Goal: Task Accomplishment & Management: Manage account settings

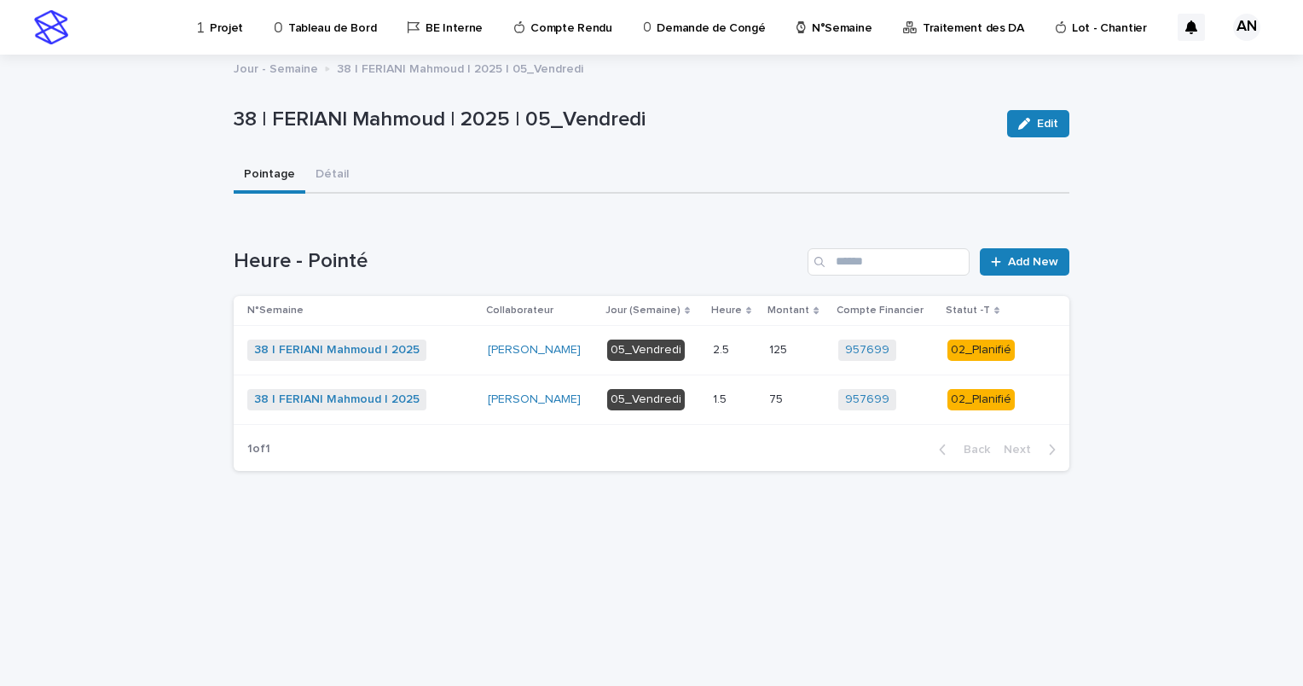
click at [812, 25] on p "N°Semaine" at bounding box center [842, 18] width 60 height 36
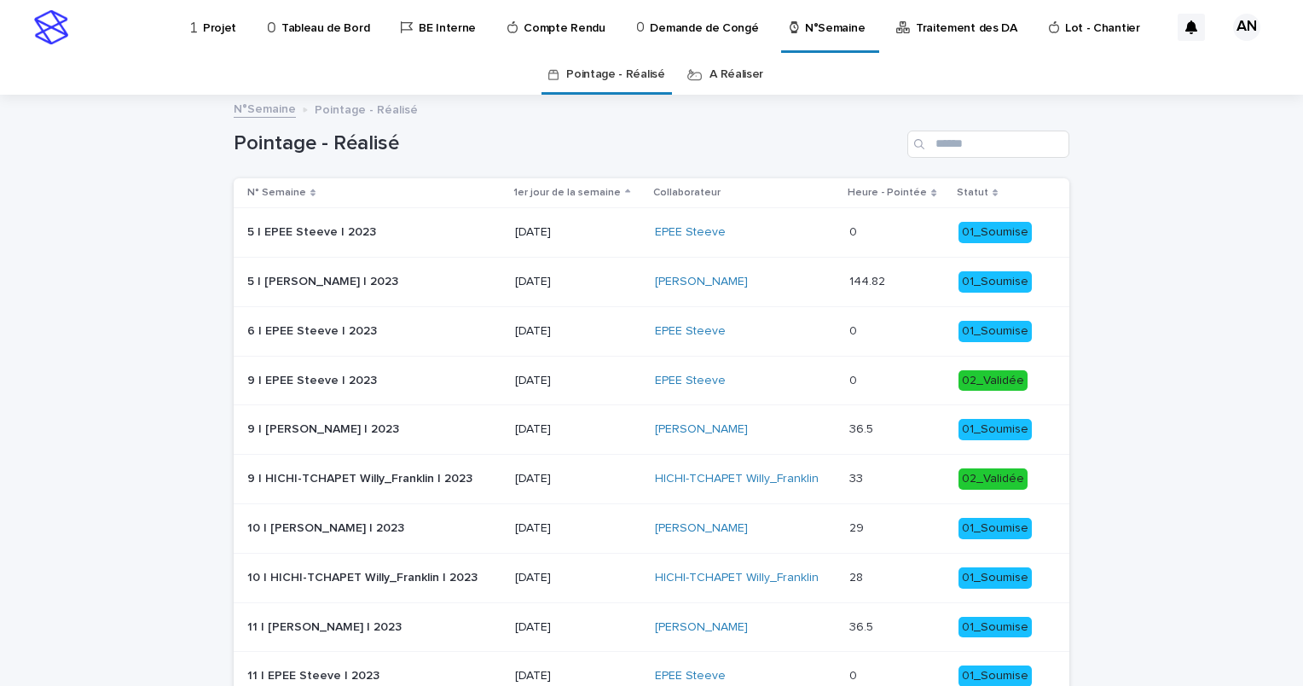
click at [740, 63] on link "A Réaliser" at bounding box center [737, 75] width 54 height 40
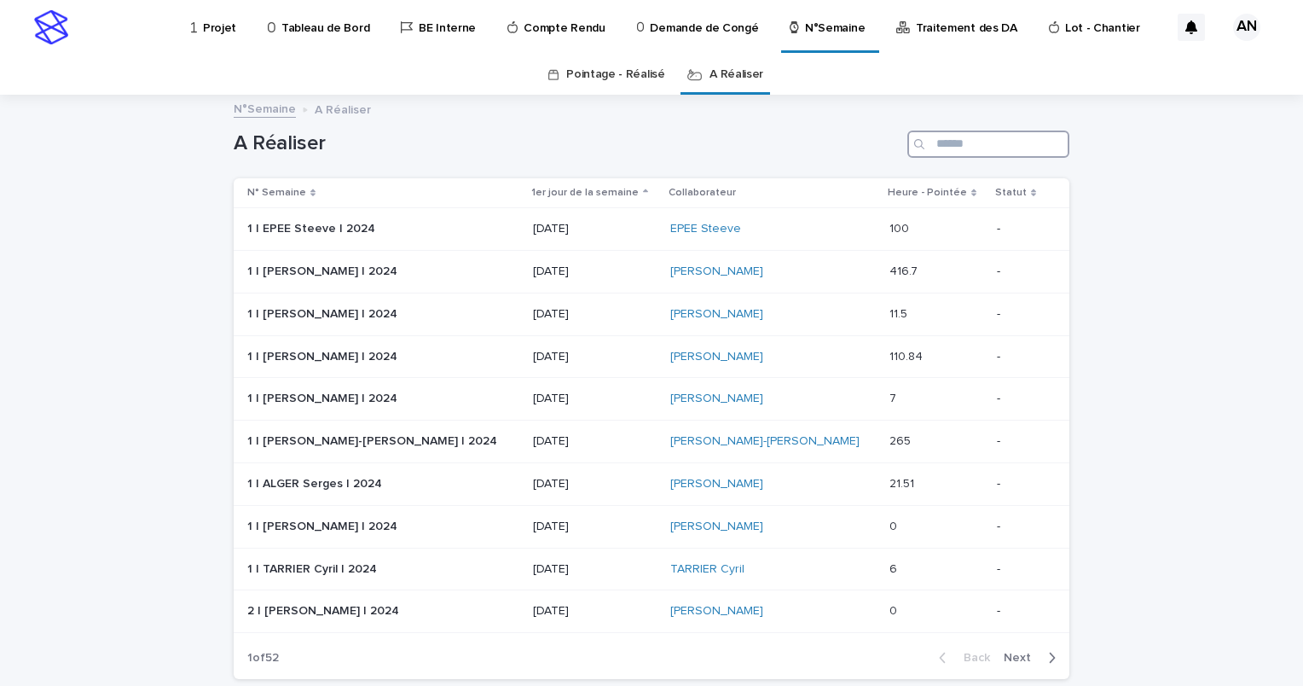
click at [943, 143] on input "Search" at bounding box center [989, 144] width 162 height 27
type input "*****"
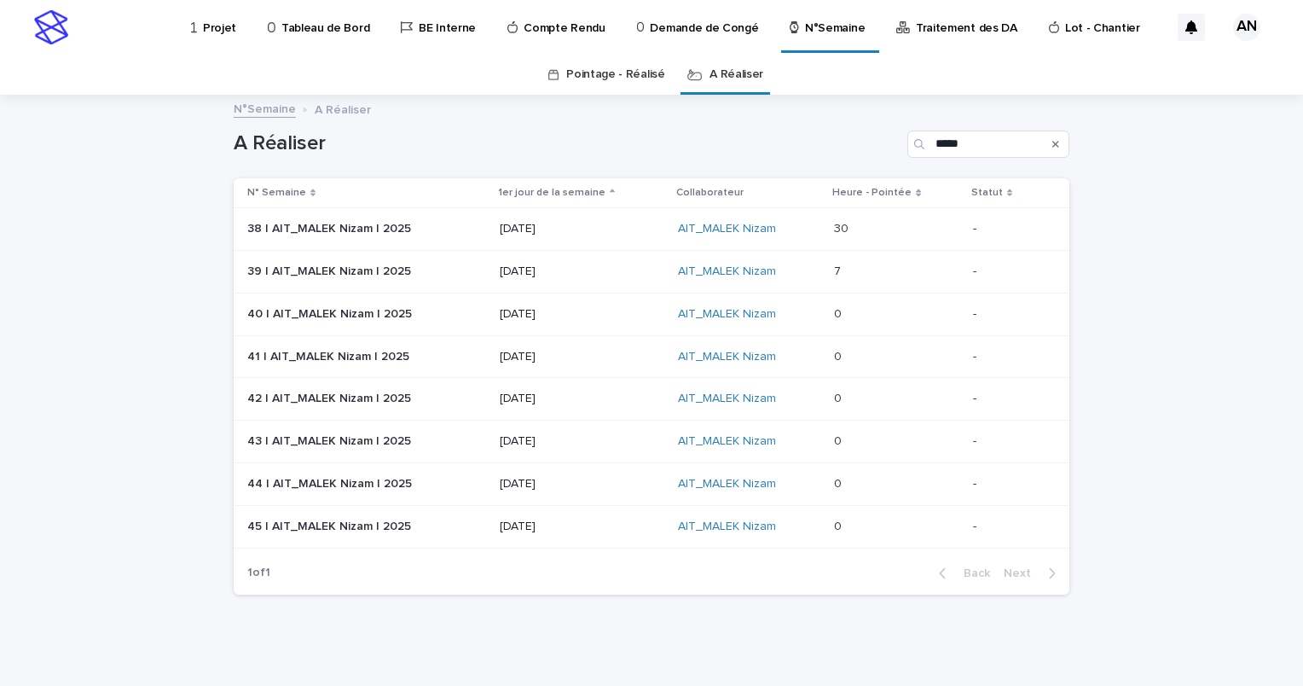
click at [798, 233] on div "AIT_MALEK Nizam" at bounding box center [749, 229] width 142 height 15
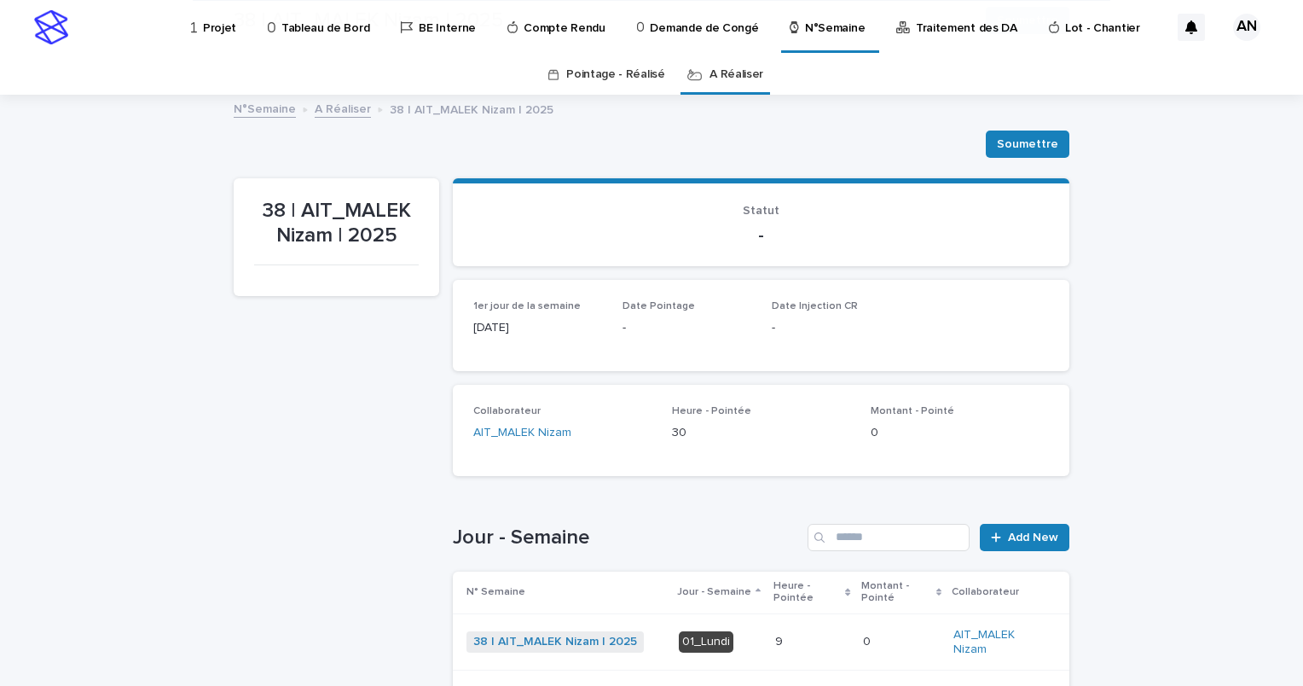
scroll to position [427, 0]
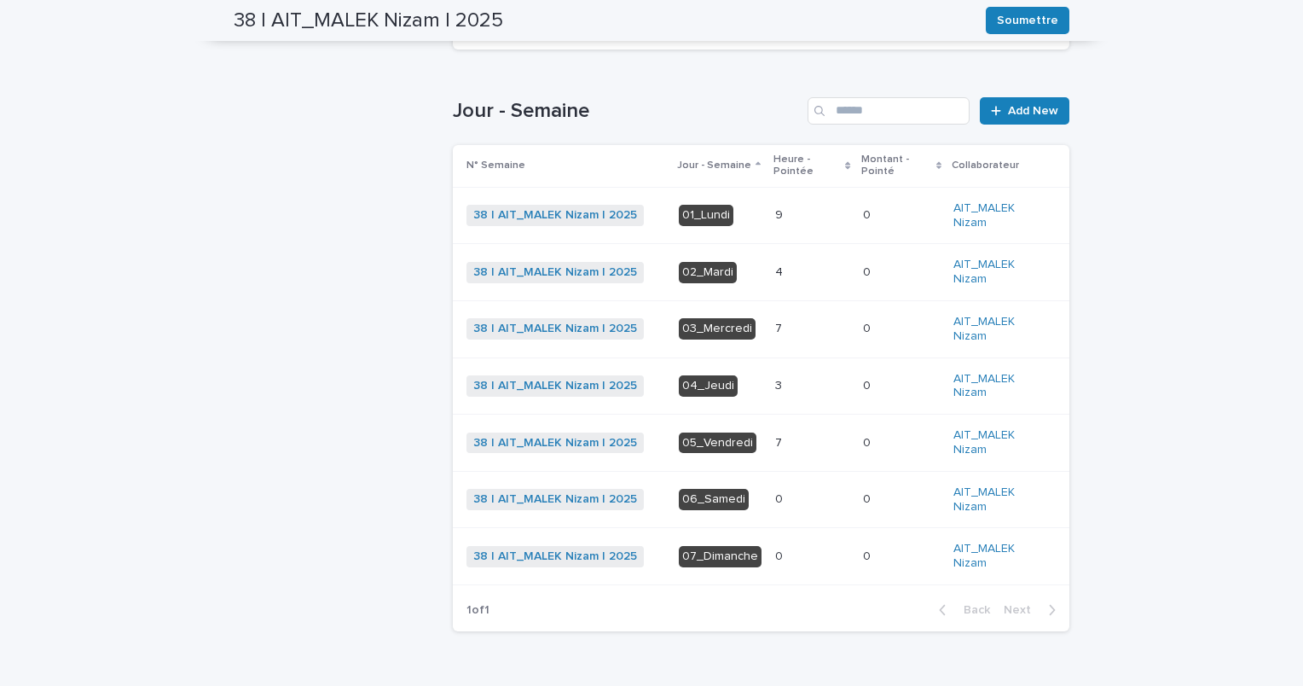
click at [809, 221] on p at bounding box center [812, 215] width 74 height 15
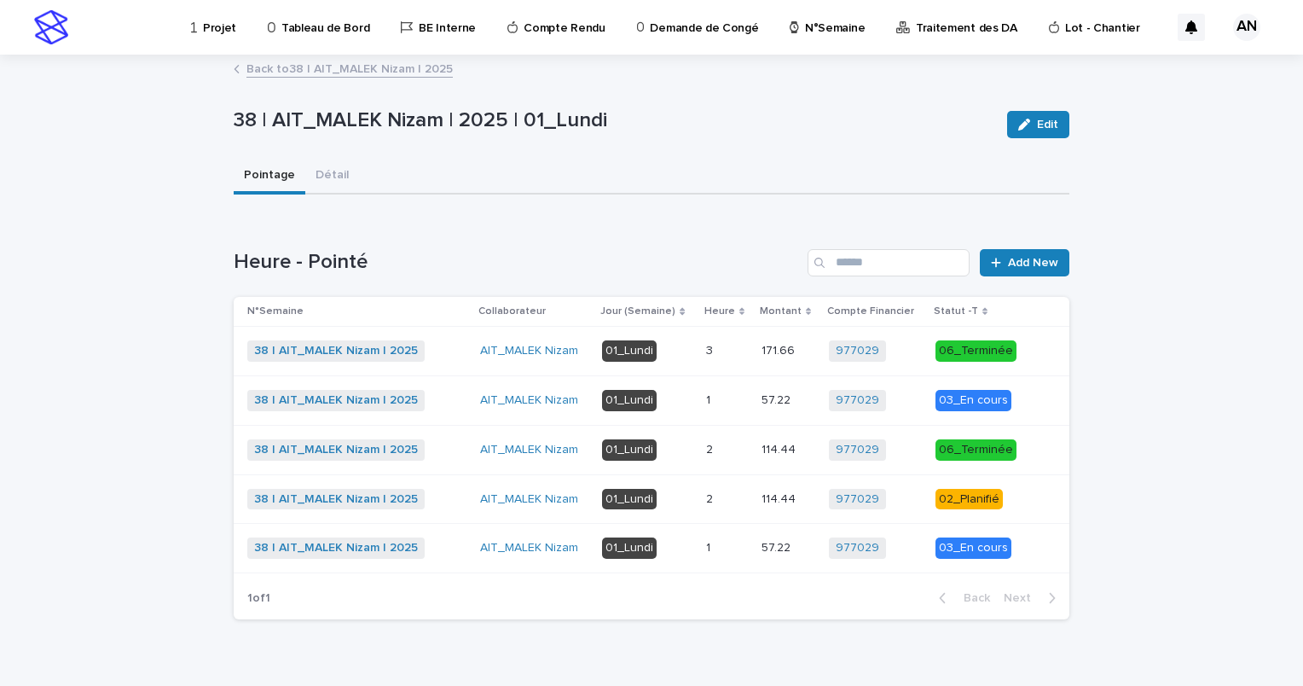
click at [744, 508] on div "2 2" at bounding box center [727, 499] width 42 height 28
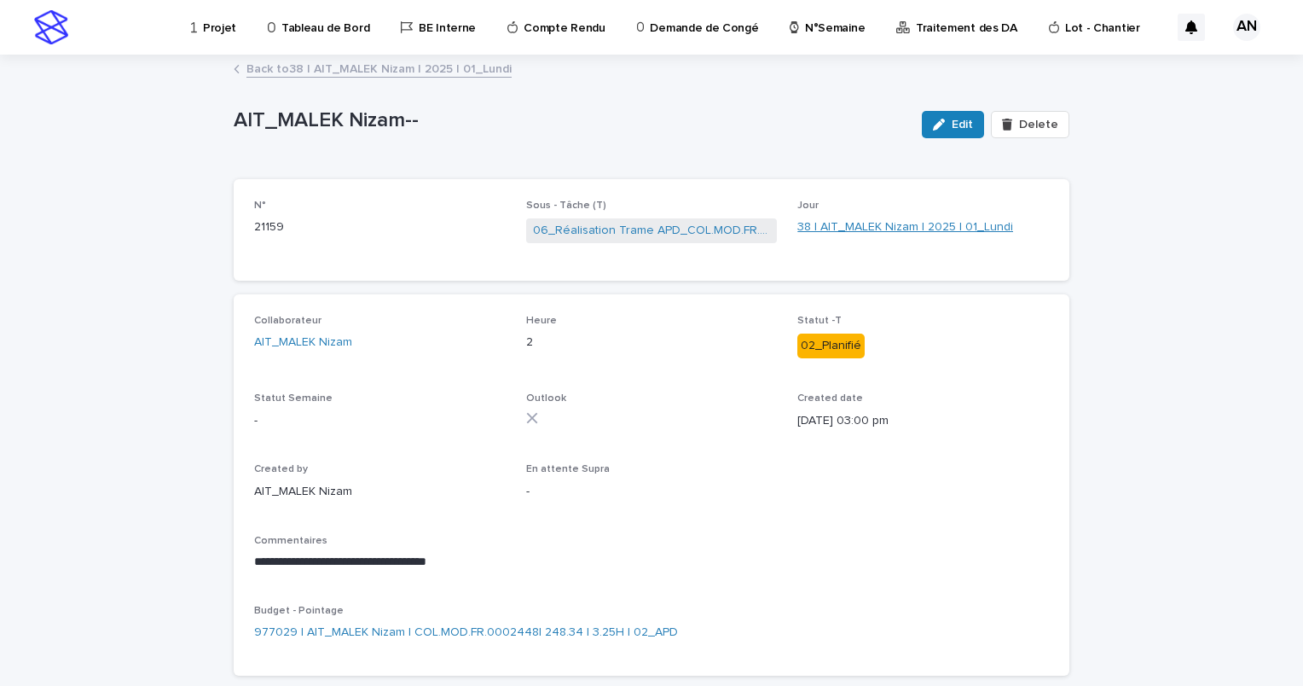
scroll to position [89, 0]
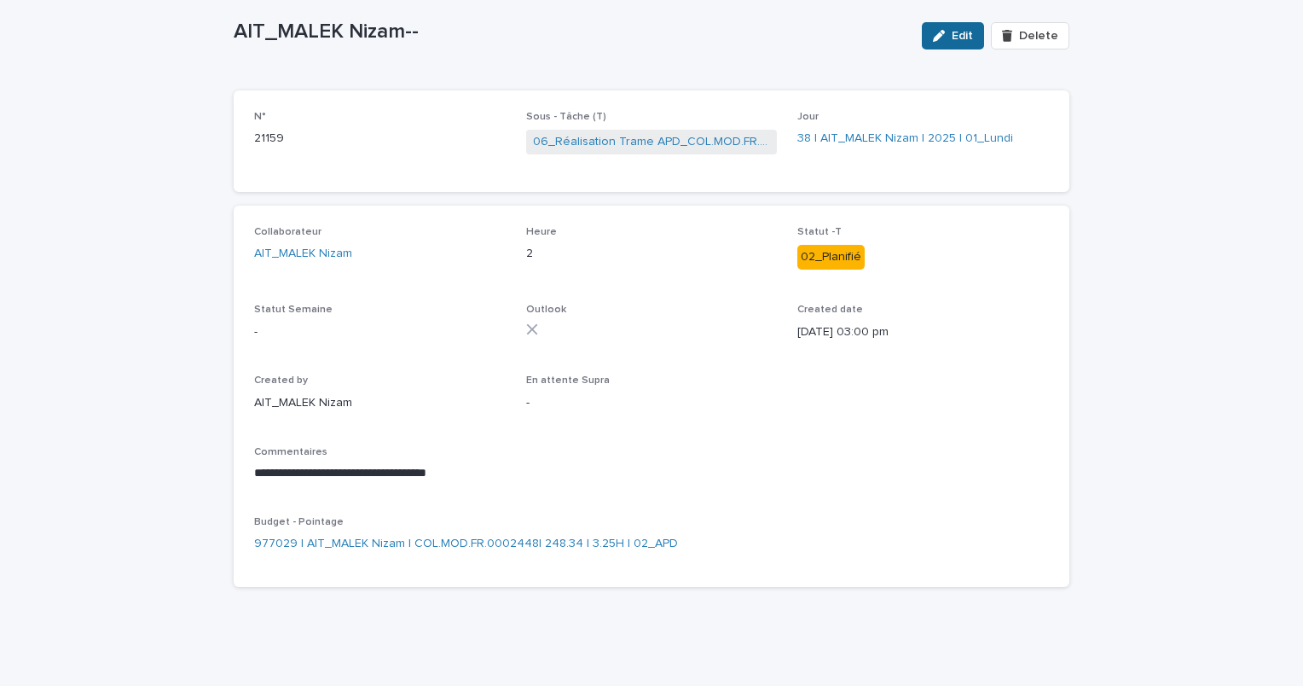
click at [946, 42] on button "Edit" at bounding box center [953, 35] width 62 height 27
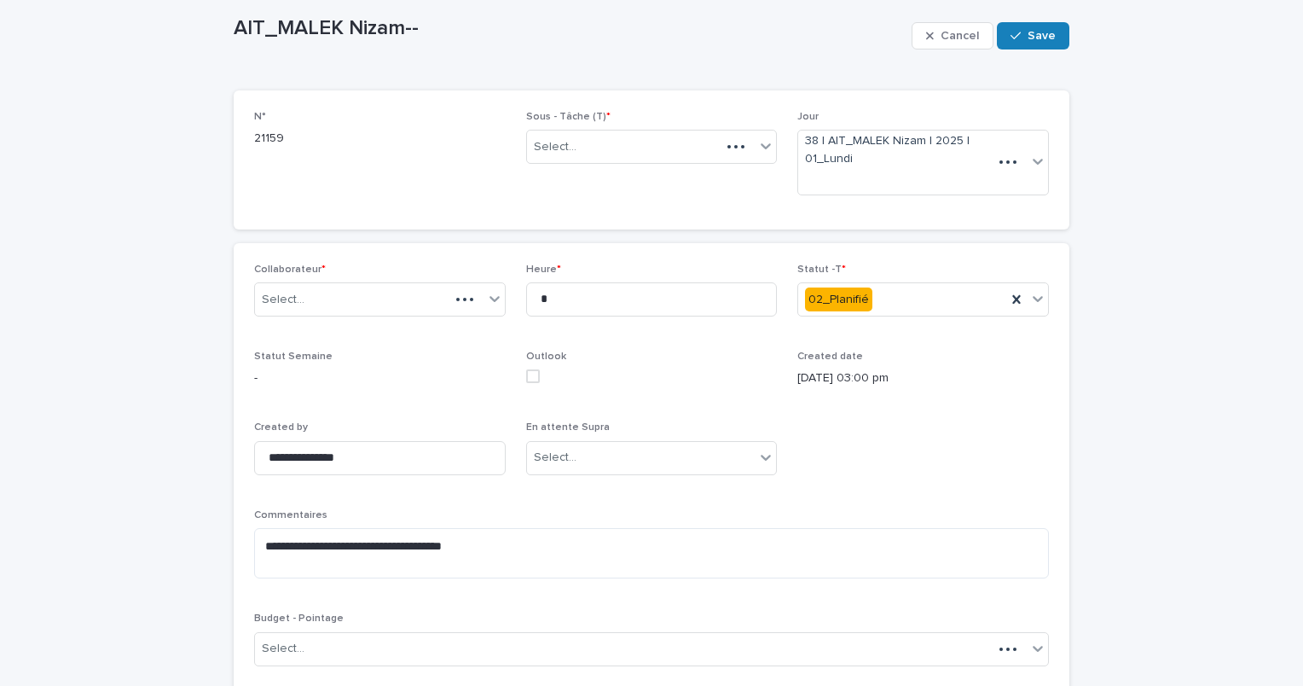
scroll to position [137, 0]
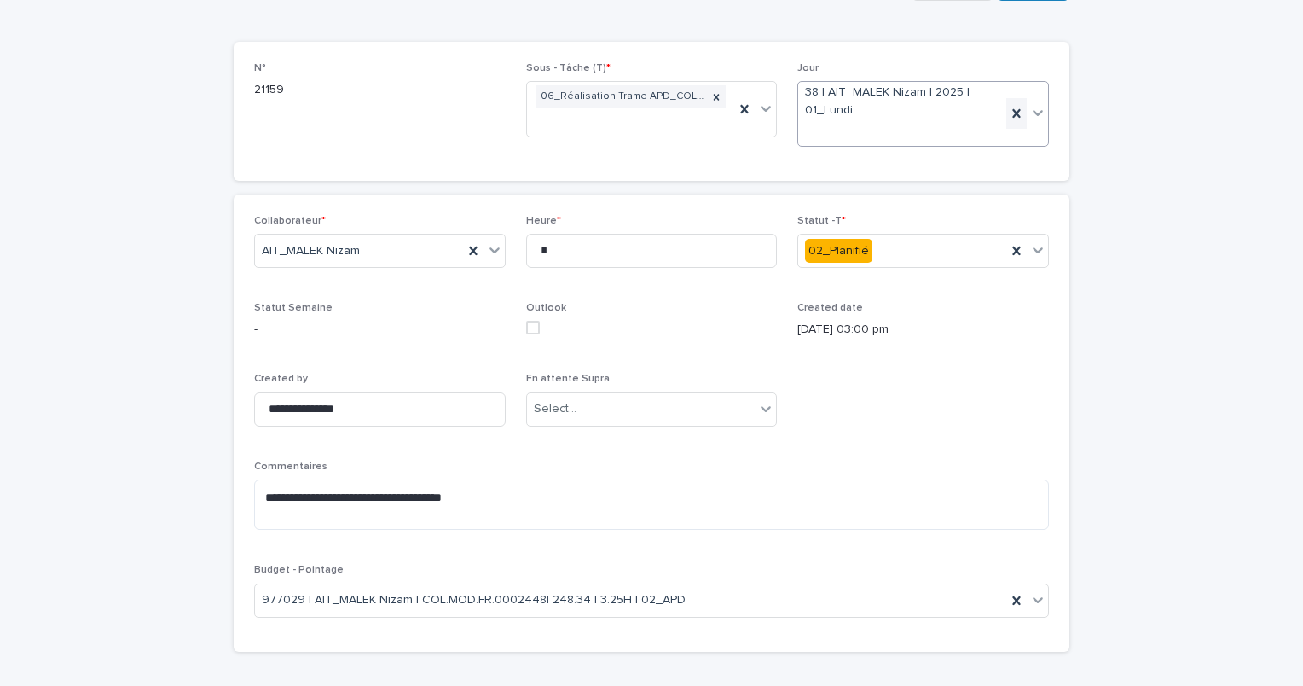
click at [1013, 110] on icon at bounding box center [1017, 113] width 8 height 9
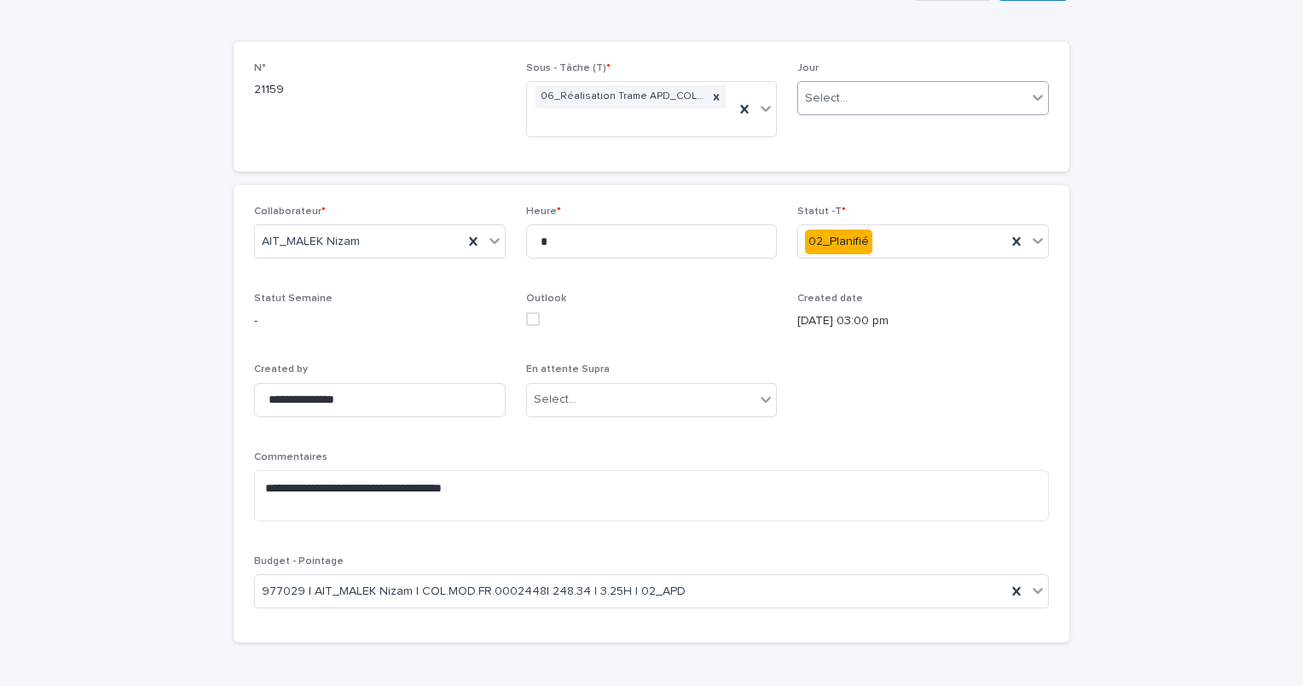
scroll to position [133, 0]
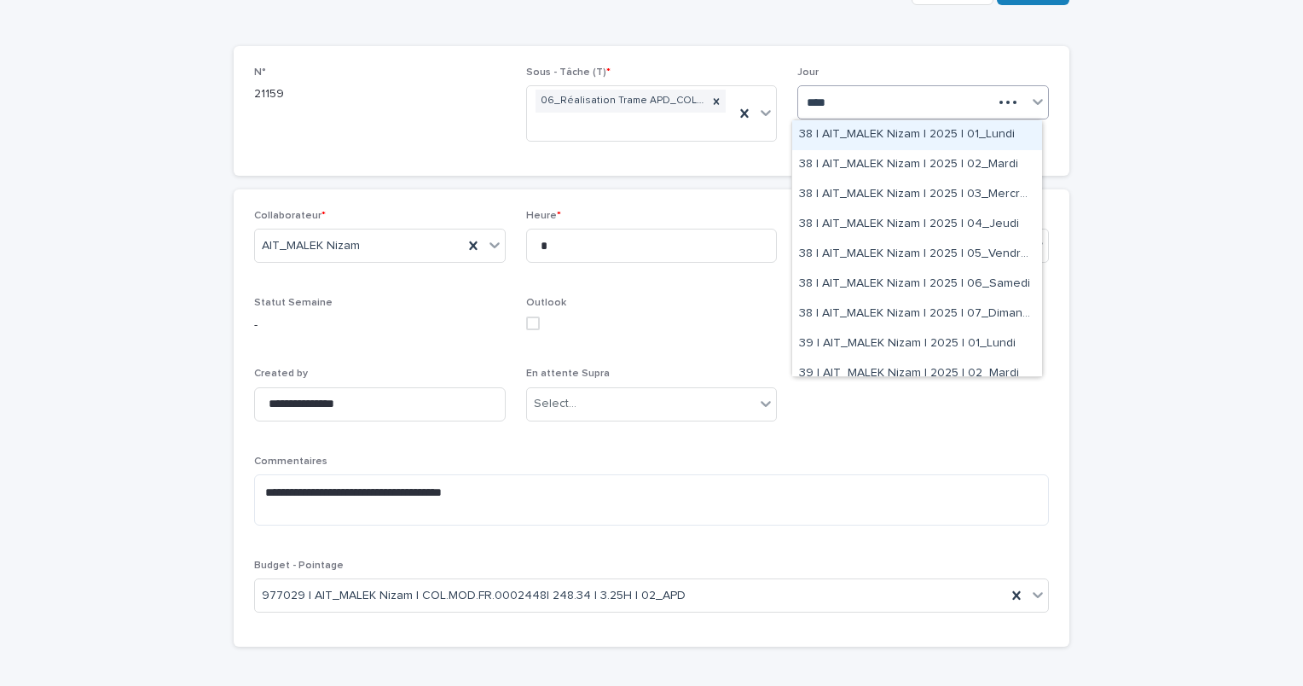
type input "*****"
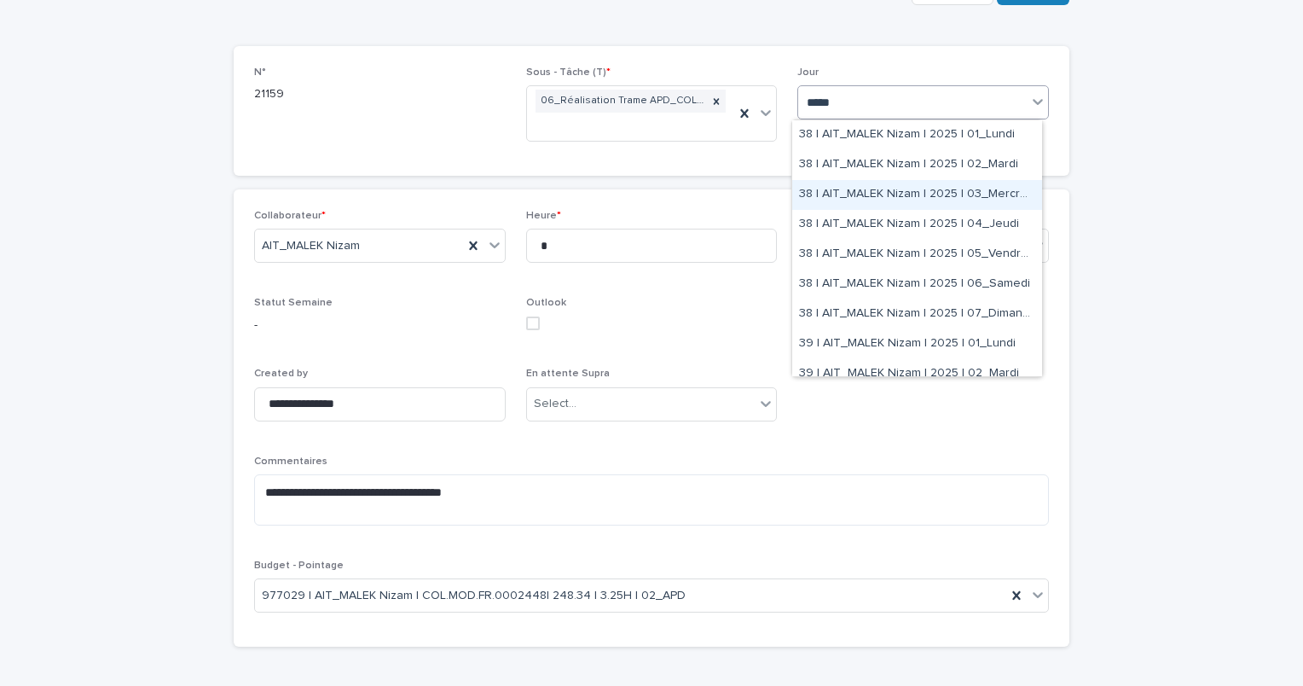
click at [969, 202] on div "38 | AIT_MALEK Nizam | 2025 | 03_Mercredi" at bounding box center [917, 195] width 250 height 30
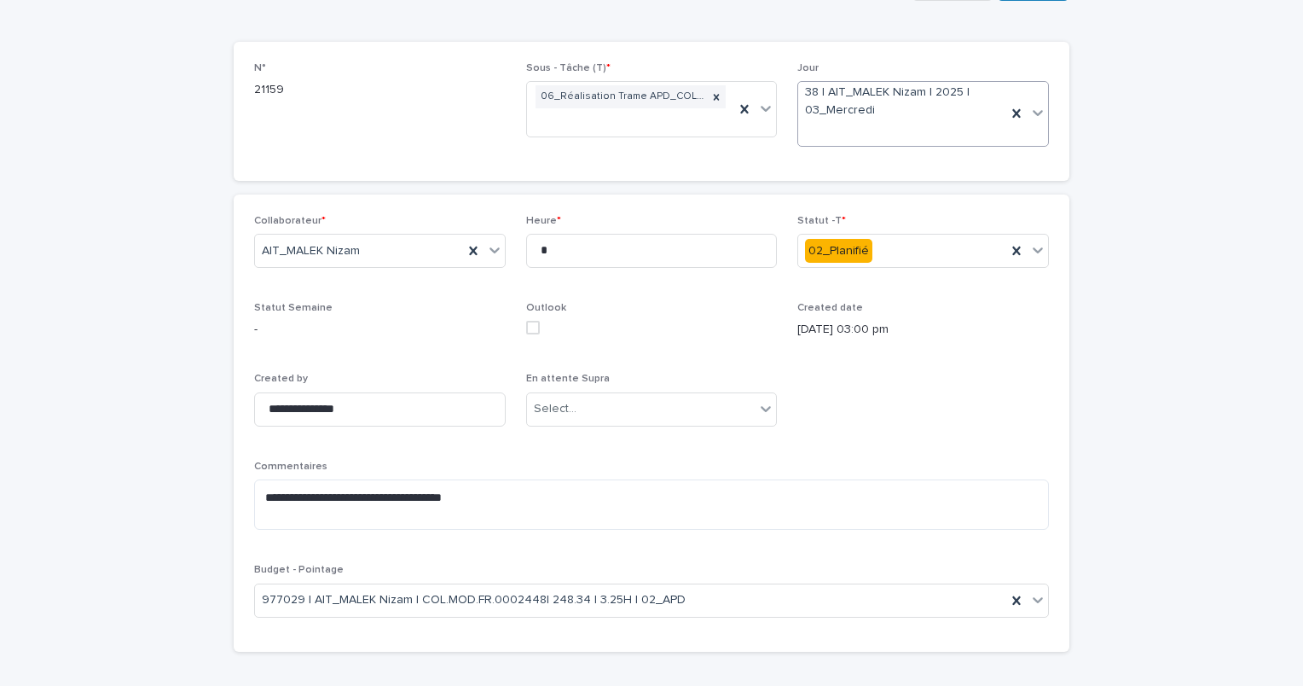
scroll to position [0, 0]
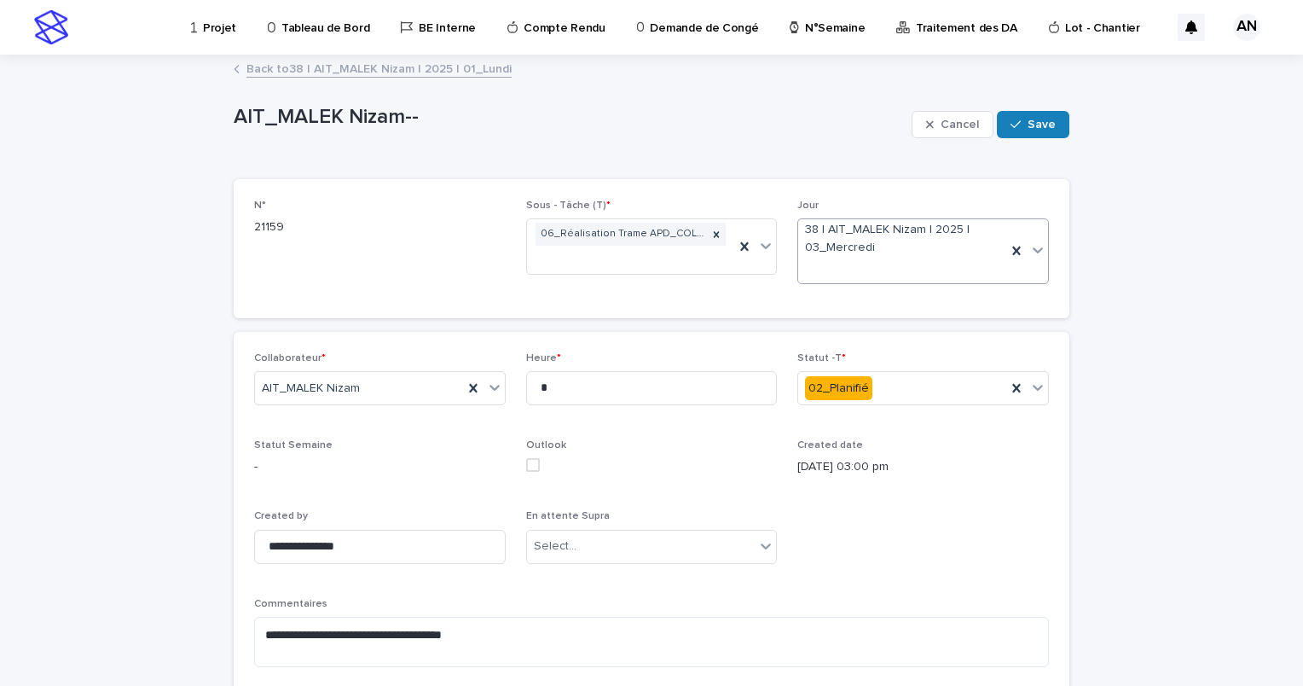
click at [358, 77] on link "Back to 38 | AIT_MALEK Nizam | 2025 | 01_Lundi" at bounding box center [379, 68] width 265 height 20
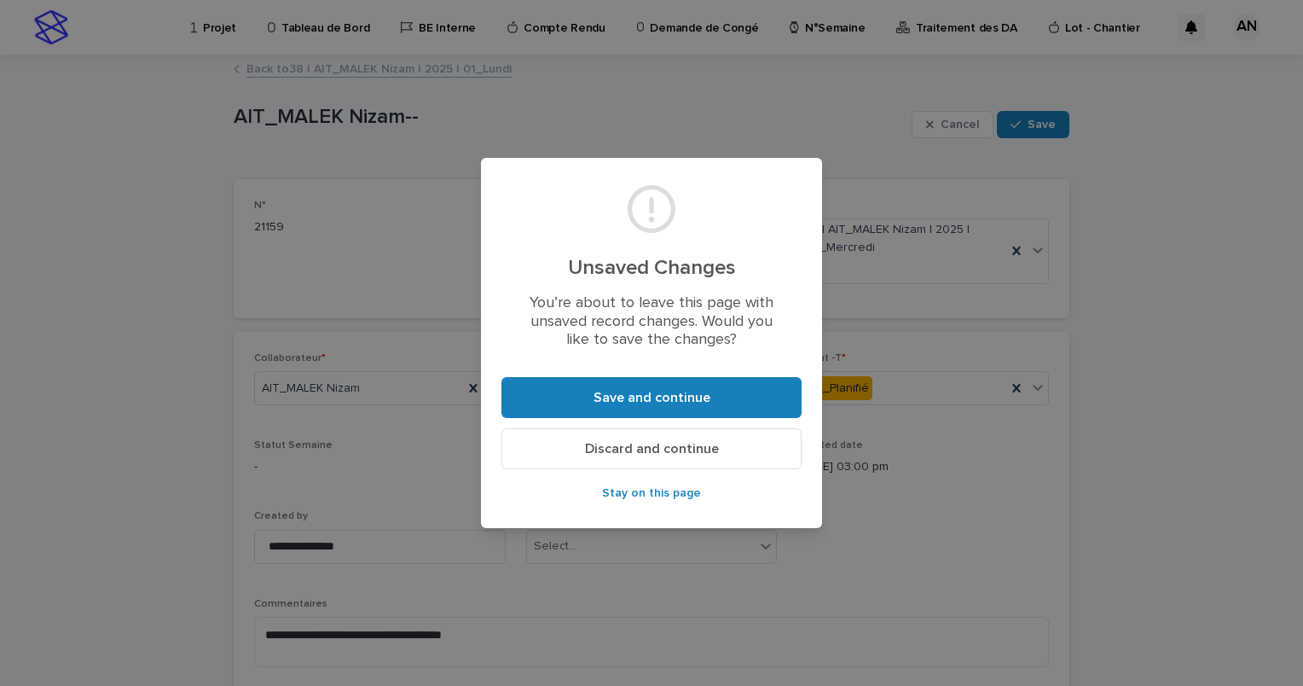
click at [691, 456] on button "Discard and continue" at bounding box center [652, 448] width 300 height 41
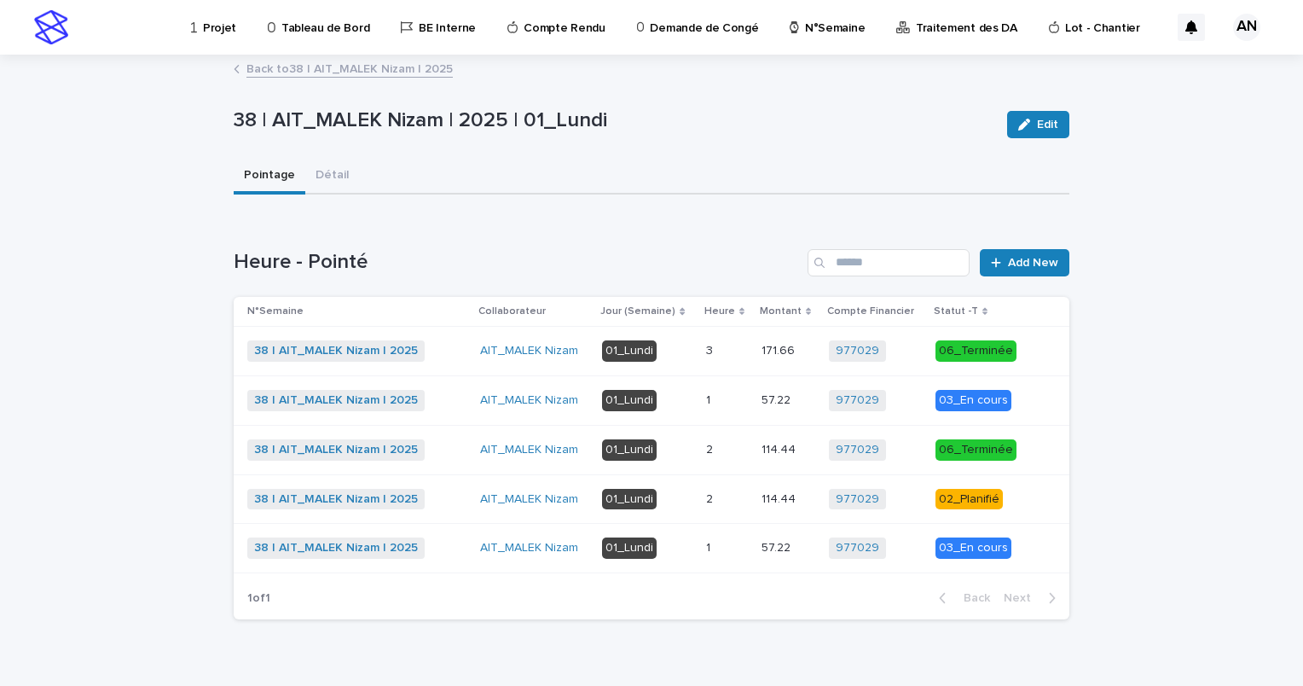
click at [343, 68] on link "Back to 38 | AIT_MALEK Nizam | 2025" at bounding box center [350, 68] width 206 height 20
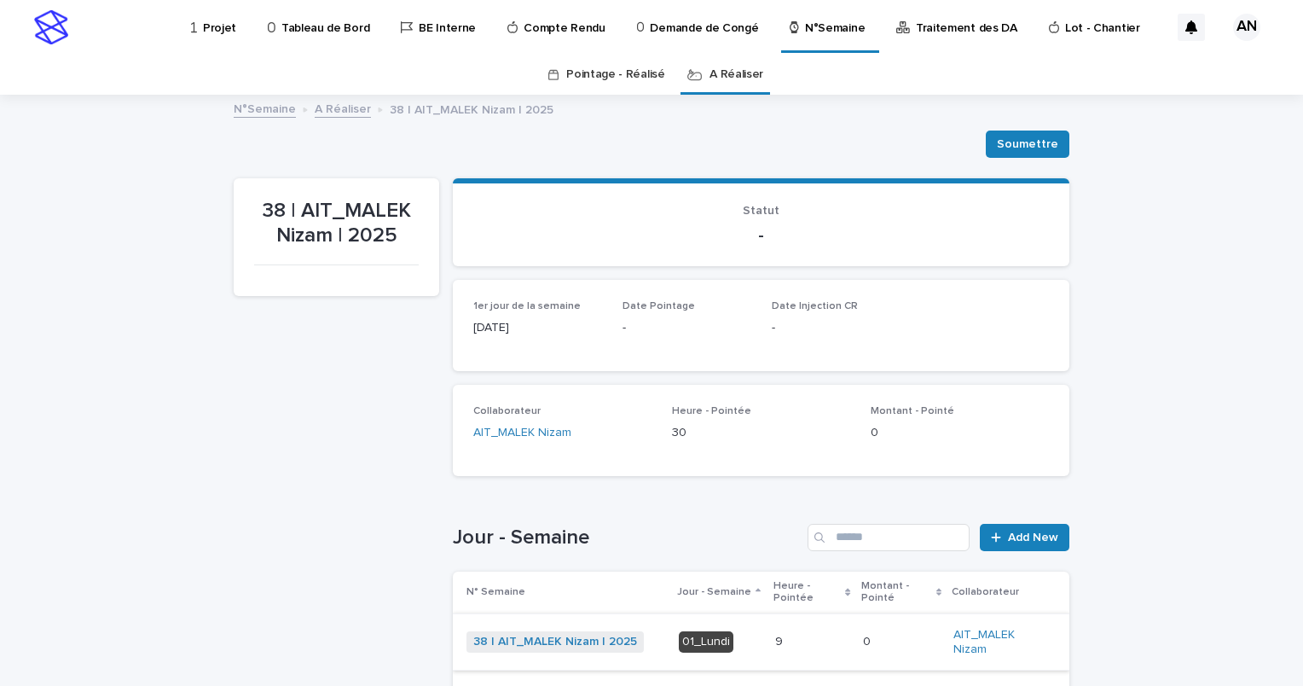
scroll to position [256, 0]
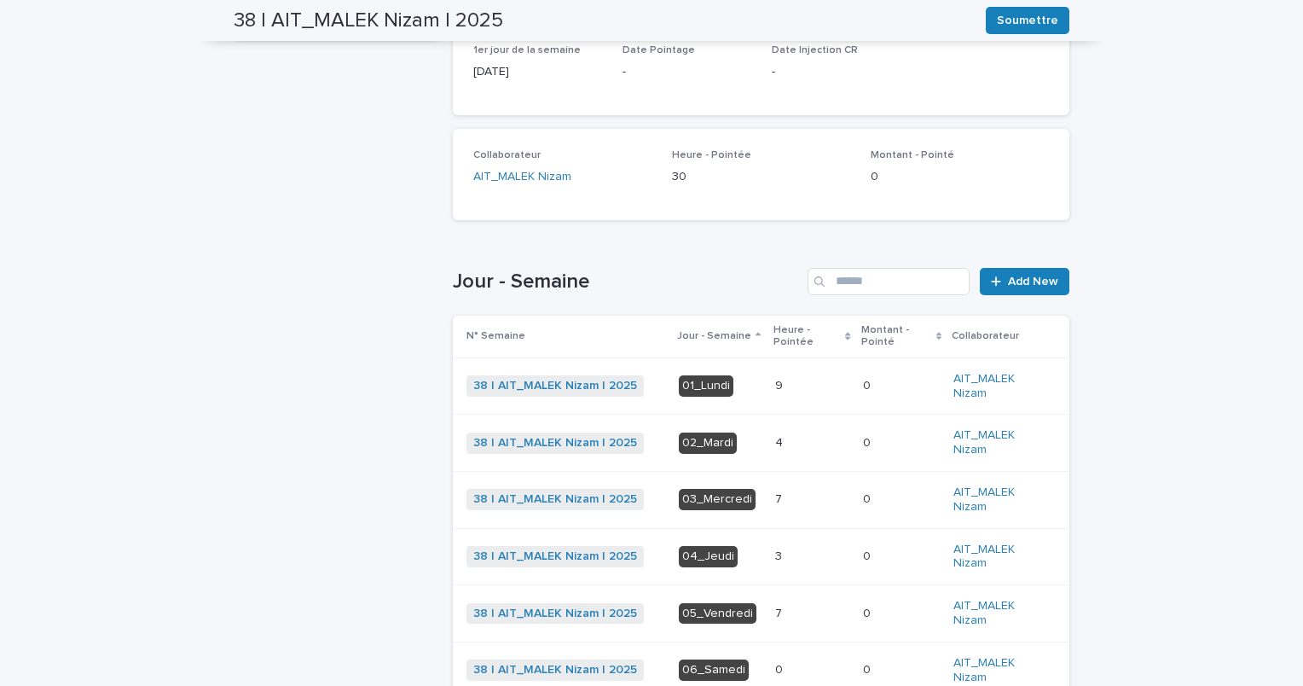
click at [802, 398] on div "9 9" at bounding box center [812, 386] width 74 height 28
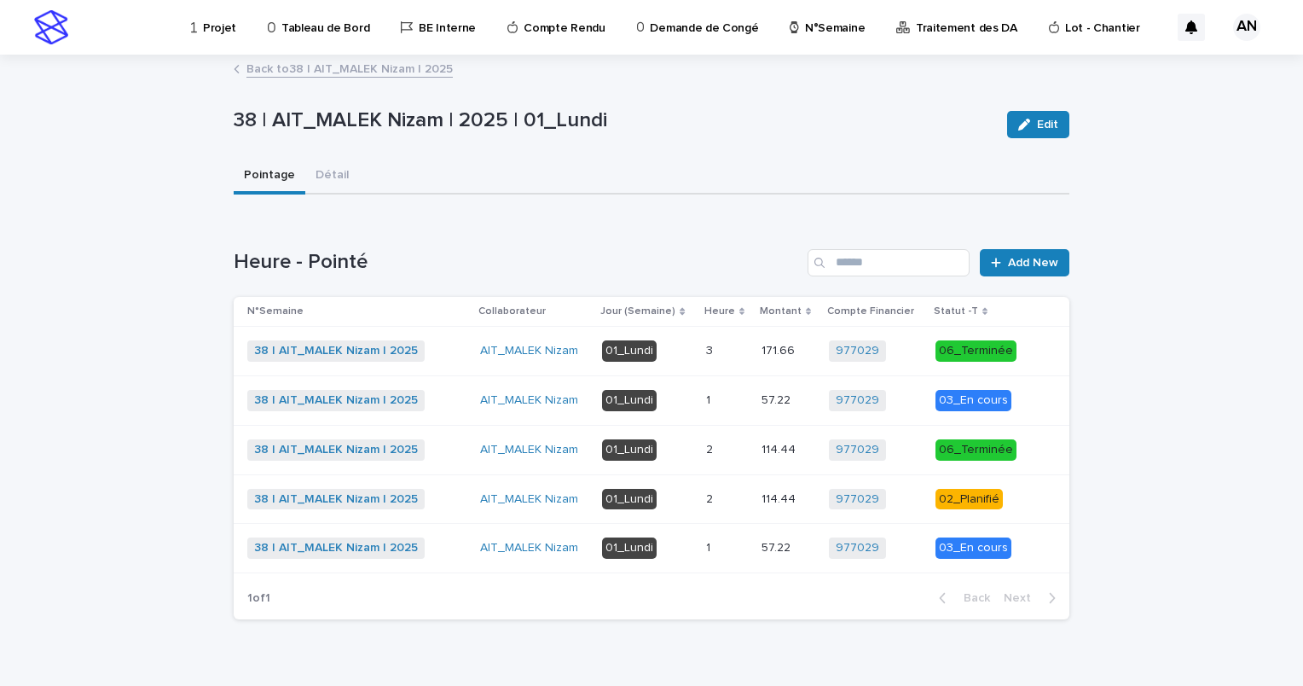
click at [735, 505] on div "2 2" at bounding box center [727, 499] width 42 height 28
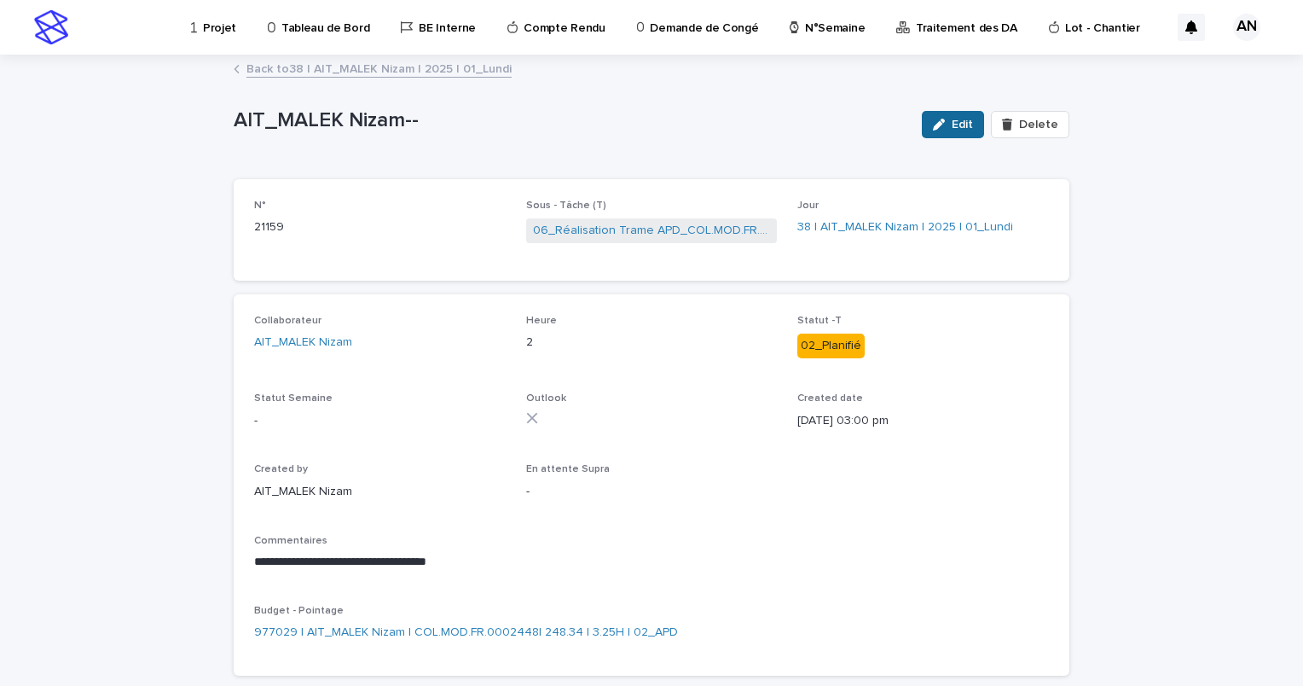
click at [954, 130] on button "Edit" at bounding box center [953, 124] width 62 height 27
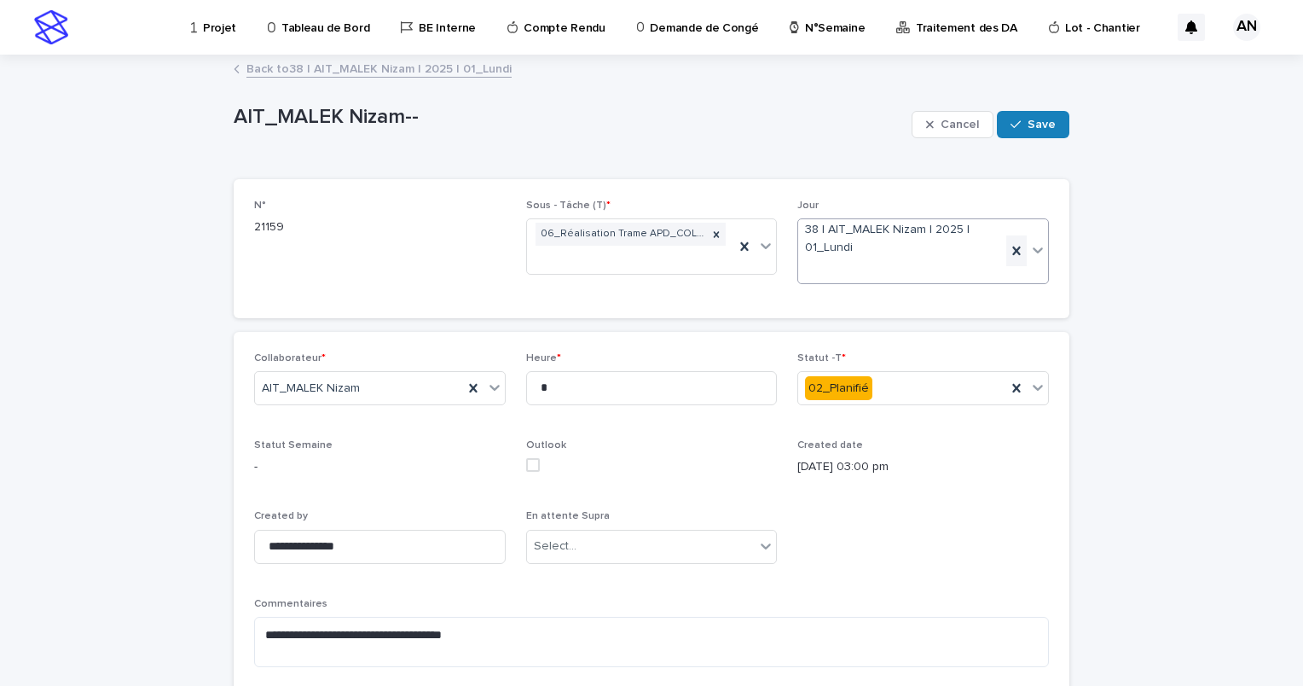
click at [1008, 250] on icon at bounding box center [1016, 250] width 17 height 17
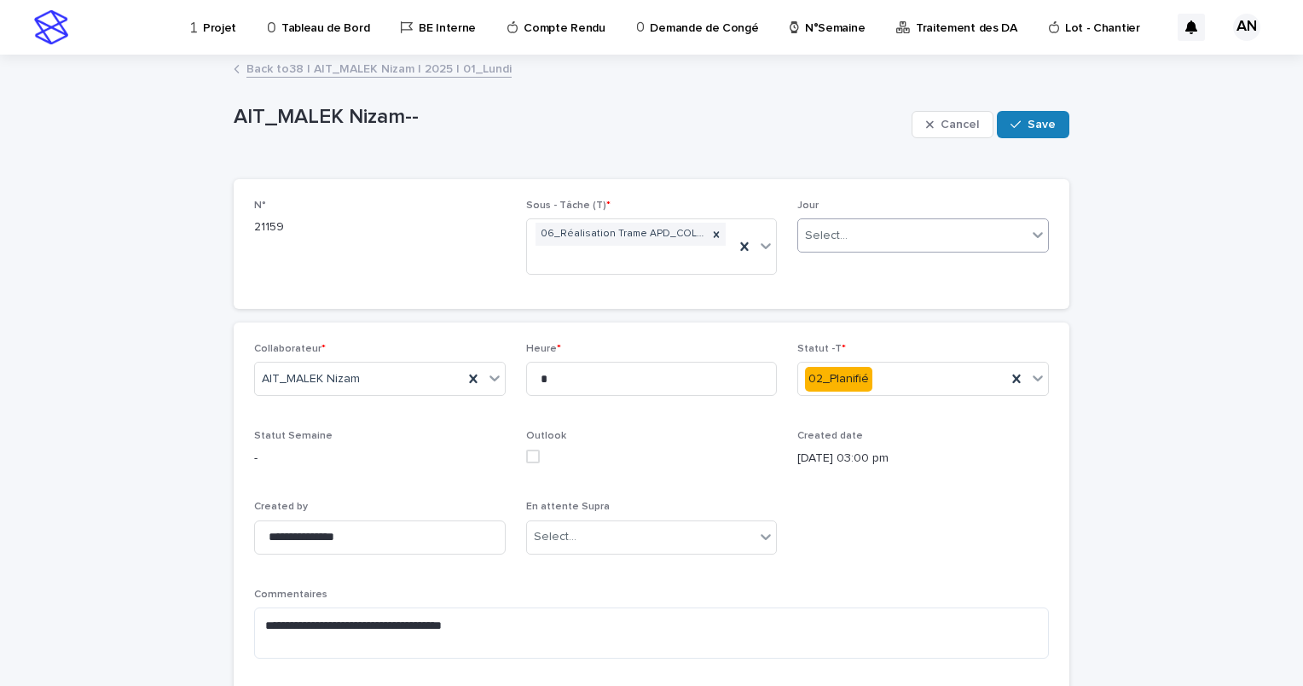
type input "*"
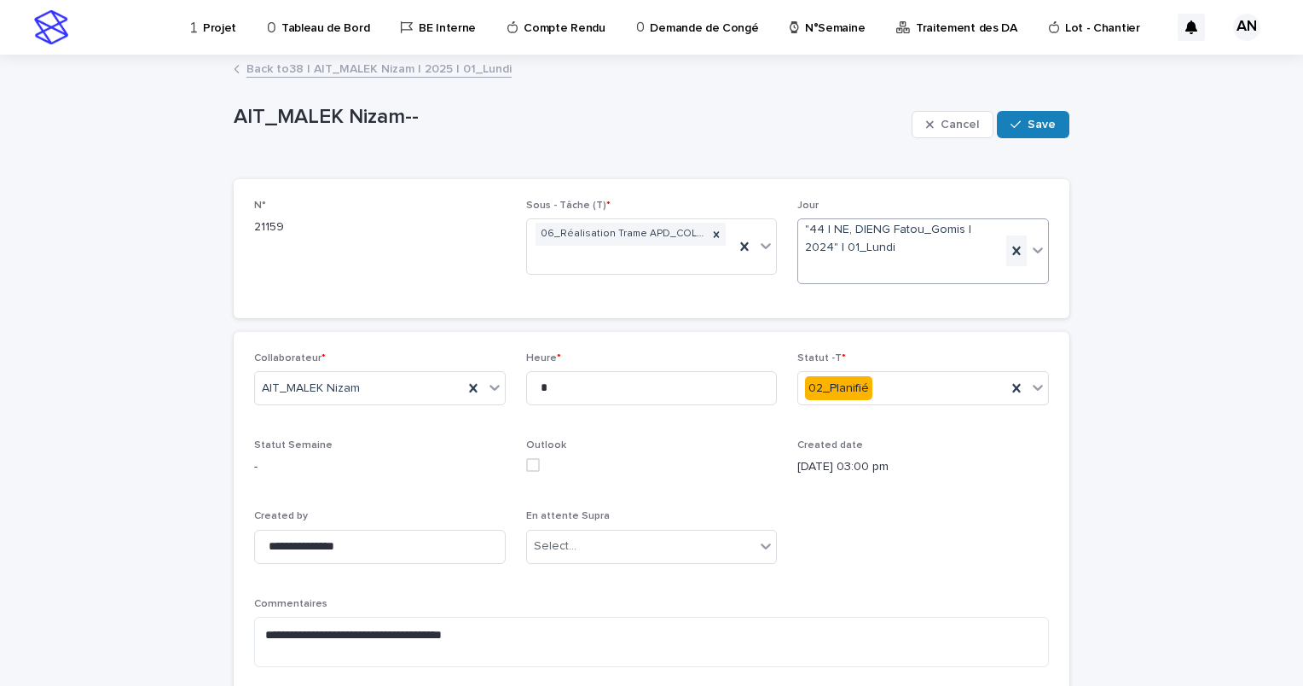
click at [1008, 249] on icon at bounding box center [1016, 250] width 17 height 17
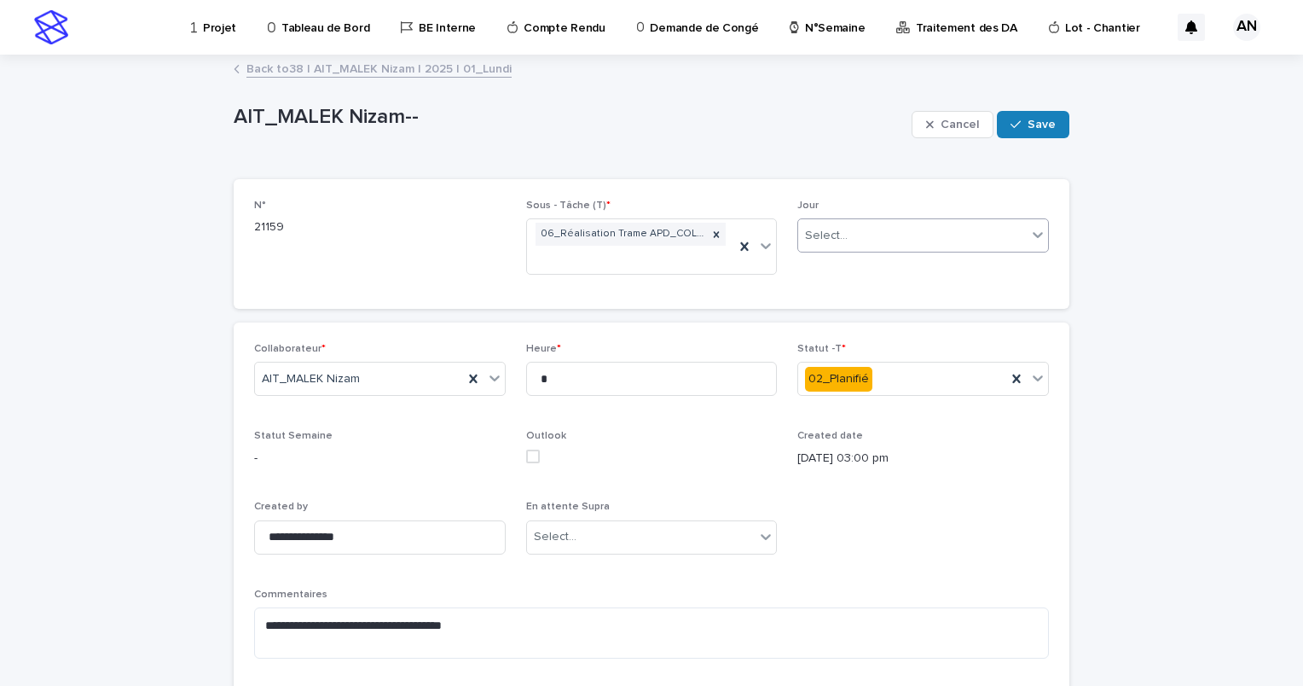
type input "*"
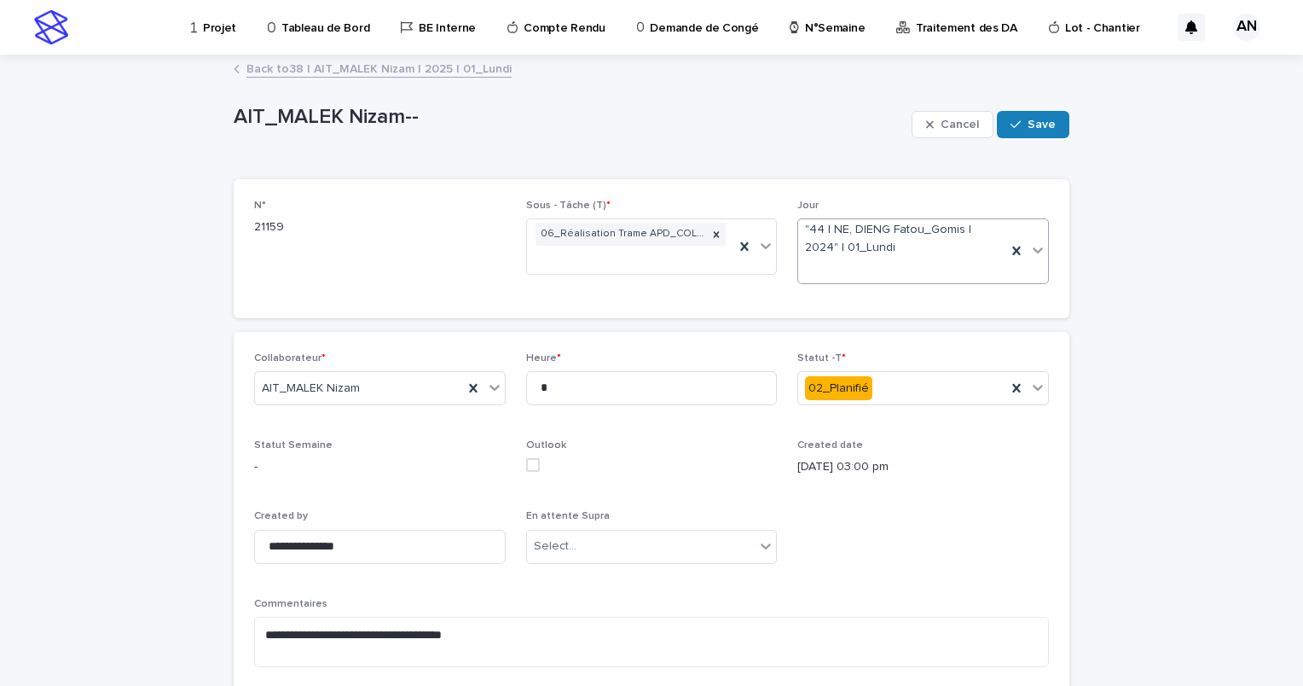
click at [1007, 259] on div at bounding box center [1017, 250] width 20 height 31
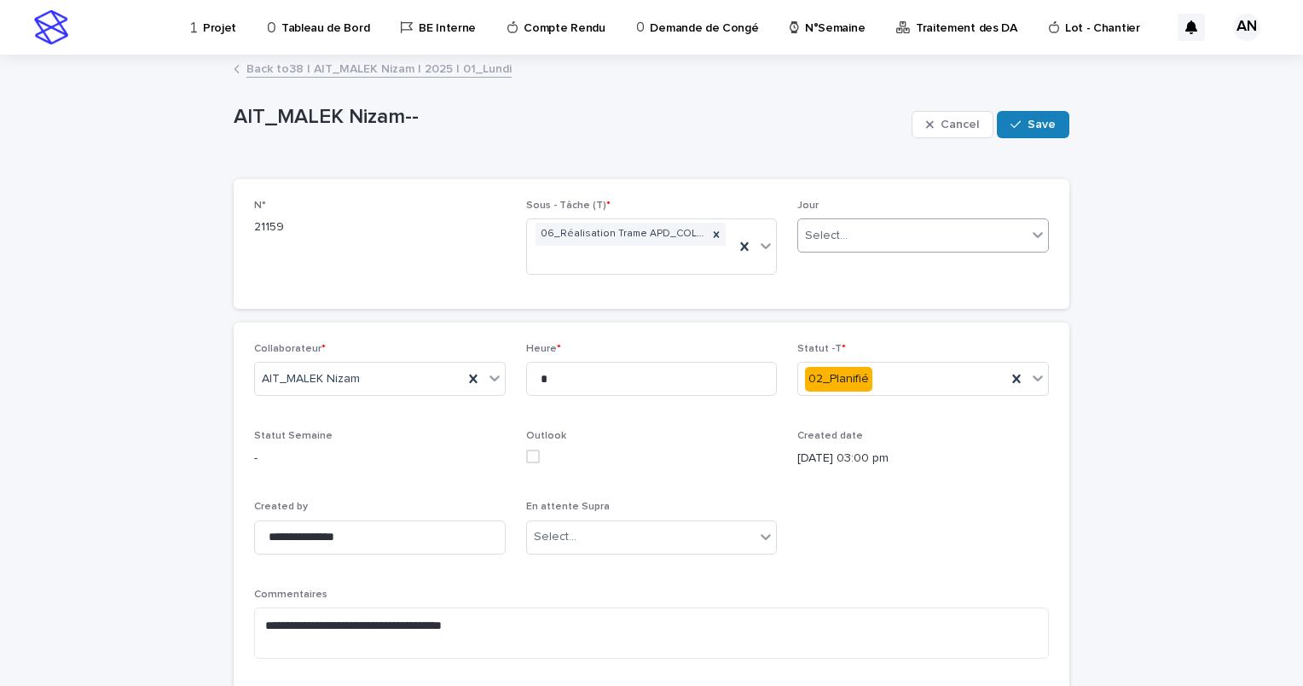
type input "*"
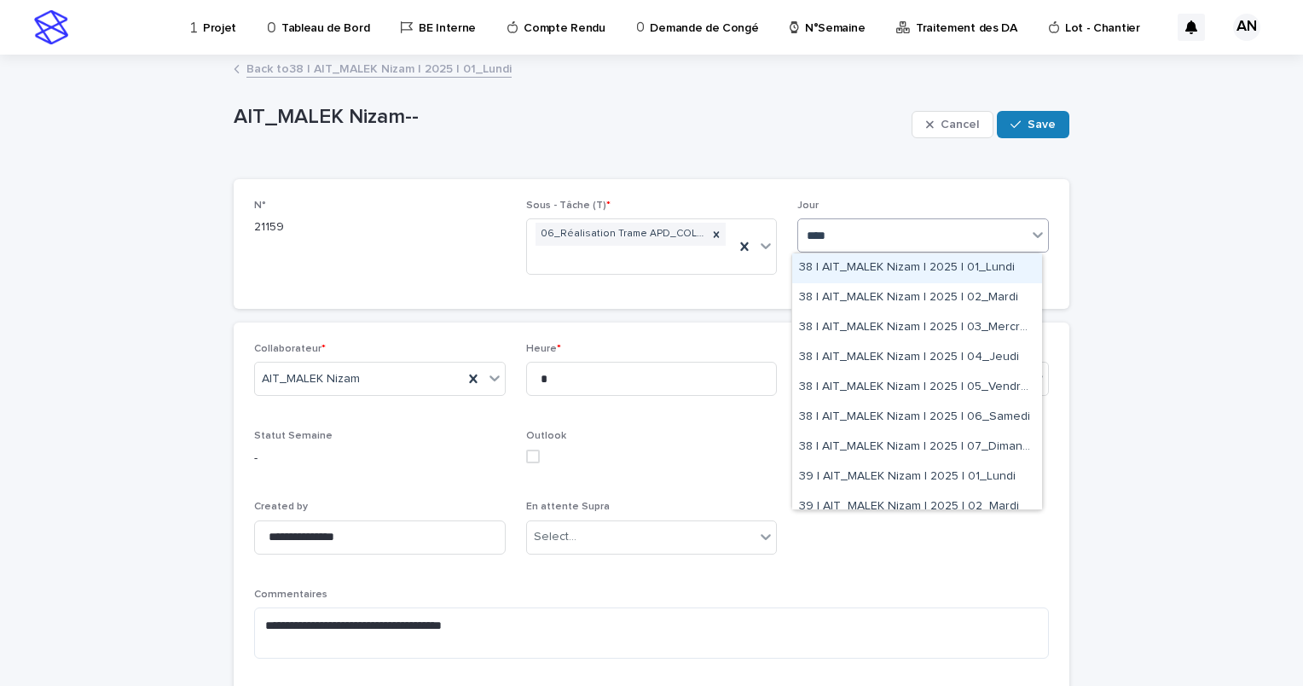
type input "*****"
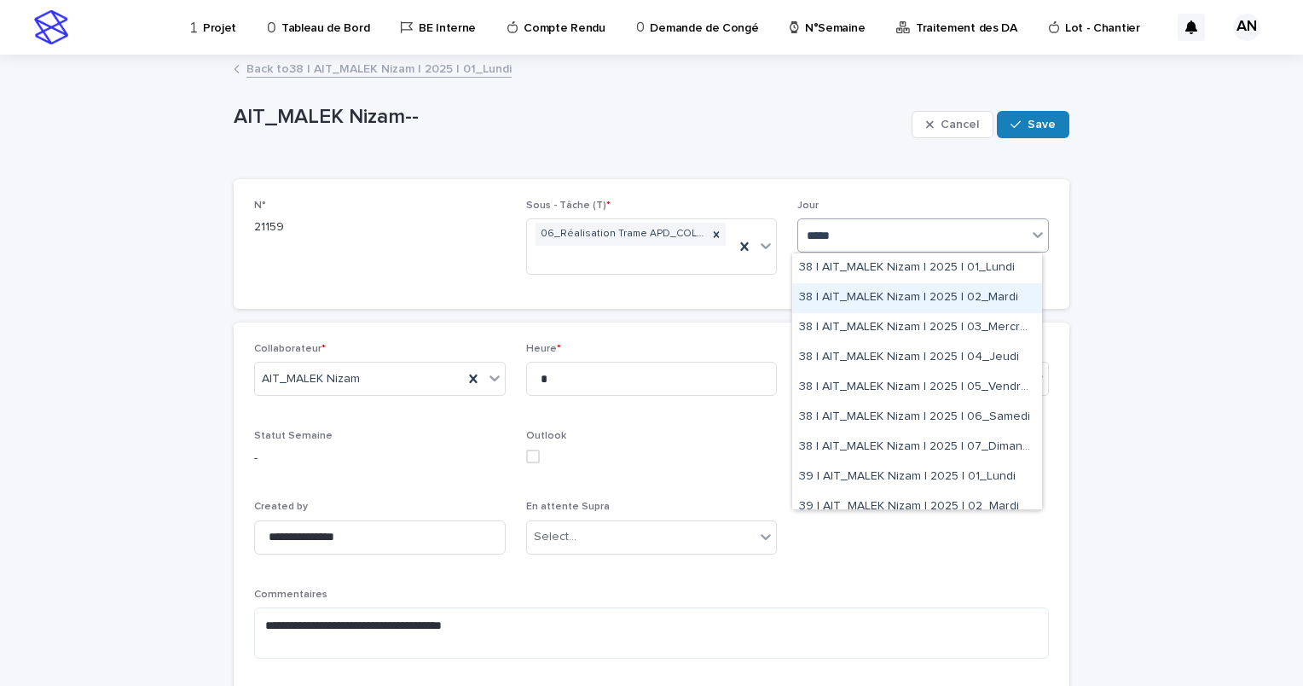
click at [1007, 299] on div "38 | AIT_MALEK Nizam | 2025 | 02_Mardi" at bounding box center [917, 298] width 250 height 30
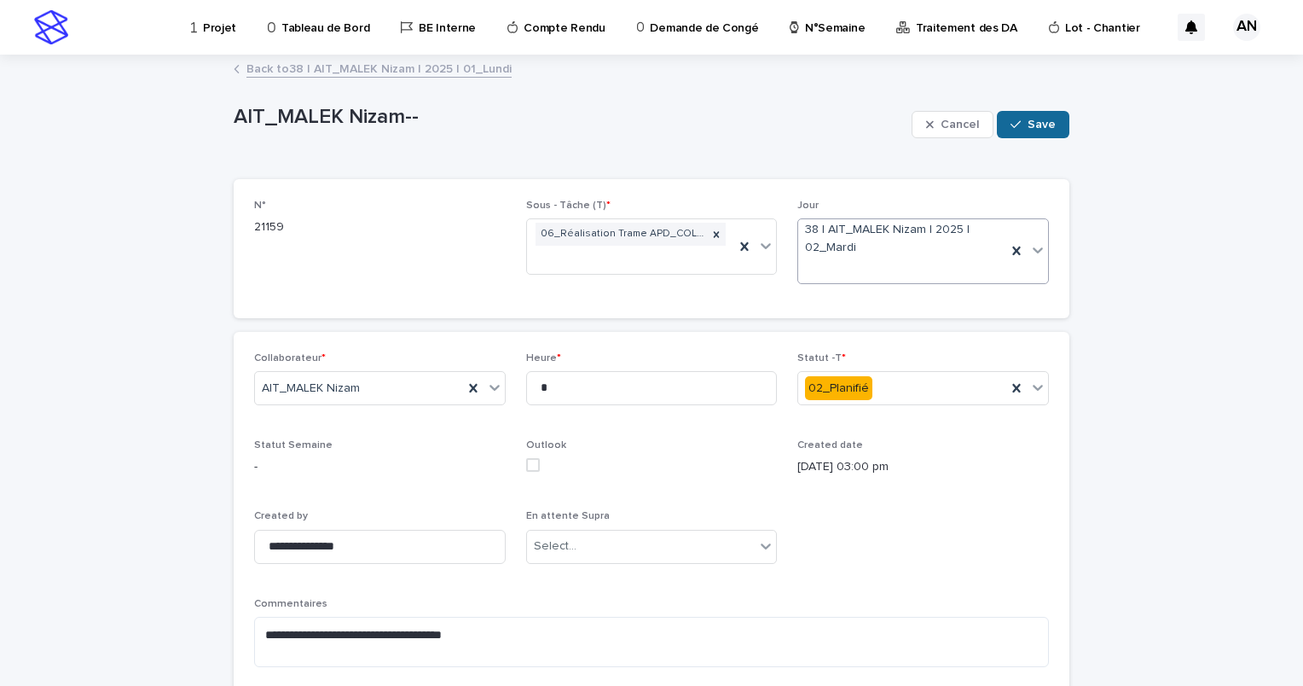
click at [1030, 125] on span "Save" at bounding box center [1042, 125] width 28 height 12
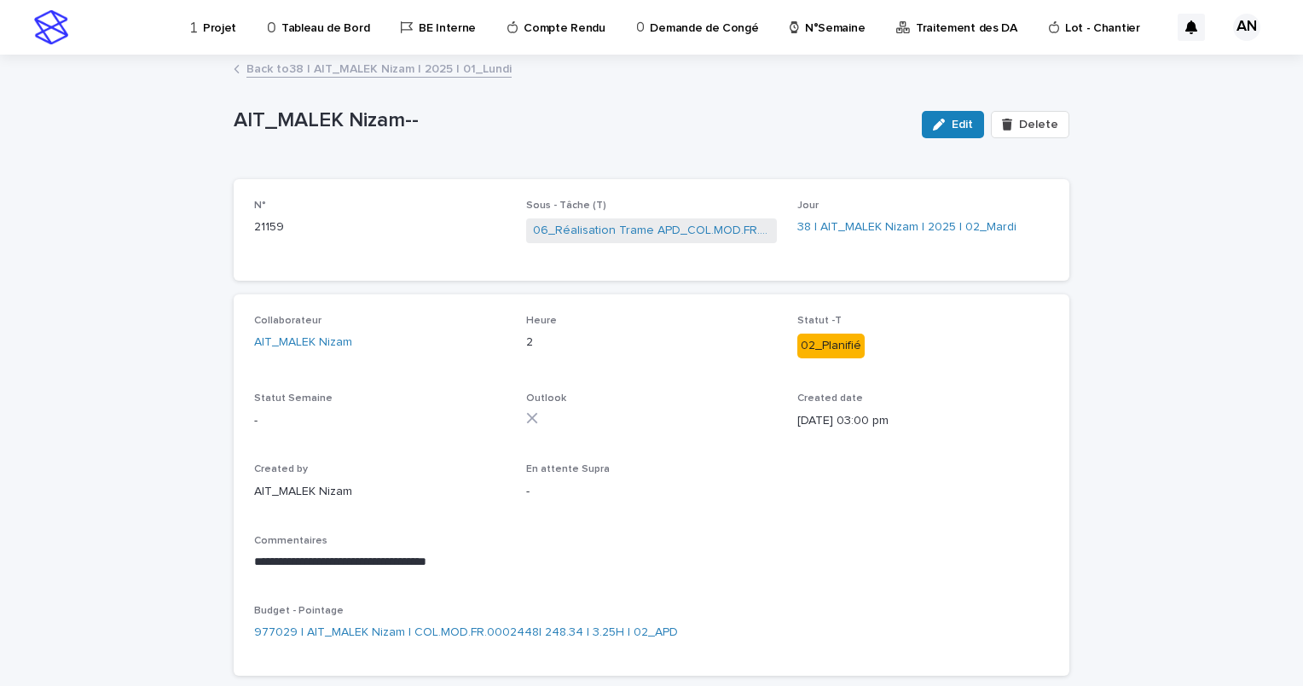
click at [470, 78] on div "Back to 38 | AIT_MALEK Nizam | 2025 | 01_Lundi" at bounding box center [651, 70] width 853 height 24
click at [468, 73] on link "Back to 38 | AIT_MALEK Nizam | 2025 | 01_Lundi" at bounding box center [379, 68] width 265 height 20
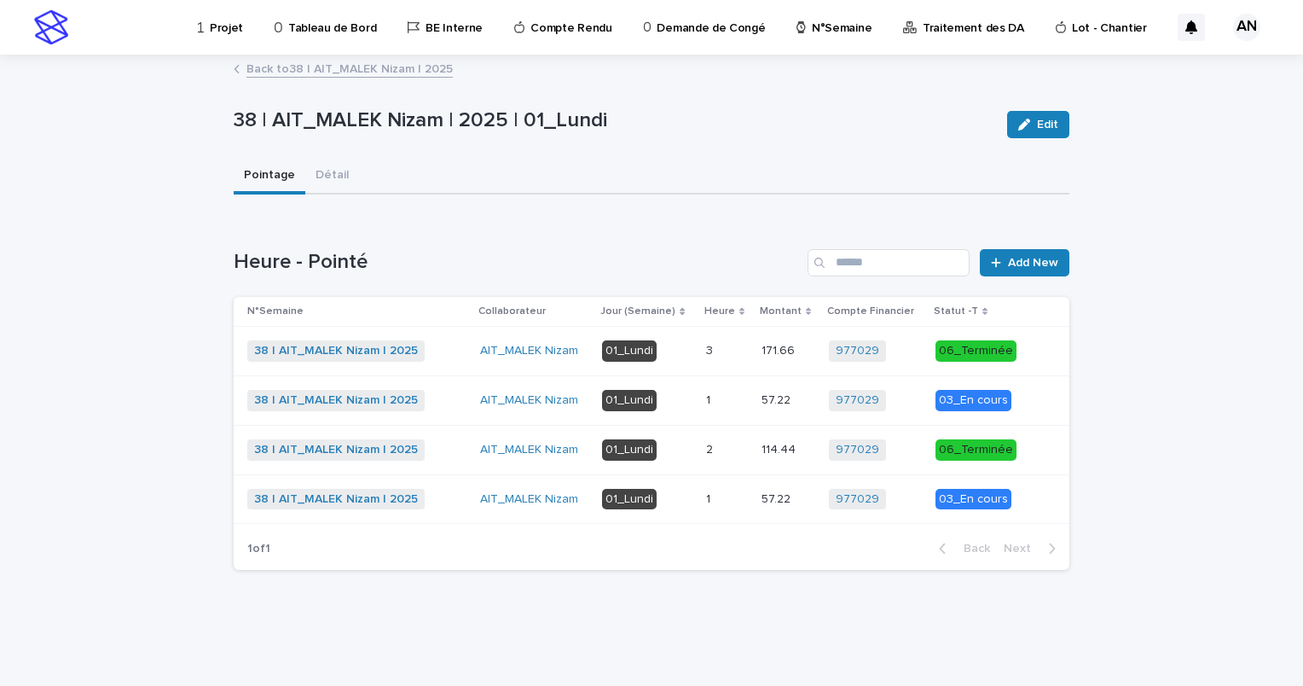
click at [742, 502] on p at bounding box center [727, 499] width 42 height 15
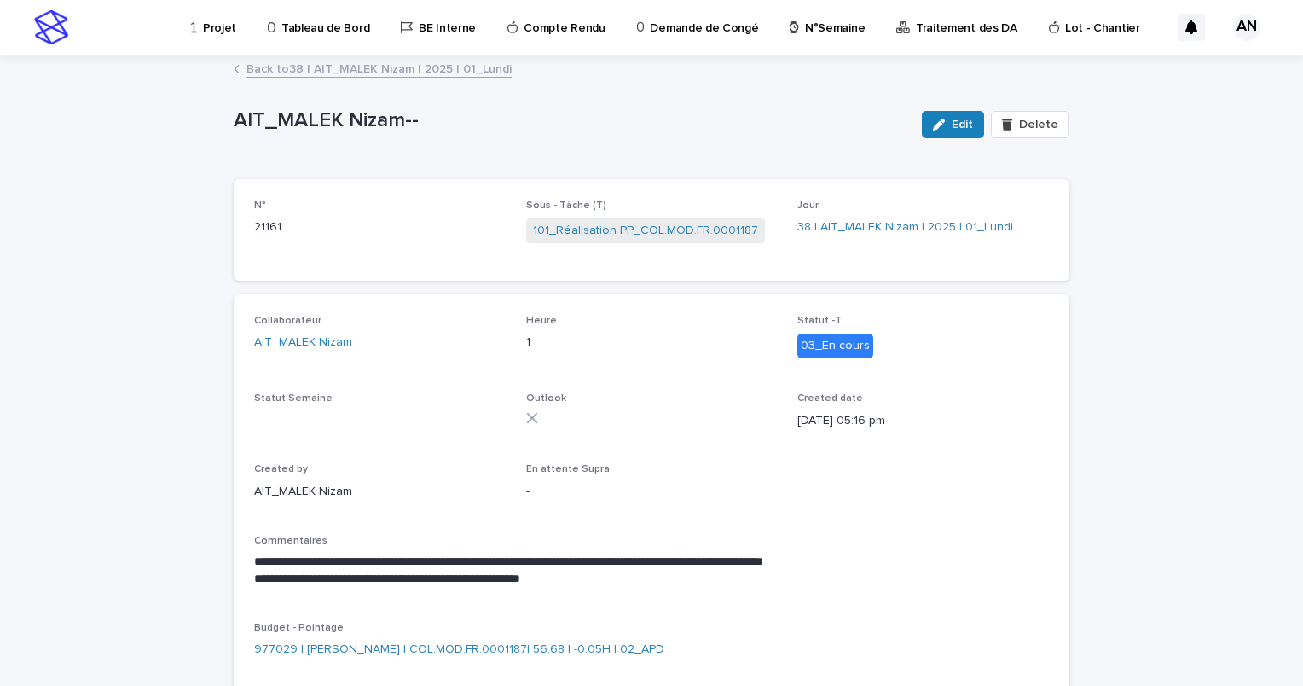
click at [450, 68] on link "Back to 38 | AIT_MALEK Nizam | 2025 | 01_Lundi" at bounding box center [379, 68] width 265 height 20
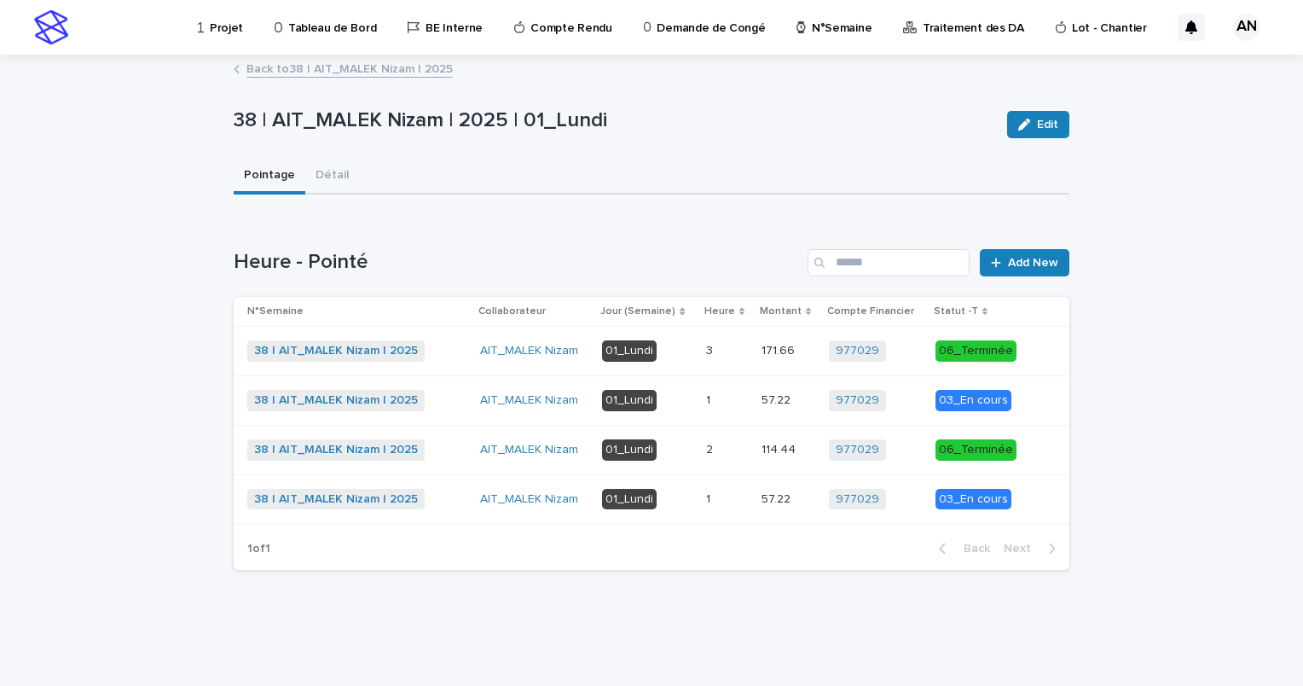
click at [736, 396] on p at bounding box center [727, 400] width 42 height 15
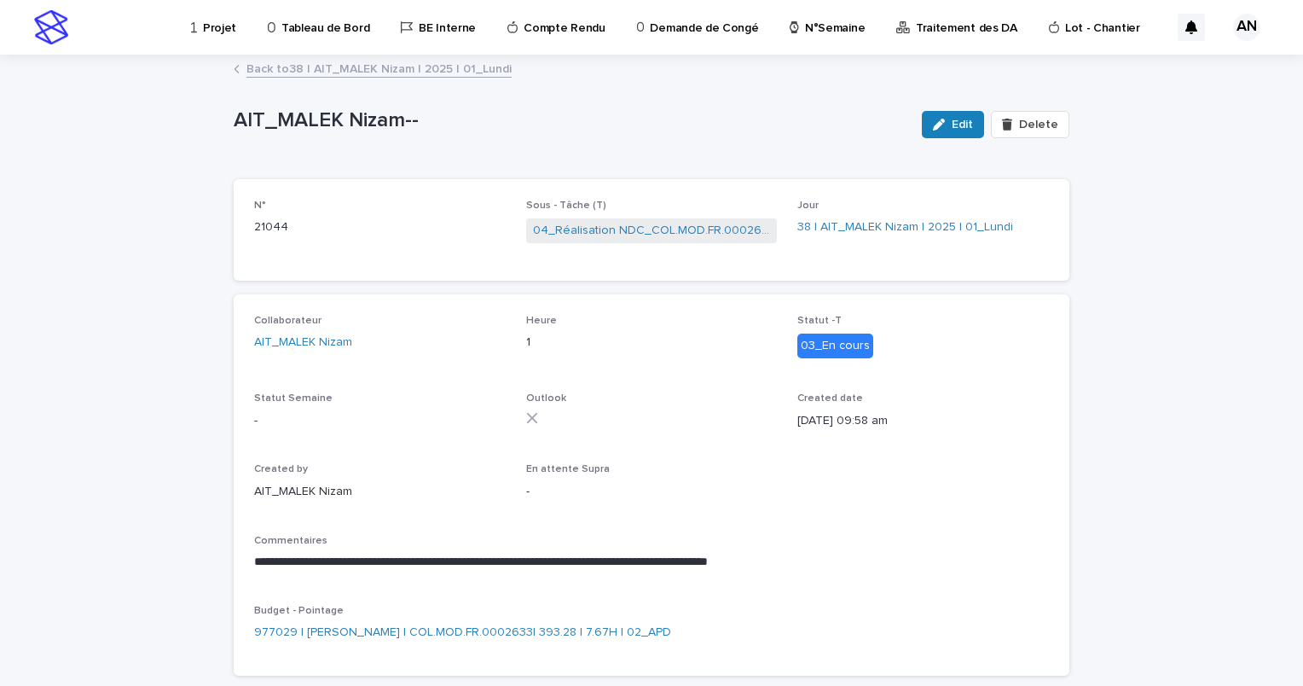
click at [450, 67] on link "Back to 38 | AIT_MALEK Nizam | 2025 | 01_Lundi" at bounding box center [379, 68] width 265 height 20
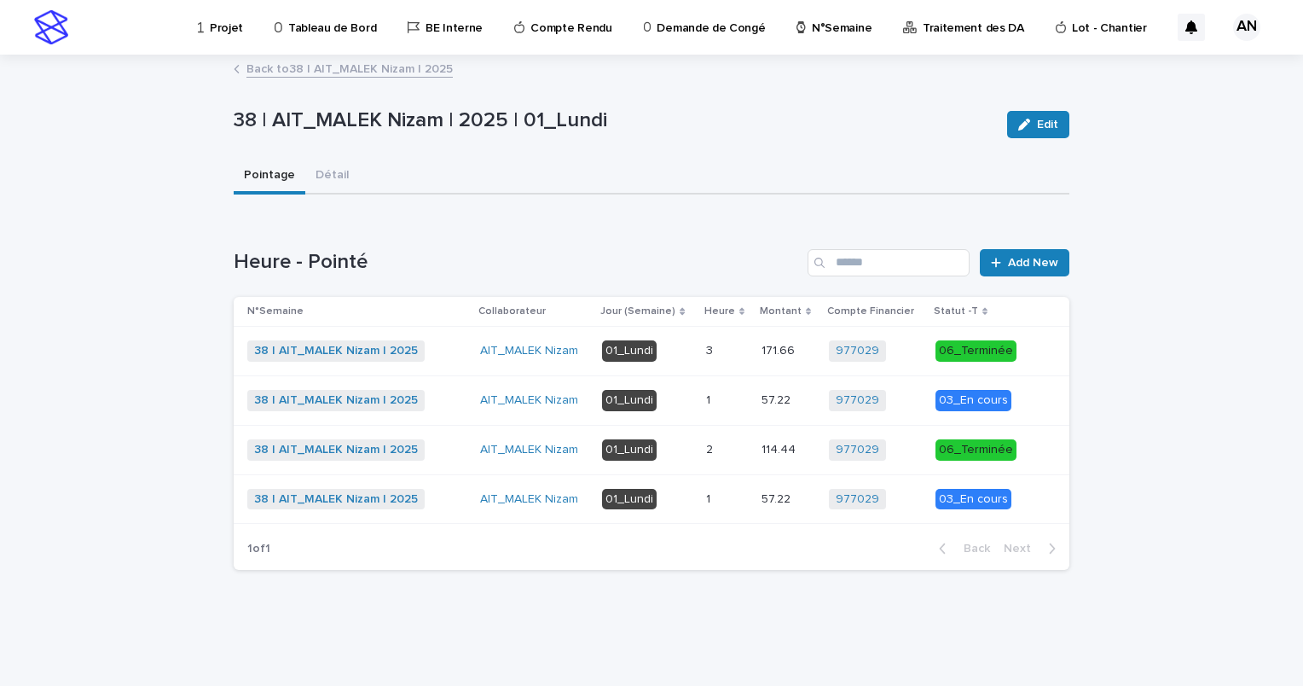
click at [690, 502] on p "01_Lundi" at bounding box center [647, 499] width 90 height 21
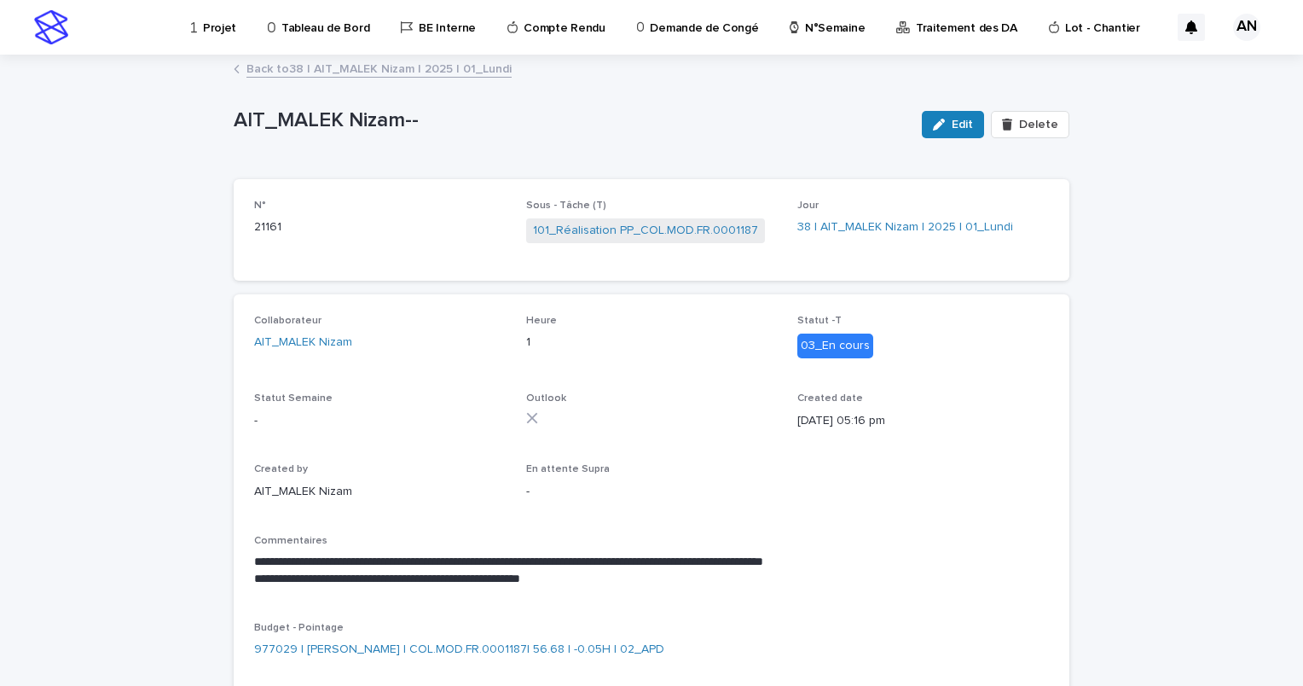
click at [449, 74] on link "Back to 38 | AIT_MALEK Nizam | 2025 | 01_Lundi" at bounding box center [379, 68] width 265 height 20
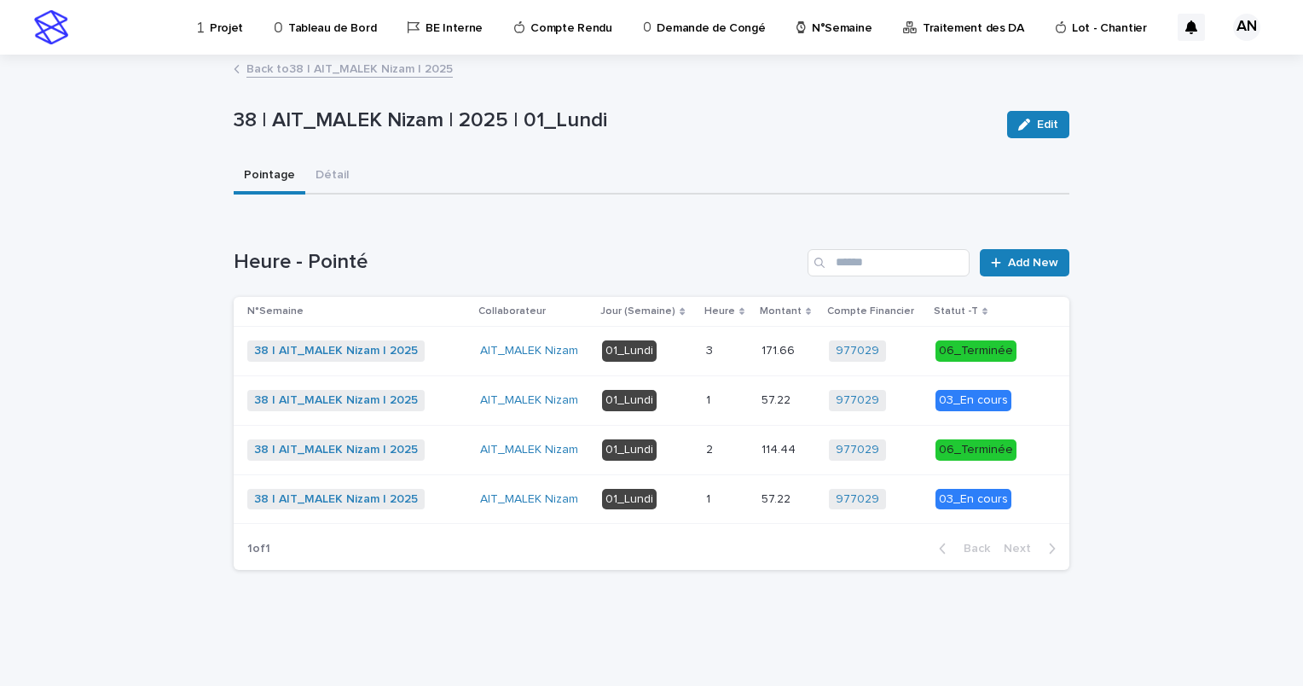
click at [402, 68] on link "Back to 38 | AIT_MALEK Nizam | 2025" at bounding box center [350, 68] width 206 height 20
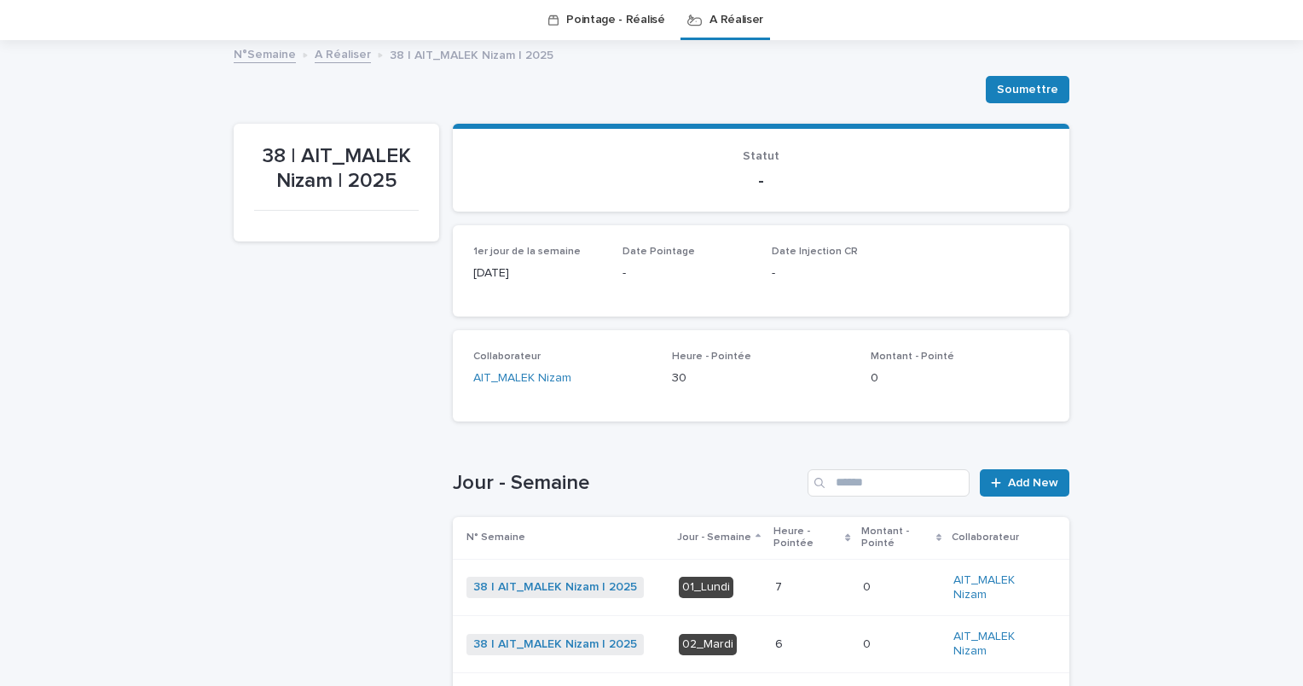
scroll to position [311, 0]
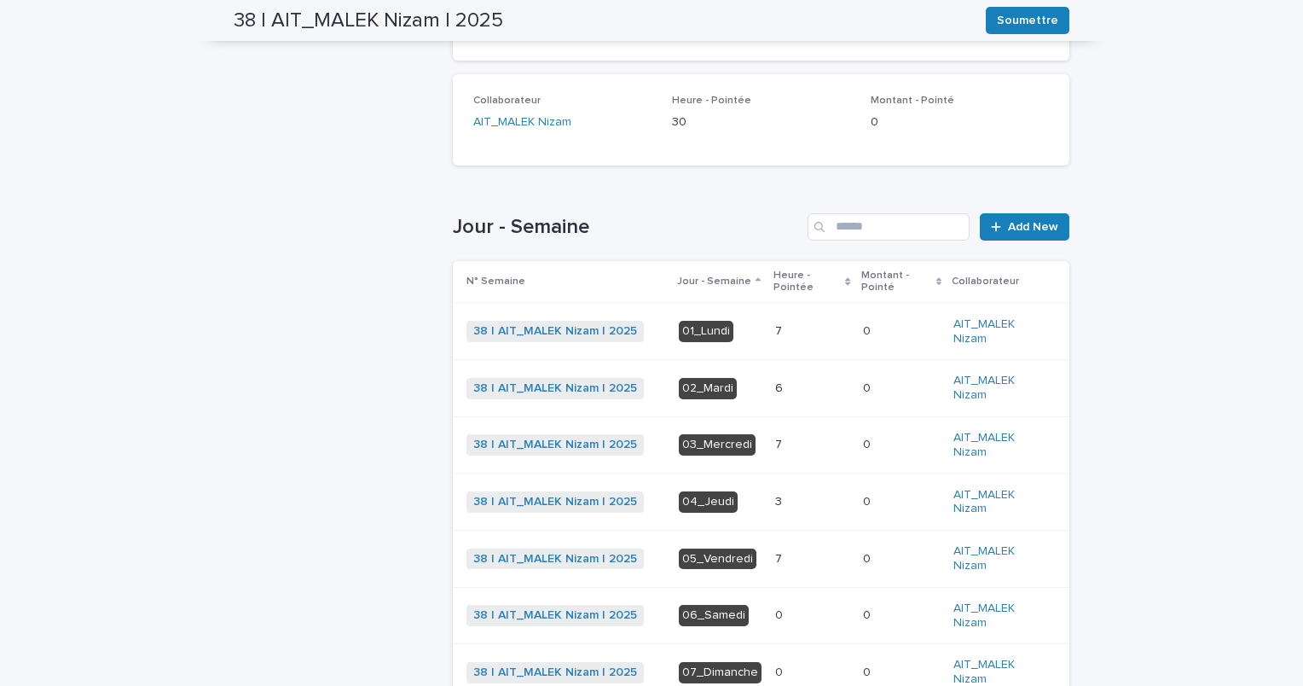
click at [775, 338] on div "7 7" at bounding box center [812, 331] width 74 height 28
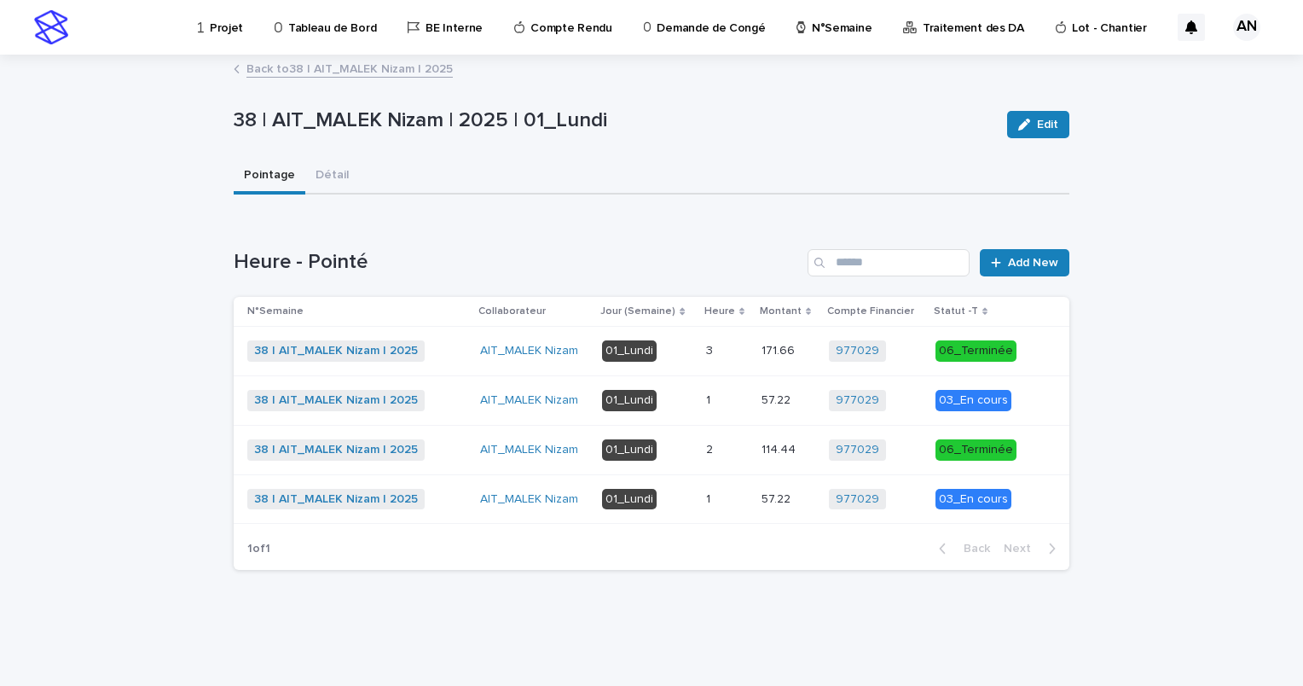
click at [746, 394] on p at bounding box center [727, 400] width 42 height 15
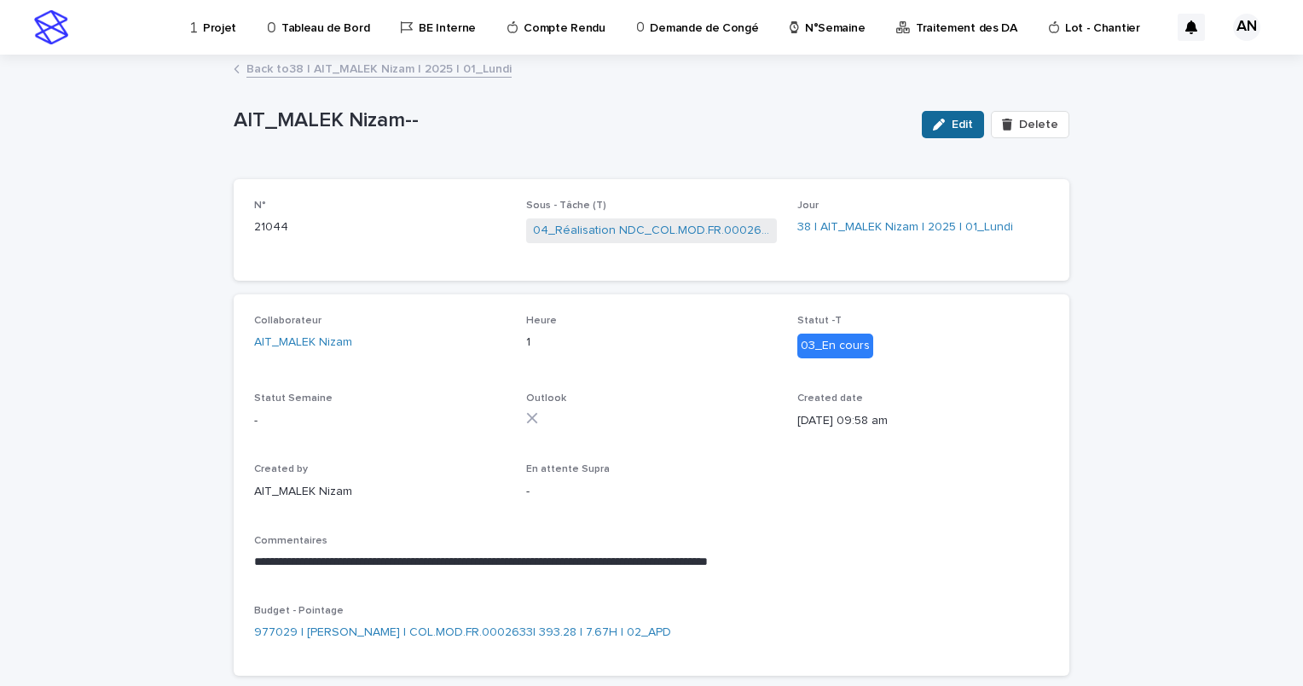
click at [957, 119] on span "Edit" at bounding box center [962, 125] width 21 height 12
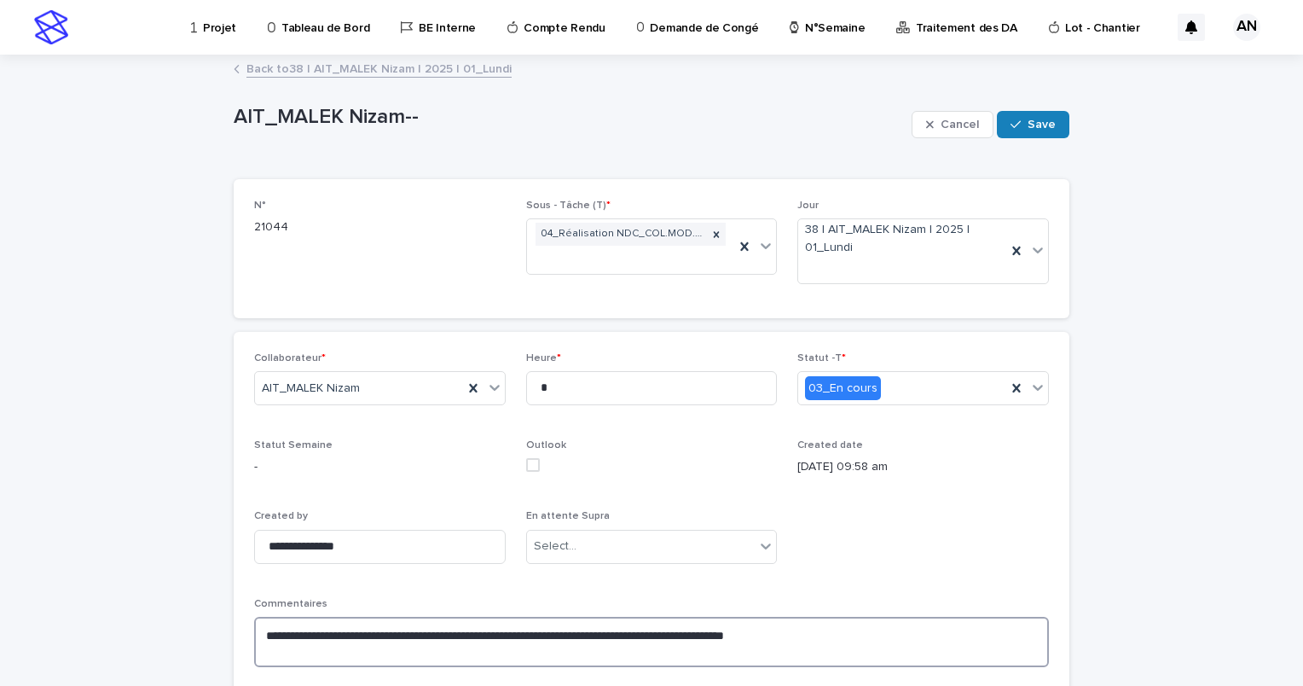
click at [864, 636] on textarea "**********" at bounding box center [651, 642] width 795 height 51
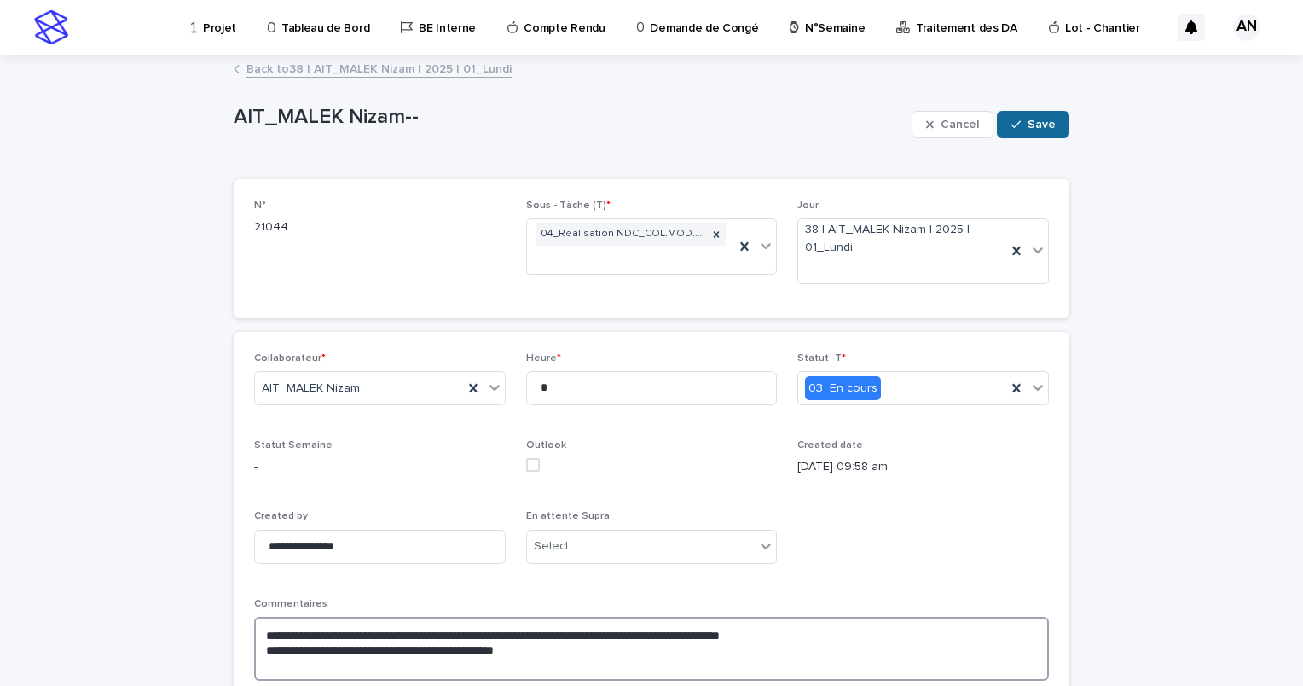
type textarea "**********"
click at [1028, 114] on button "Save" at bounding box center [1033, 124] width 73 height 27
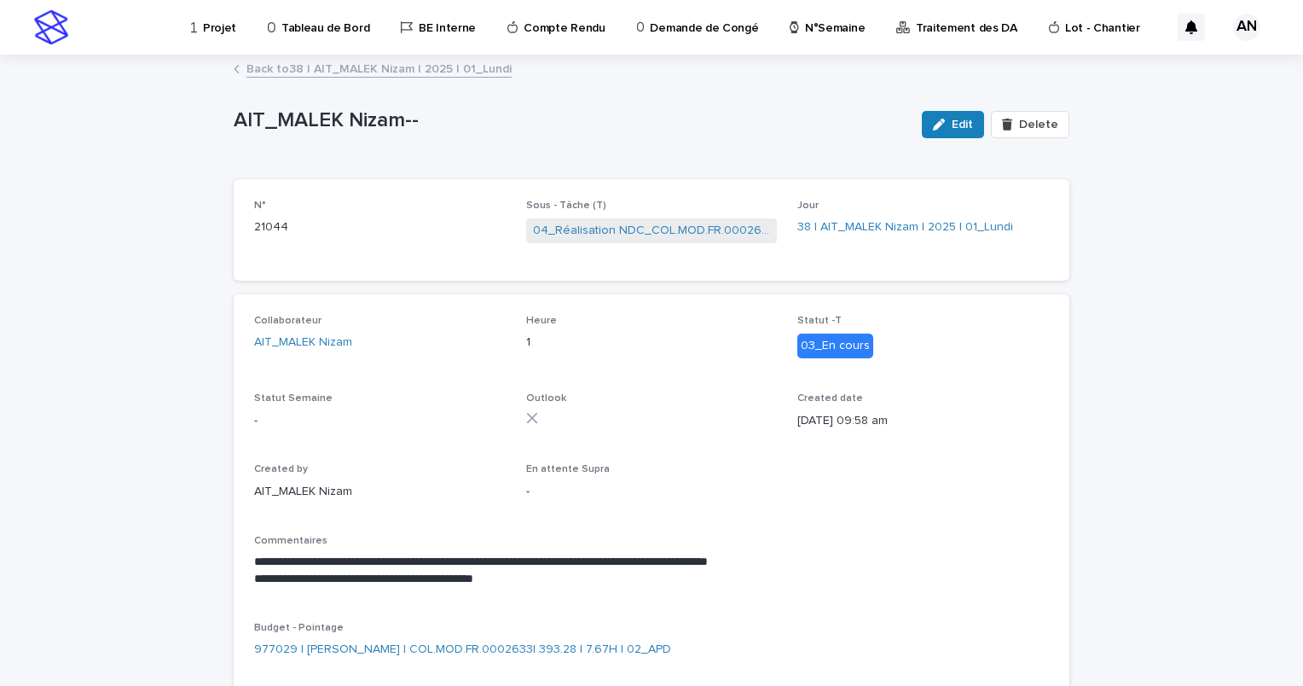
click at [438, 68] on link "Back to 38 | AIT_MALEK Nizam | 2025 | 01_Lundi" at bounding box center [379, 68] width 265 height 20
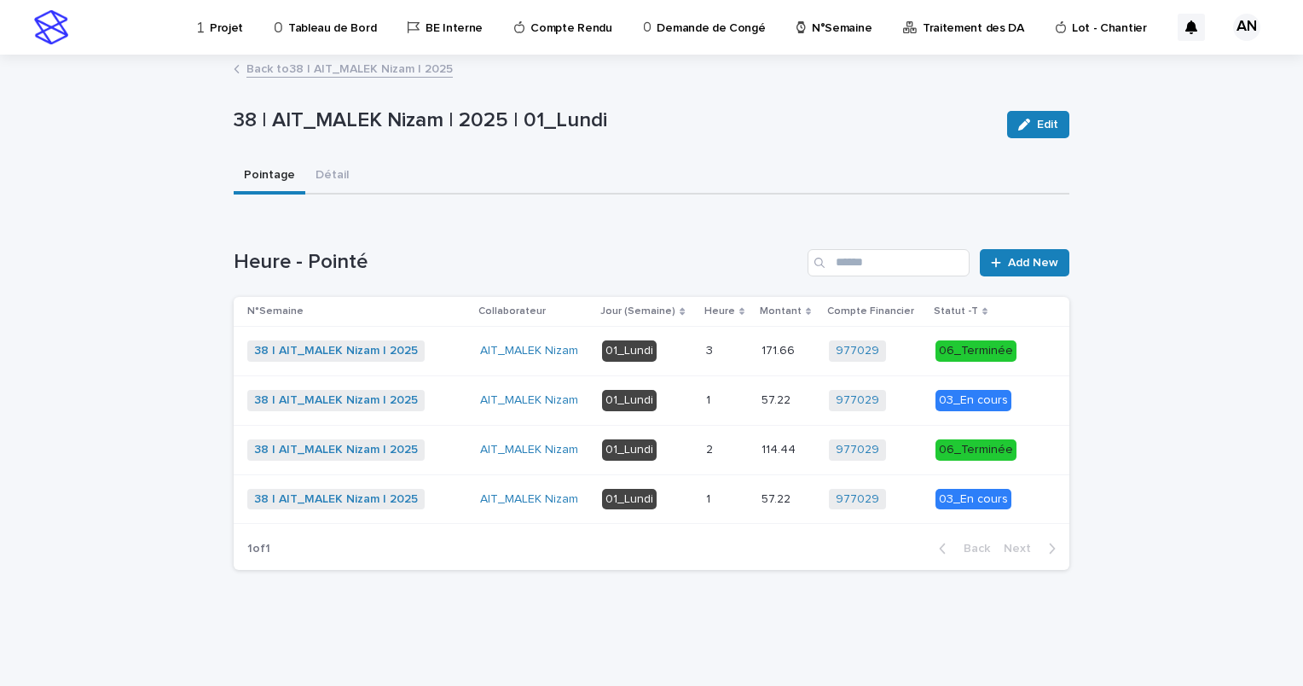
click at [427, 73] on link "Back to 38 | AIT_MALEK Nizam | 2025" at bounding box center [350, 68] width 206 height 20
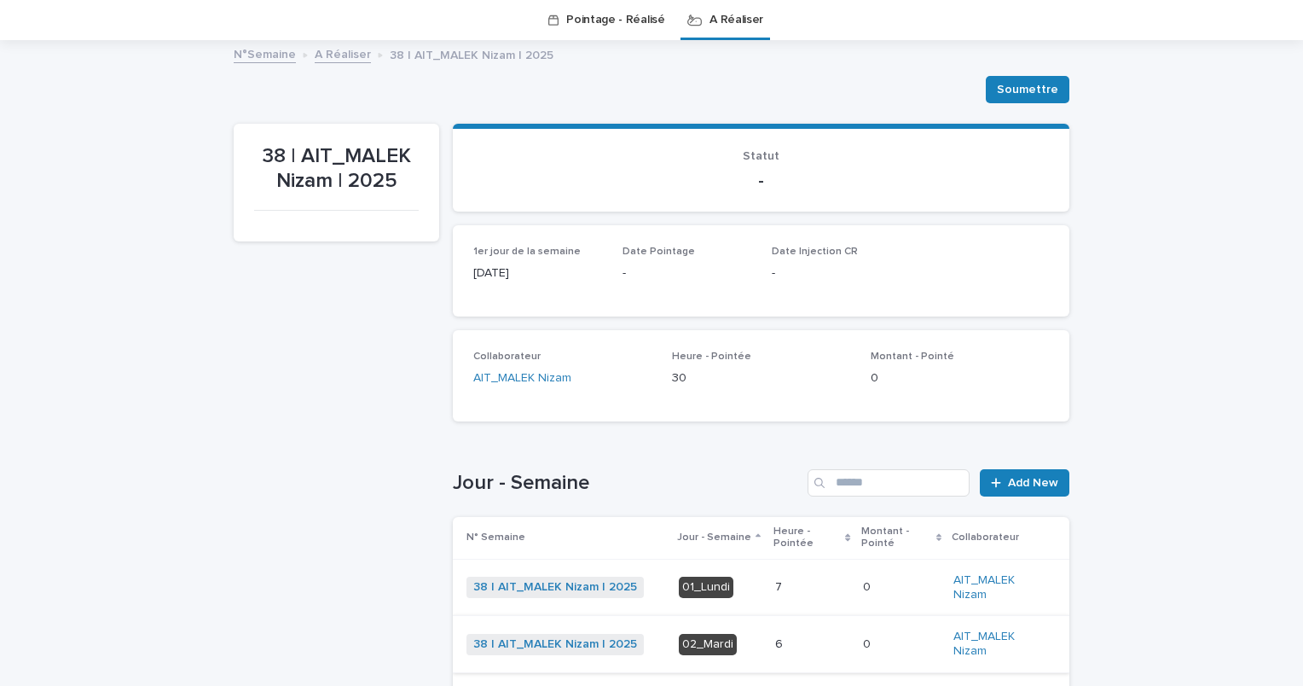
scroll to position [311, 0]
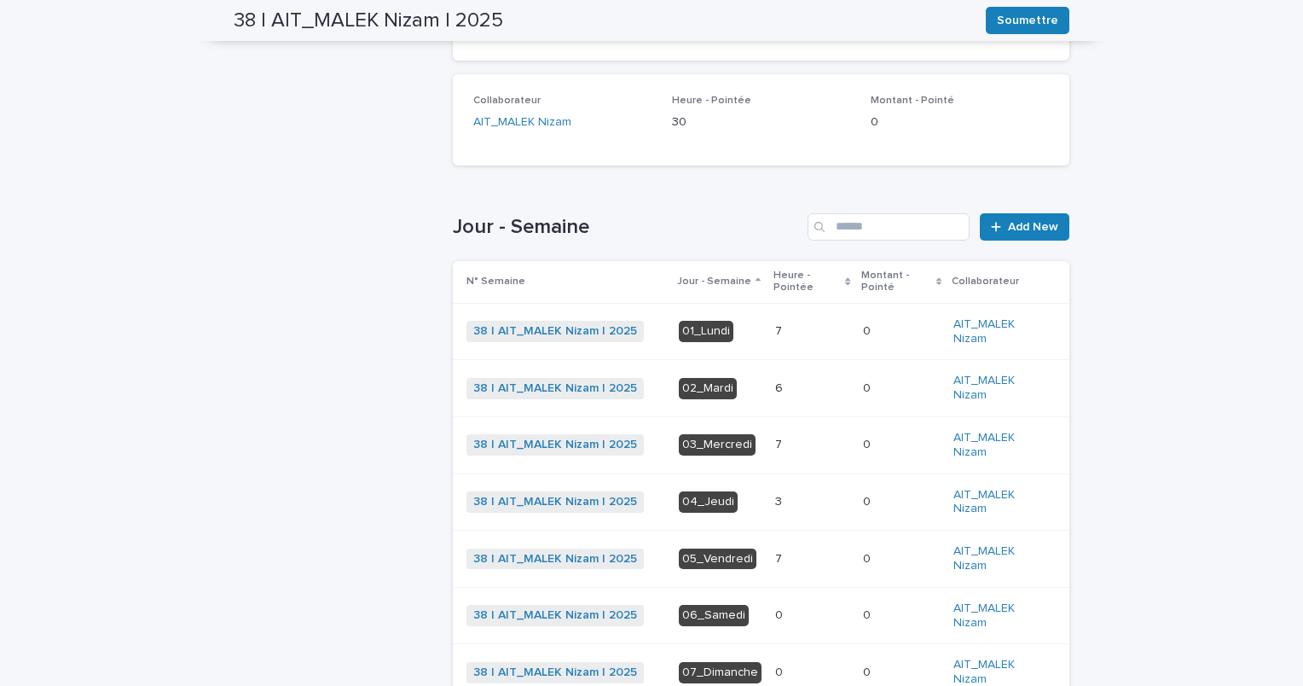
click at [781, 384] on p at bounding box center [812, 388] width 74 height 15
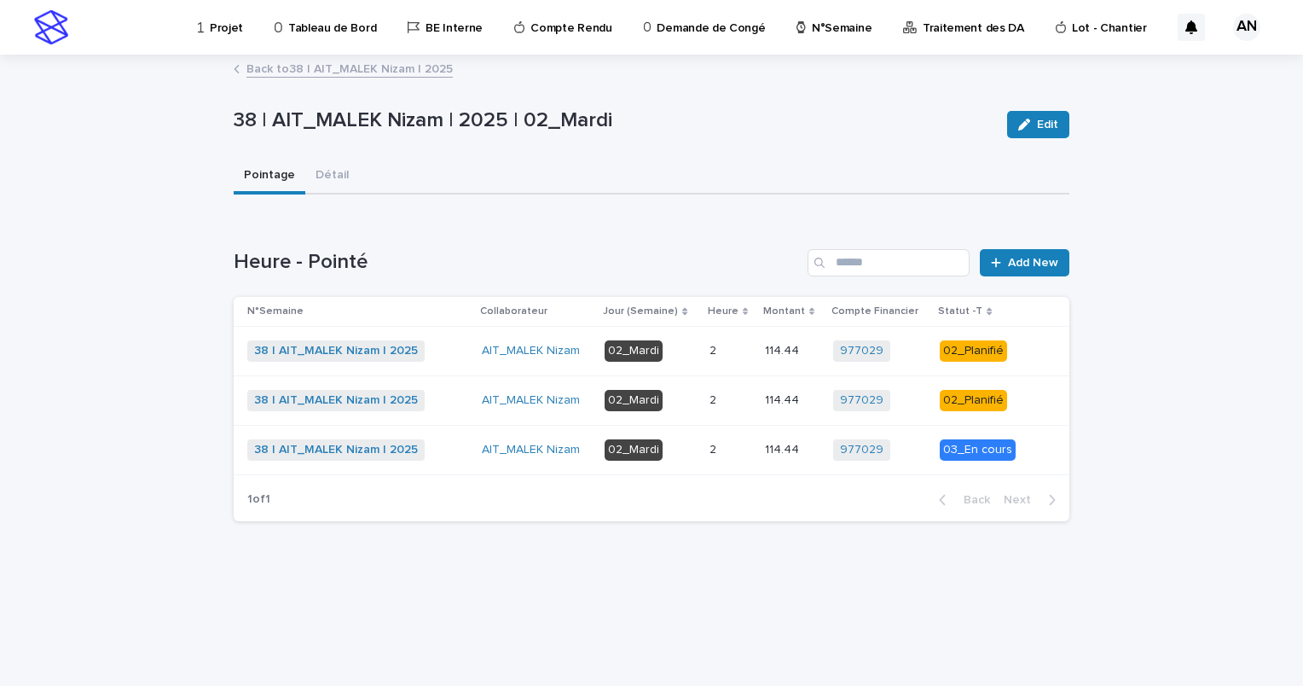
click at [728, 340] on div "2 2" at bounding box center [731, 351] width 42 height 28
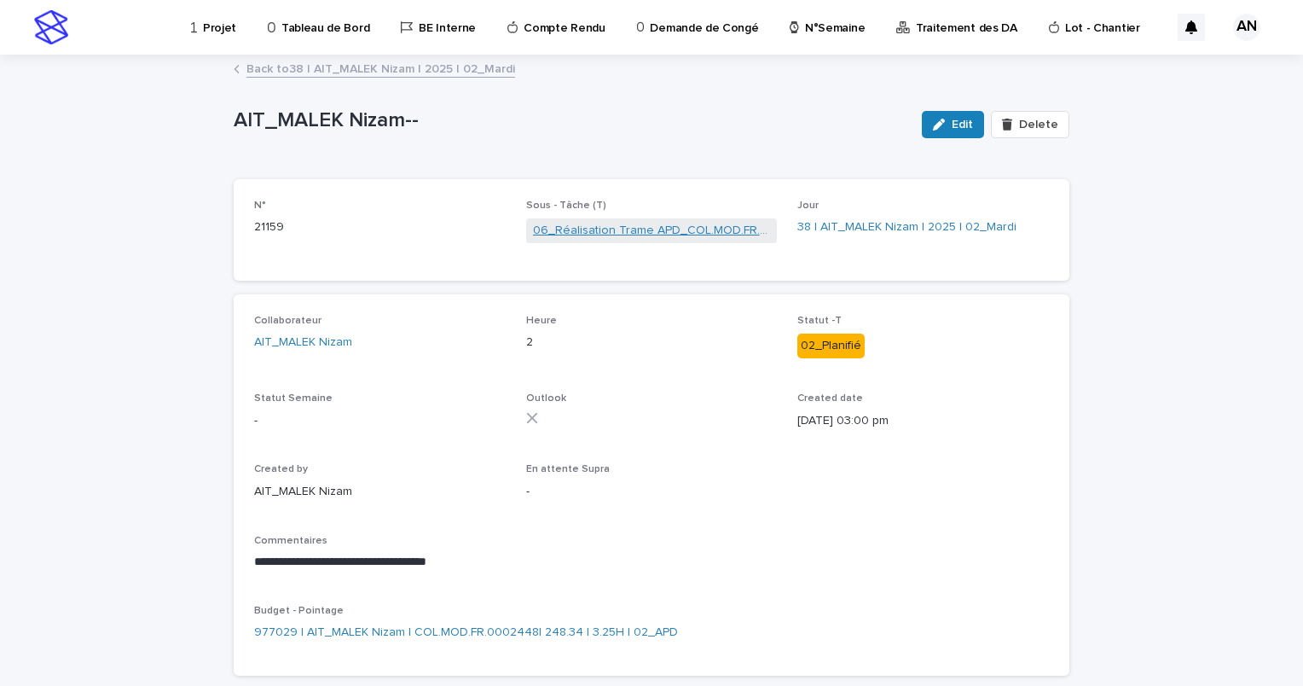
click at [645, 232] on link "06_Réalisation Trame APD_COL.MOD.FR.0002448" at bounding box center [652, 231] width 238 height 18
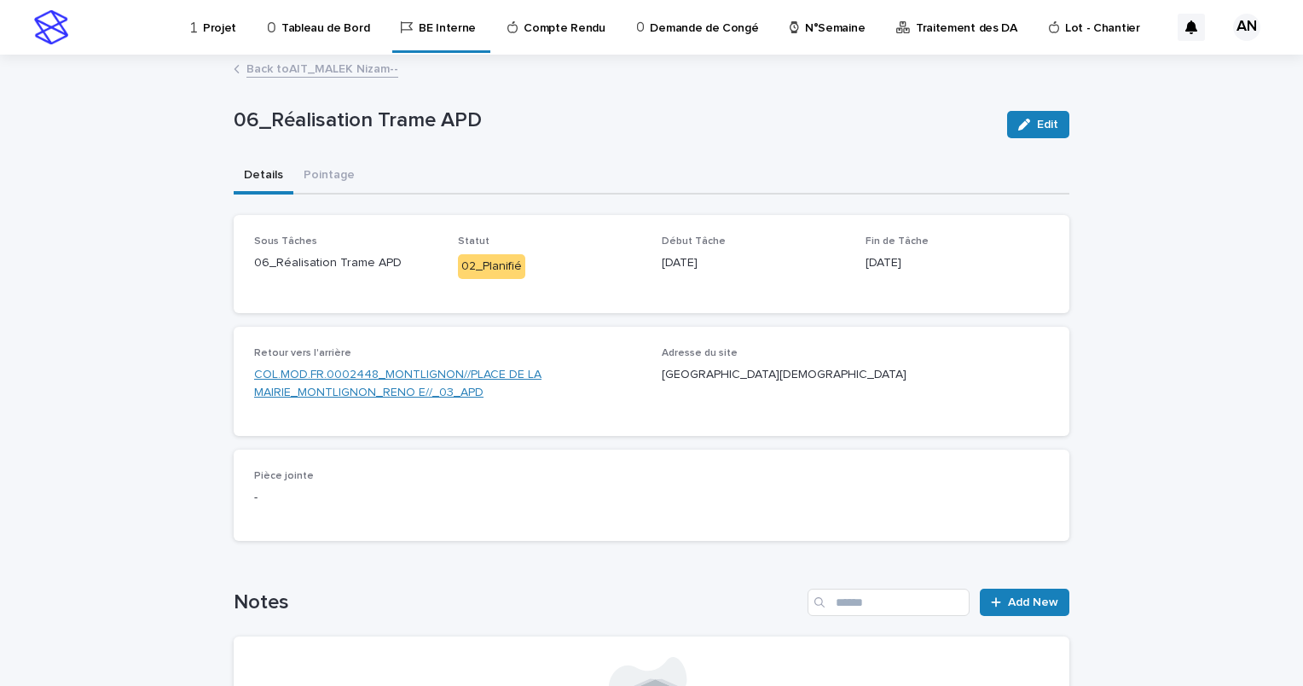
click at [403, 377] on link "COL.MOD.FR.0002448_MONTLIGNON//PLACE DE LA MAIRIE_MONTLIGNON_RENO E//_03_APD" at bounding box center [447, 384] width 387 height 36
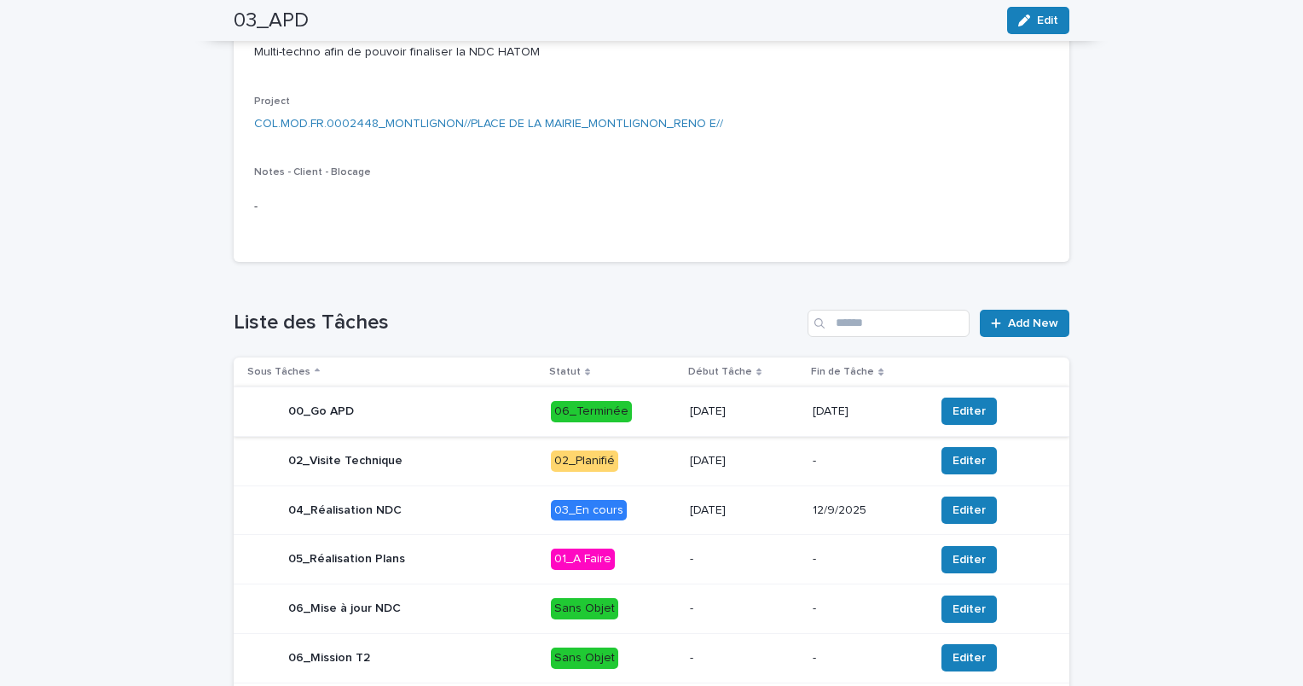
scroll to position [682, 0]
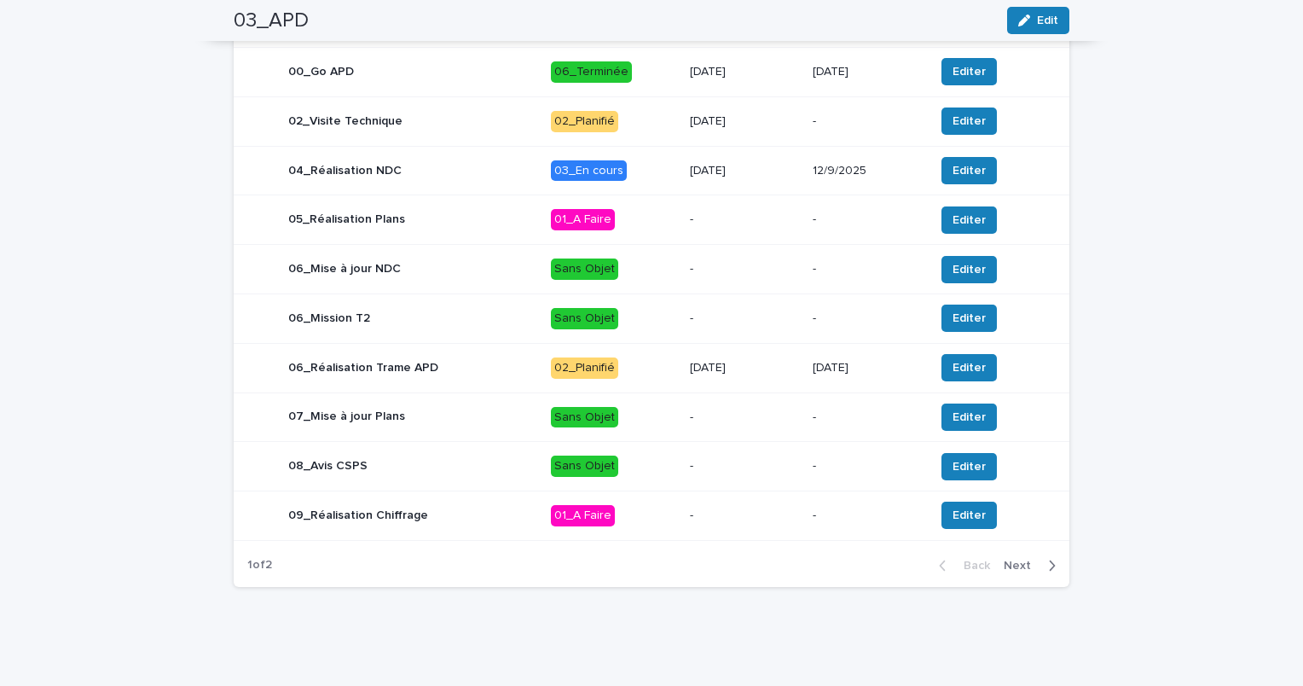
click at [1015, 572] on span "Next" at bounding box center [1023, 566] width 38 height 12
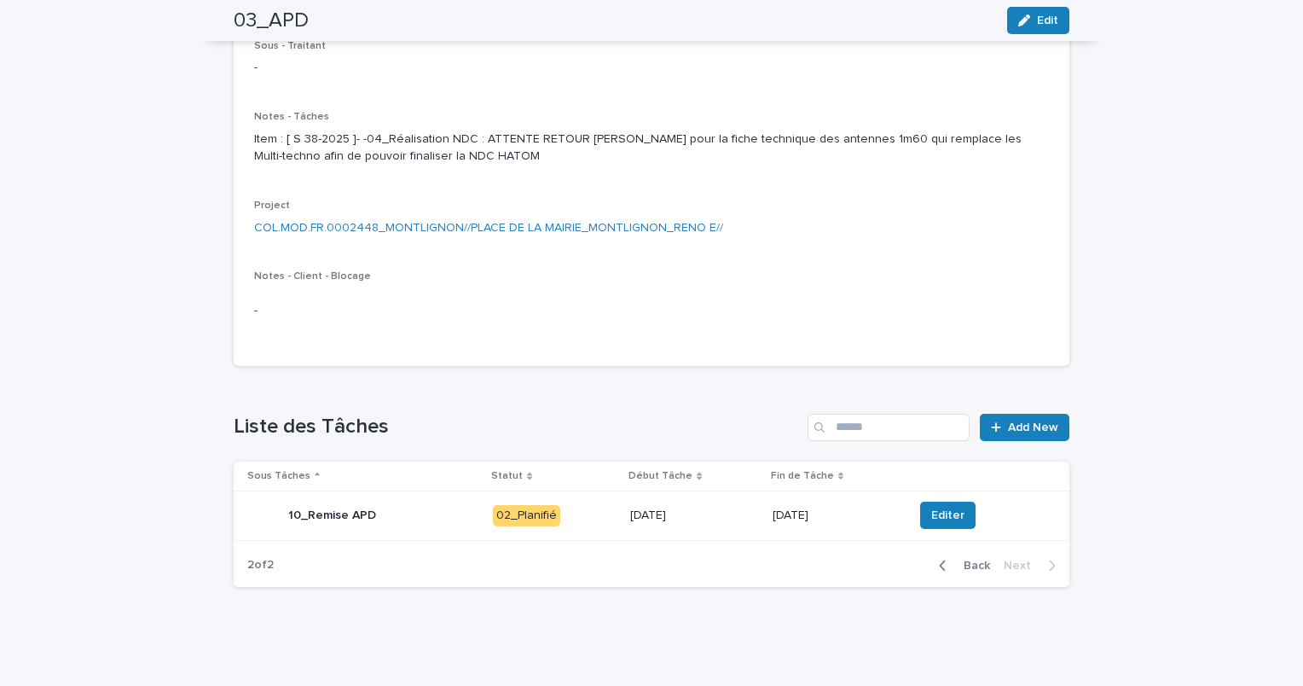
scroll to position [0, 0]
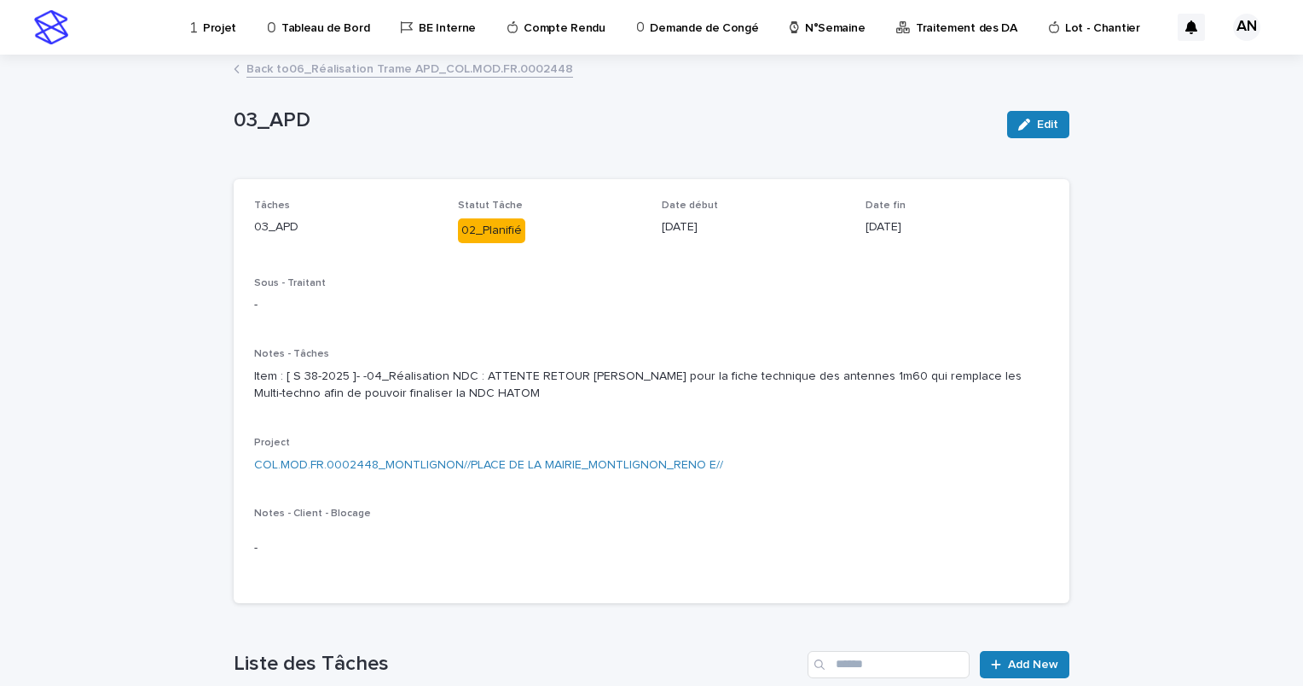
click at [478, 74] on link "Back to 06_Réalisation Trame APD_COL.MOD.FR.0002448" at bounding box center [410, 68] width 327 height 20
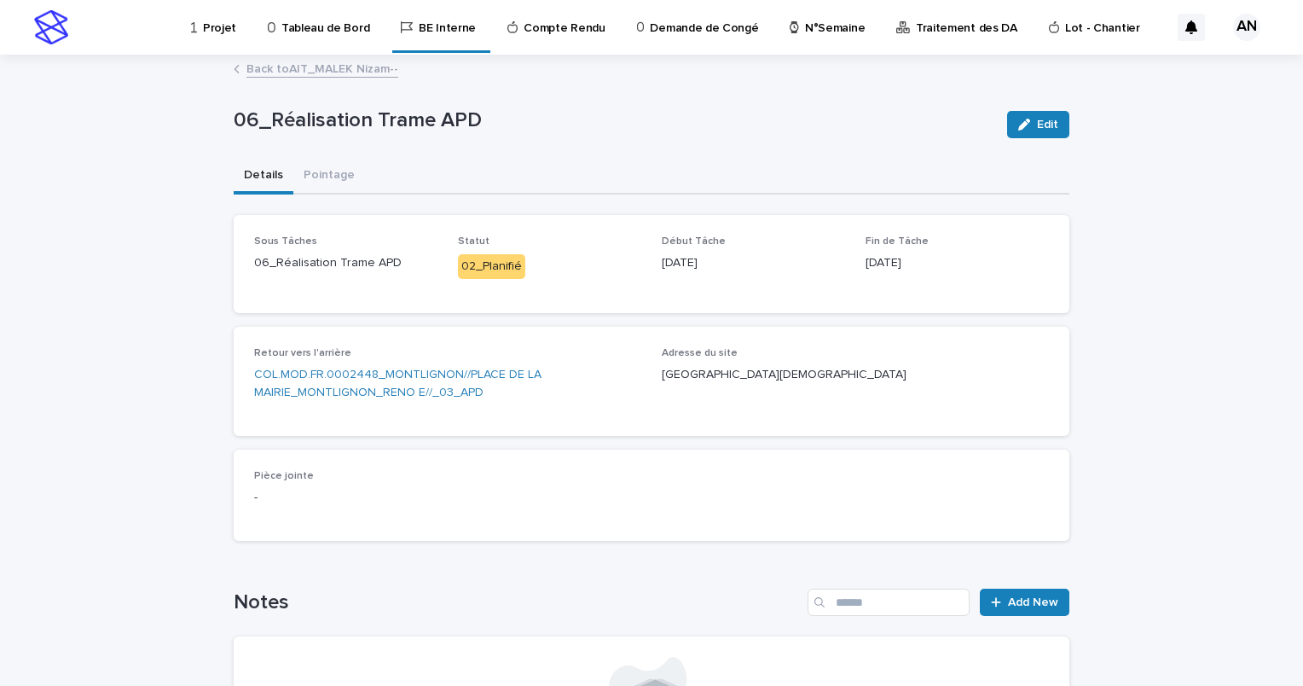
click at [327, 73] on link "Back to AIT_MALEK Nizam--" at bounding box center [323, 68] width 152 height 20
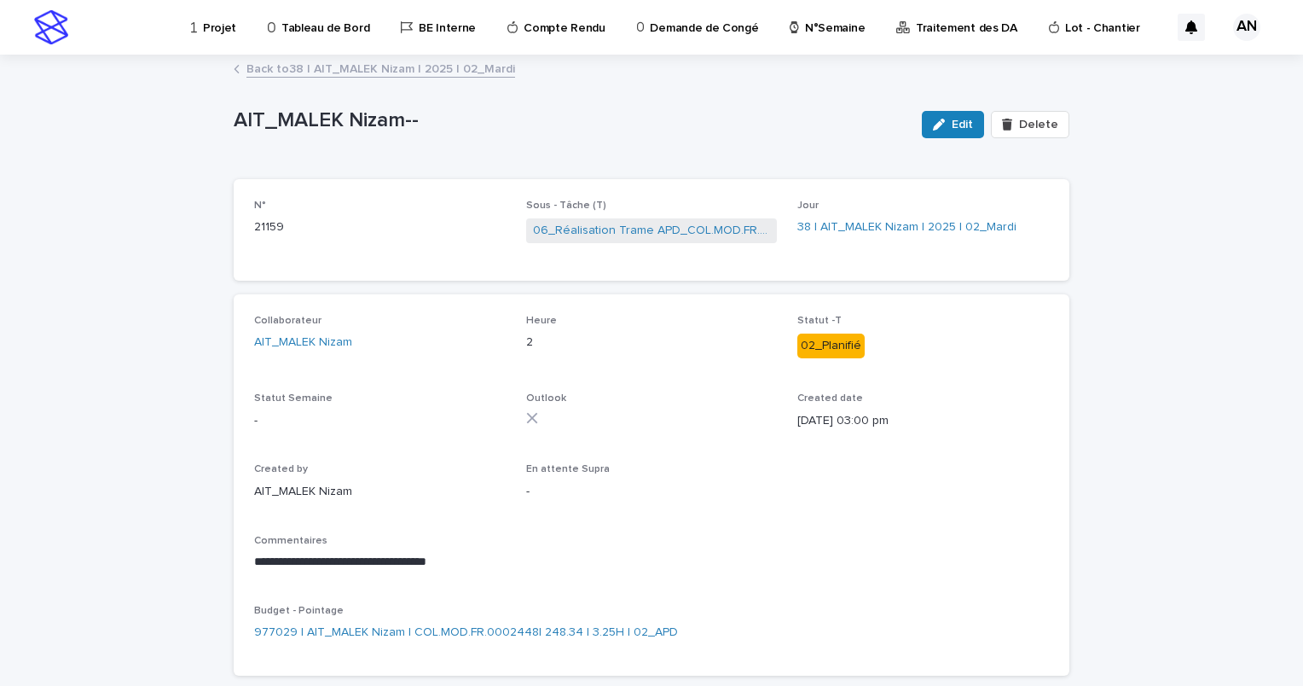
click at [327, 72] on link "Back to 38 | AIT_MALEK Nizam | 2025 | 02_Mardi" at bounding box center [381, 68] width 269 height 20
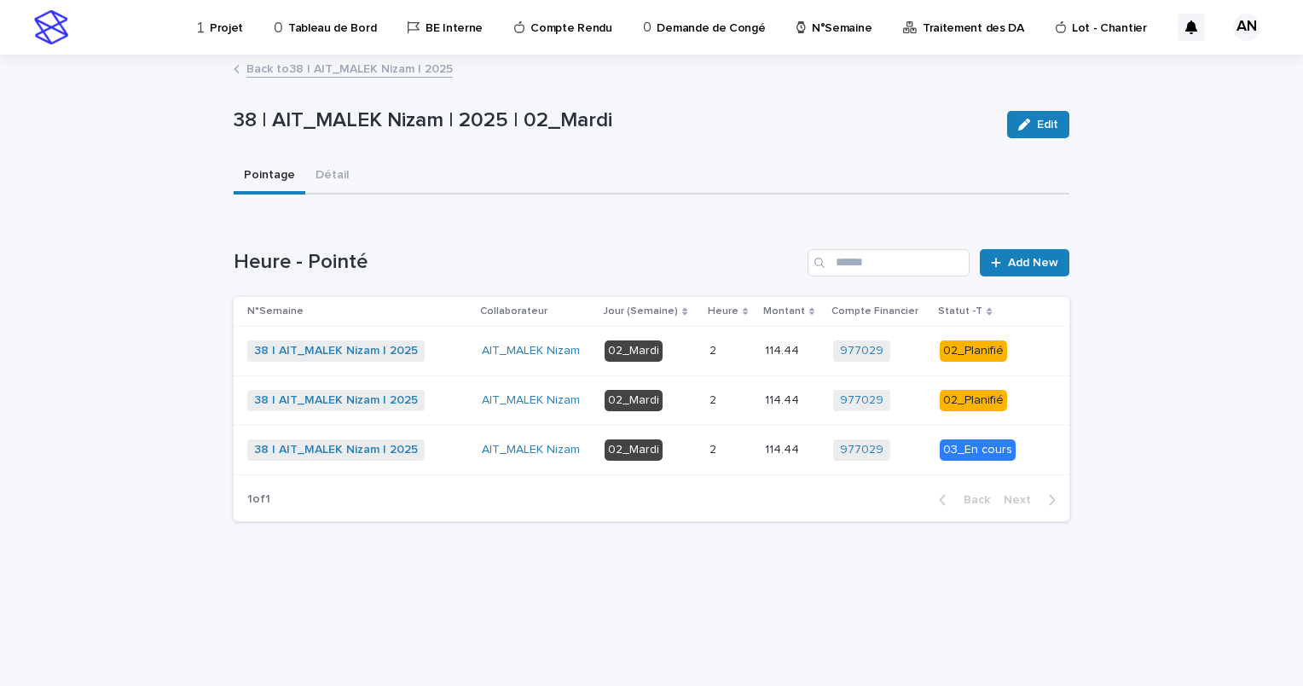
click at [744, 351] on p at bounding box center [731, 351] width 42 height 15
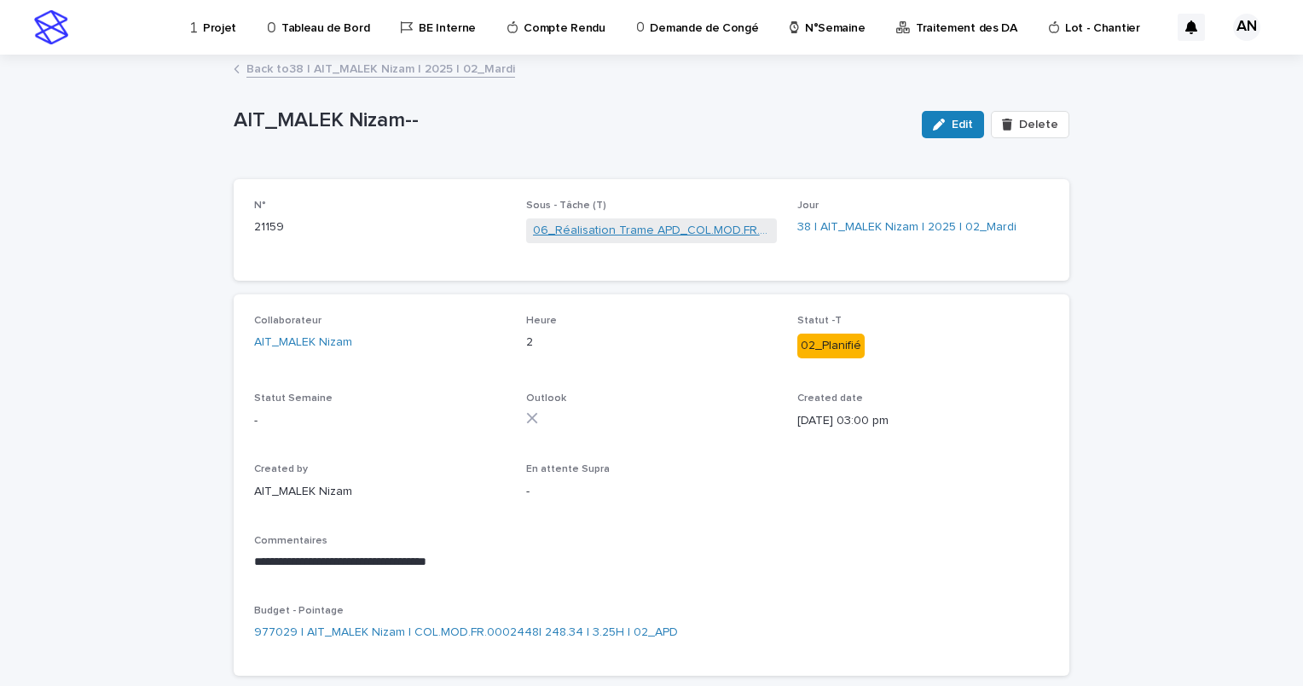
click at [641, 232] on link "06_Réalisation Trame APD_COL.MOD.FR.0002448" at bounding box center [652, 231] width 238 height 18
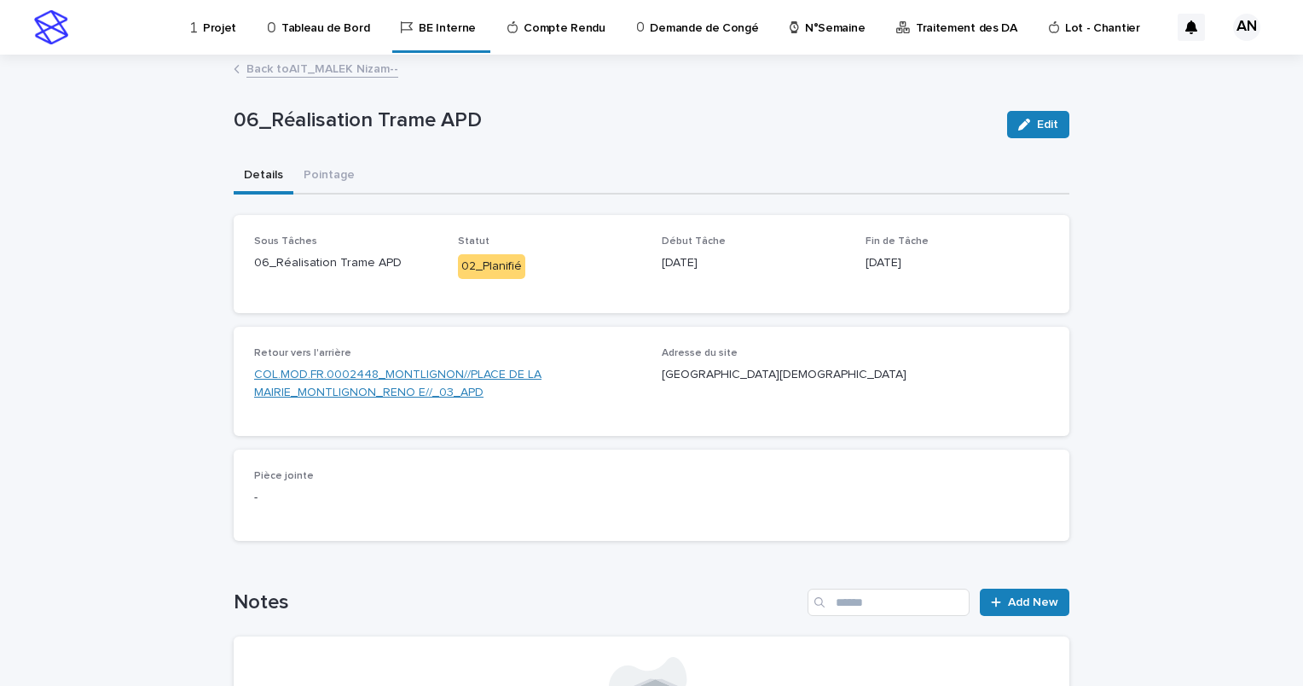
click at [409, 375] on link "COL.MOD.FR.0002448_MONTLIGNON//PLACE DE LA MAIRIE_MONTLIGNON_RENO E//_03_APD" at bounding box center [447, 384] width 387 height 36
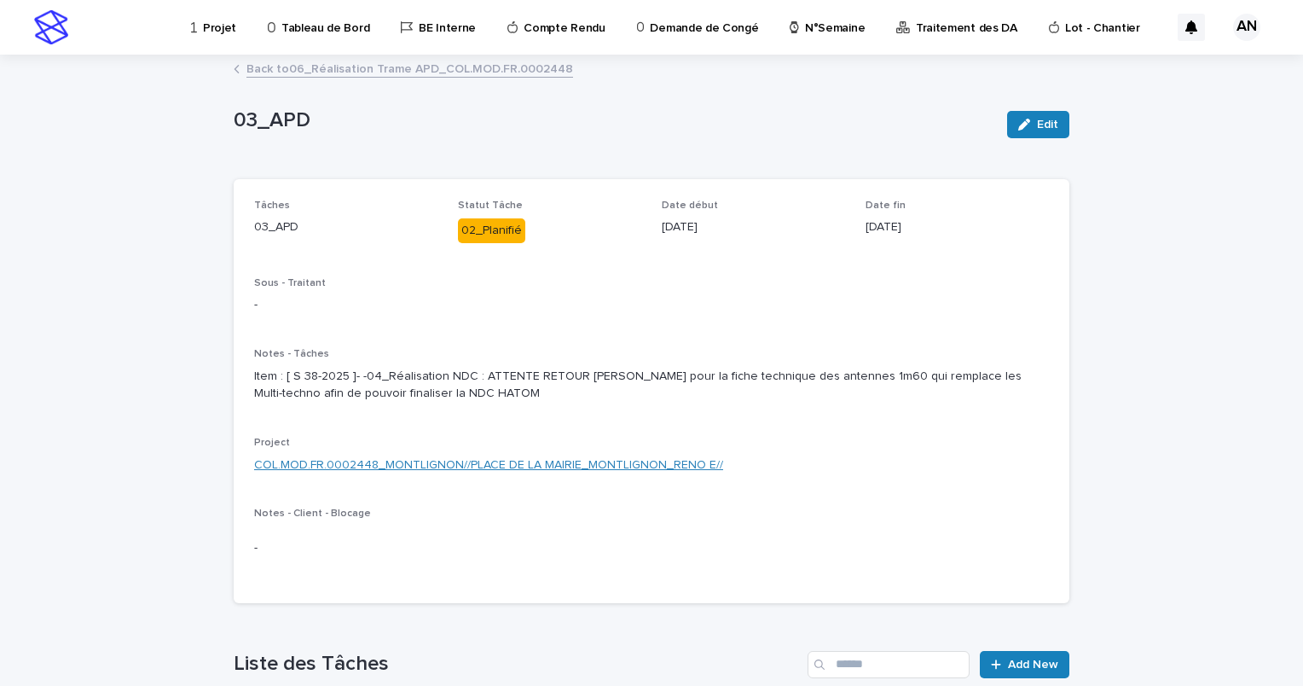
click at [423, 474] on link "COL.MOD.FR.0002448_MONTLIGNON//PLACE DE LA MAIRIE_MONTLIGNON_RENO E//" at bounding box center [488, 465] width 469 height 18
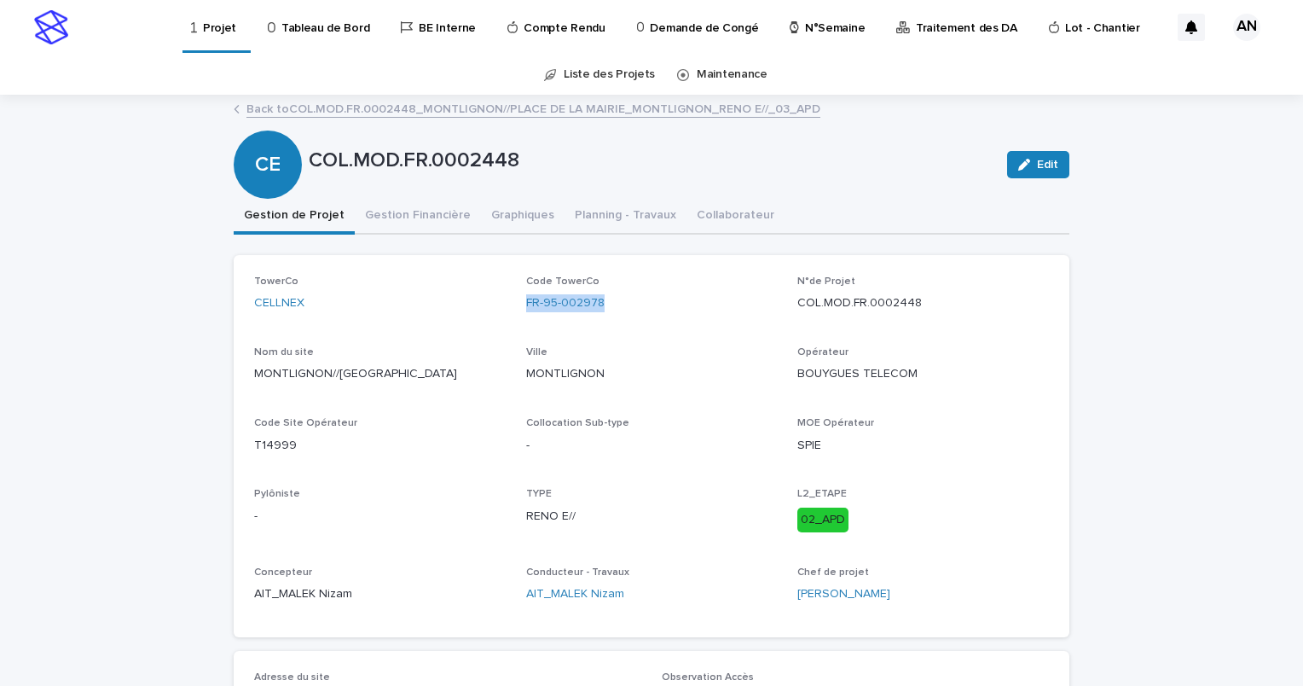
drag, startPoint x: 617, startPoint y: 302, endPoint x: 517, endPoint y: 322, distance: 101.7
click at [517, 322] on div "TowerCo CELLNEX Code TowerCo FR-95-002978 N°de Projet COL.MOD.FR.0002448 Nom du…" at bounding box center [651, 446] width 795 height 341
copy link "FR-95-002978"
click at [438, 107] on link "Back to COL.MOD.FR.0002448_MONTLIGNON//PLACE DE LA MAIRIE_MONTLIGNON_RENO E//_0…" at bounding box center [534, 108] width 574 height 20
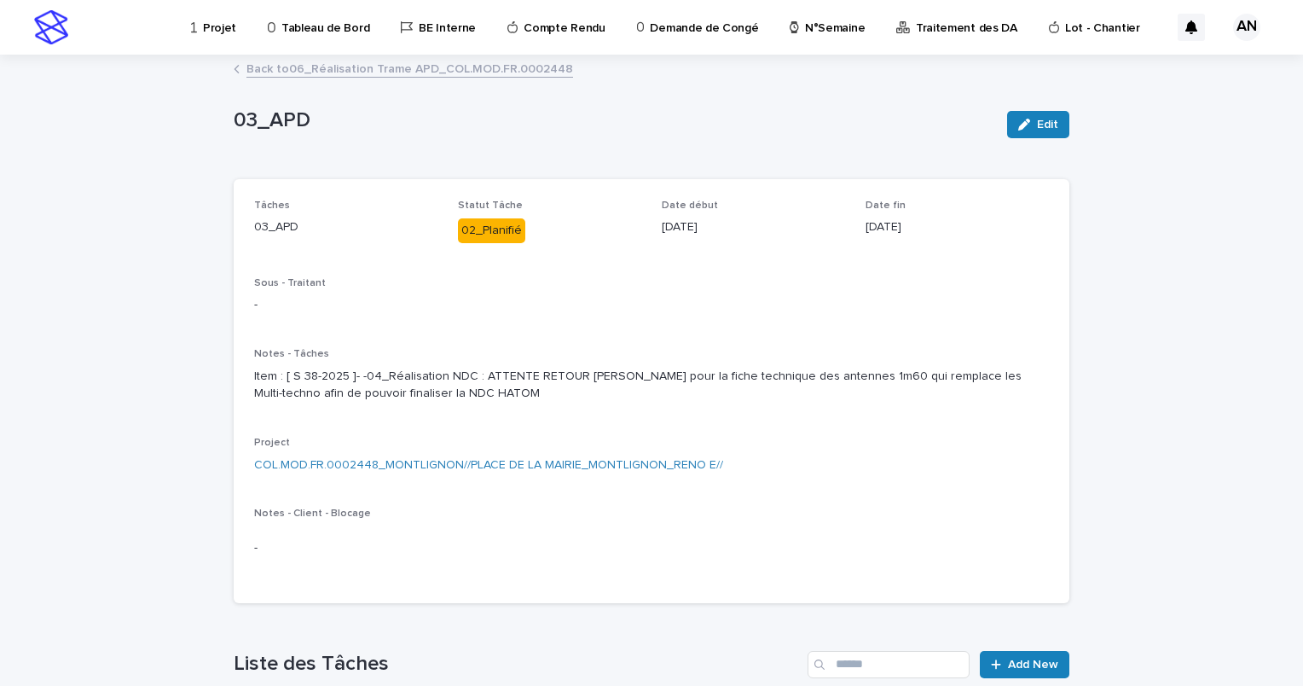
click at [387, 70] on link "Back to 06_Réalisation Trame APD_COL.MOD.FR.0002448" at bounding box center [410, 68] width 327 height 20
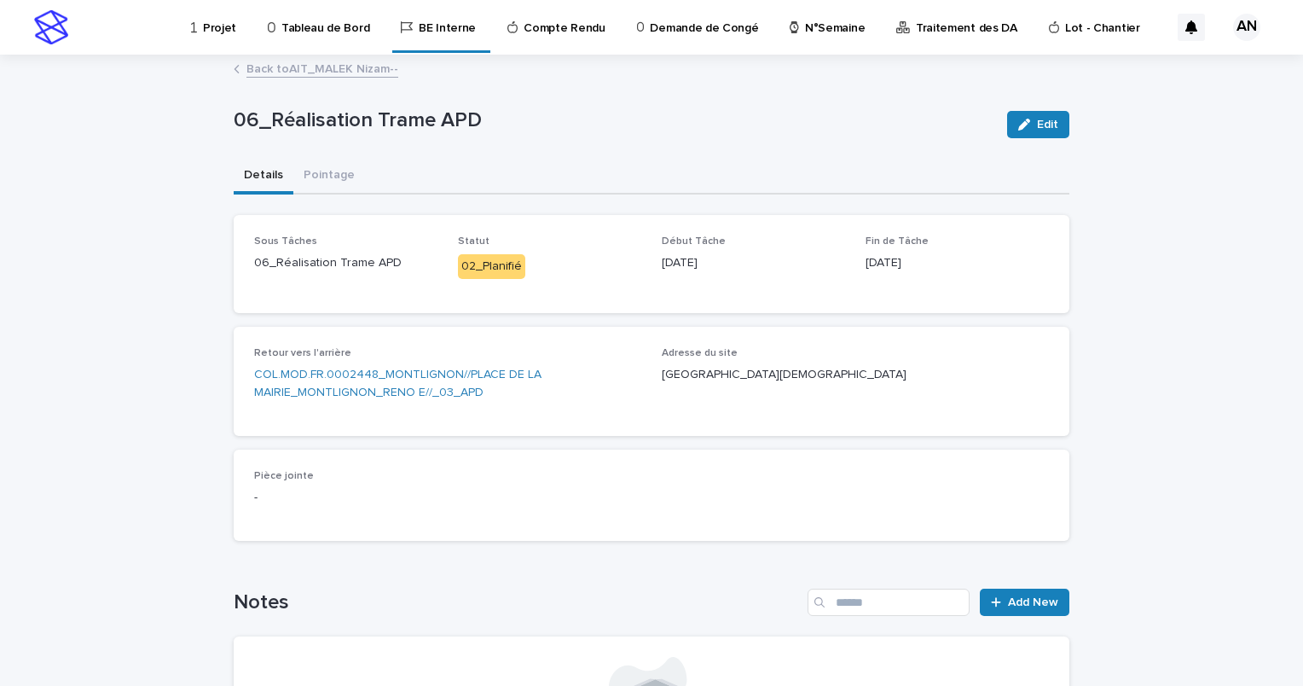
click at [351, 73] on link "Back to AIT_MALEK Nizam--" at bounding box center [323, 68] width 152 height 20
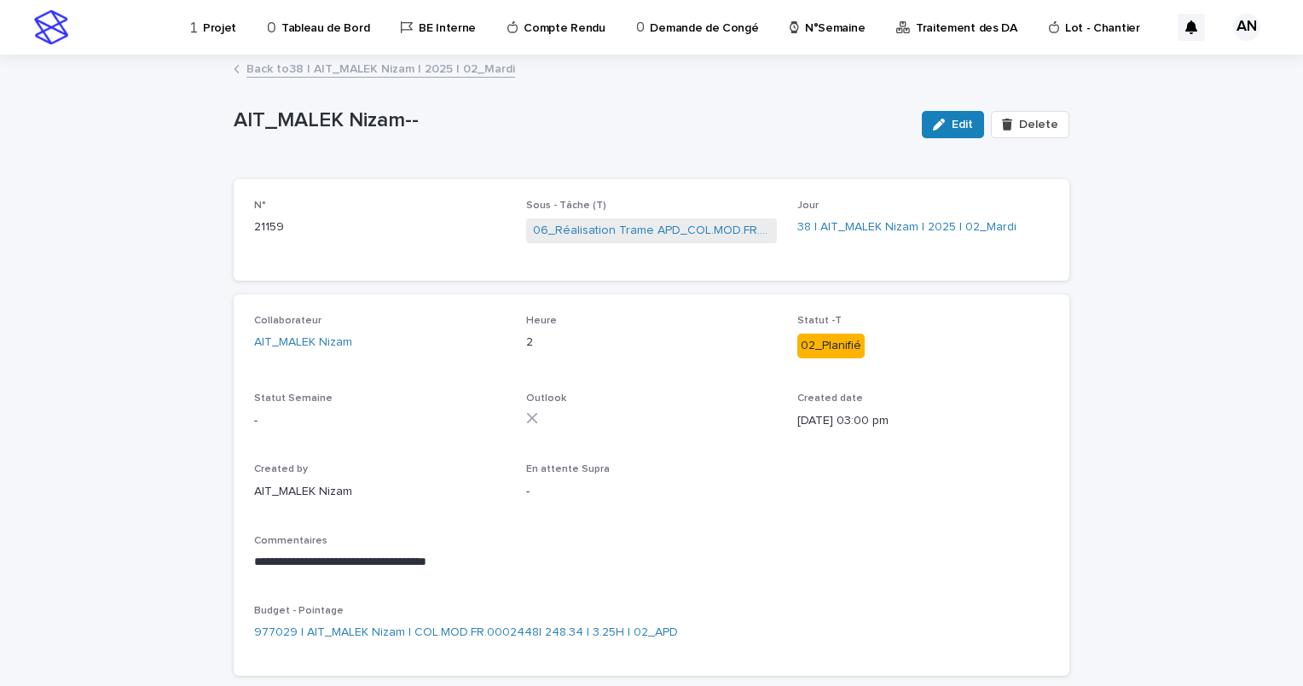
scroll to position [85, 0]
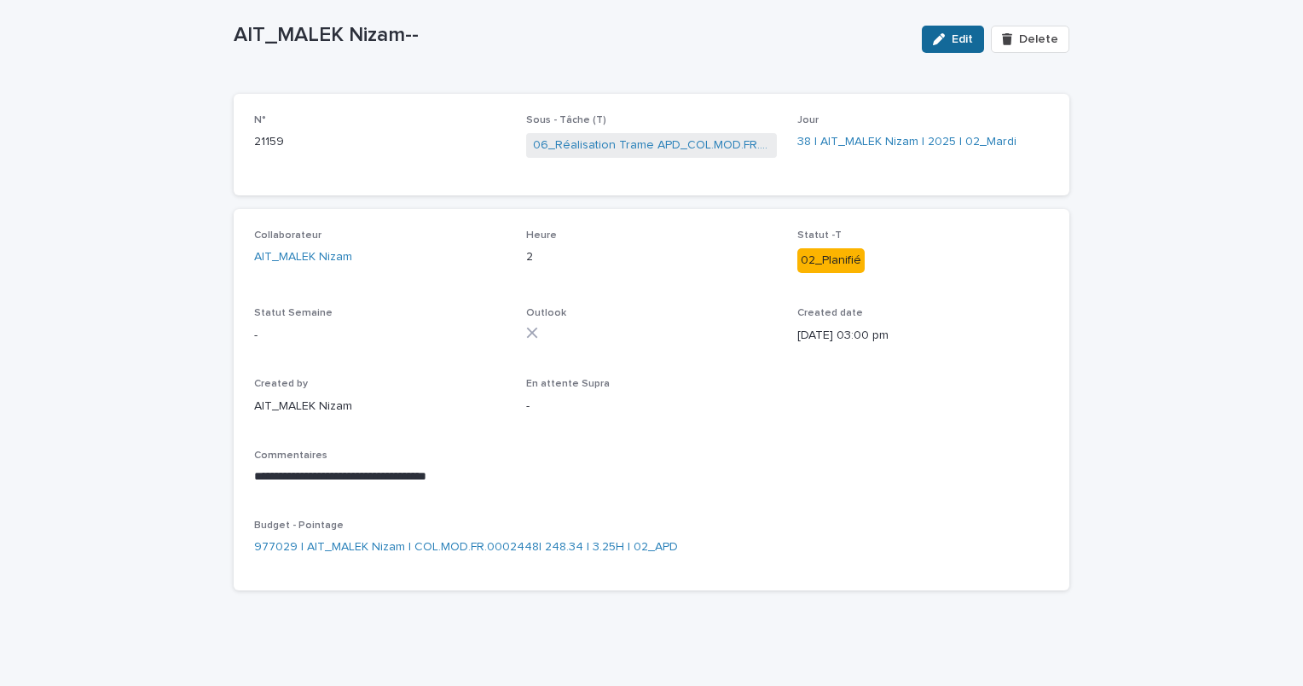
click at [943, 39] on icon "button" at bounding box center [939, 39] width 12 height 12
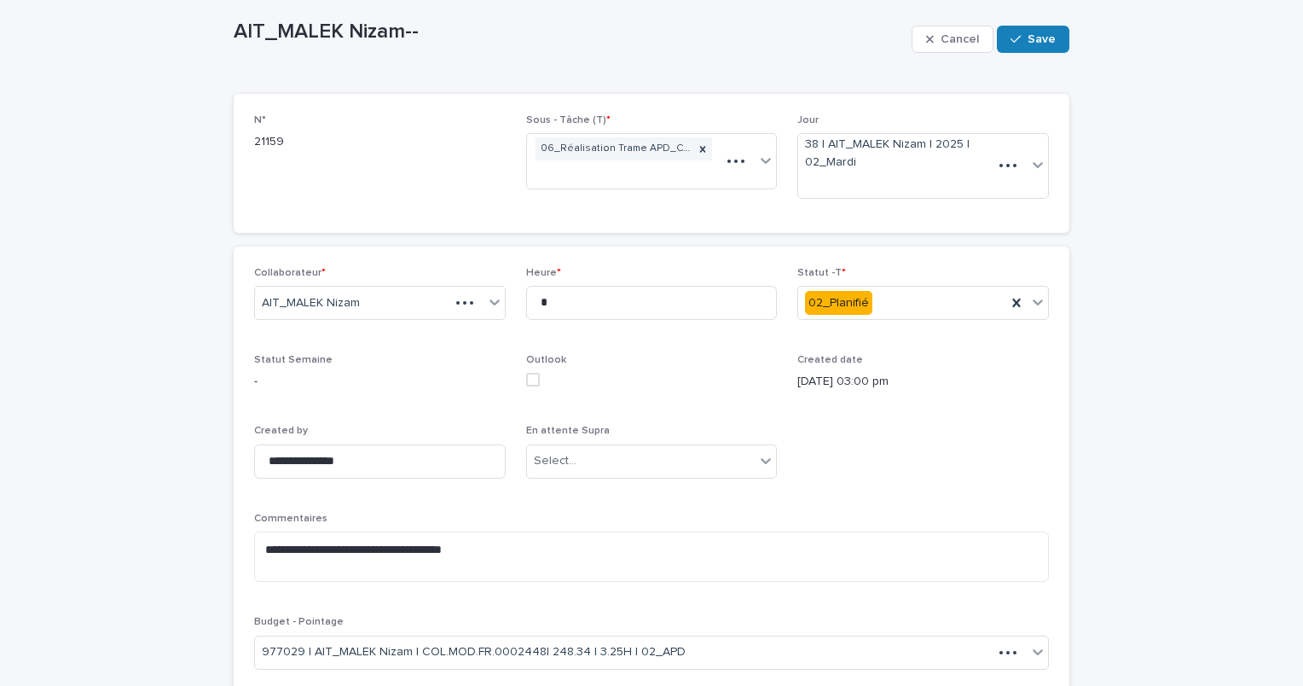
scroll to position [134, 0]
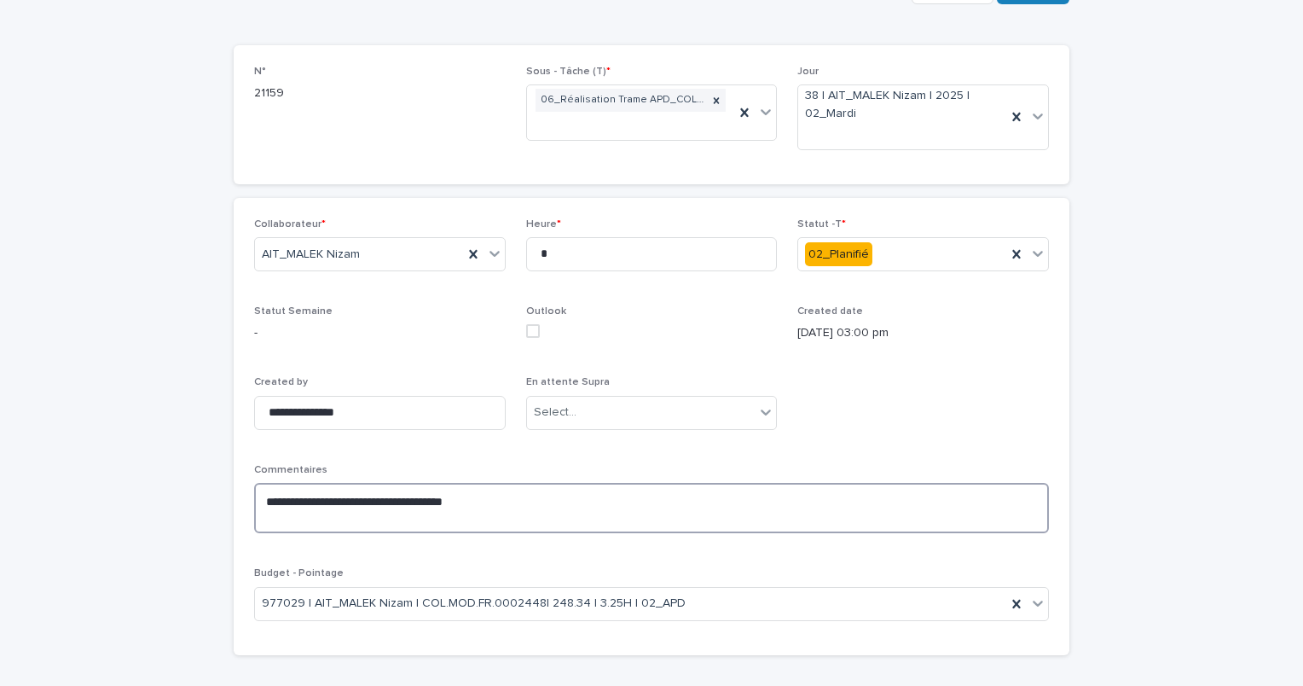
click at [539, 498] on textarea "**********" at bounding box center [651, 508] width 795 height 51
paste textarea "**********"
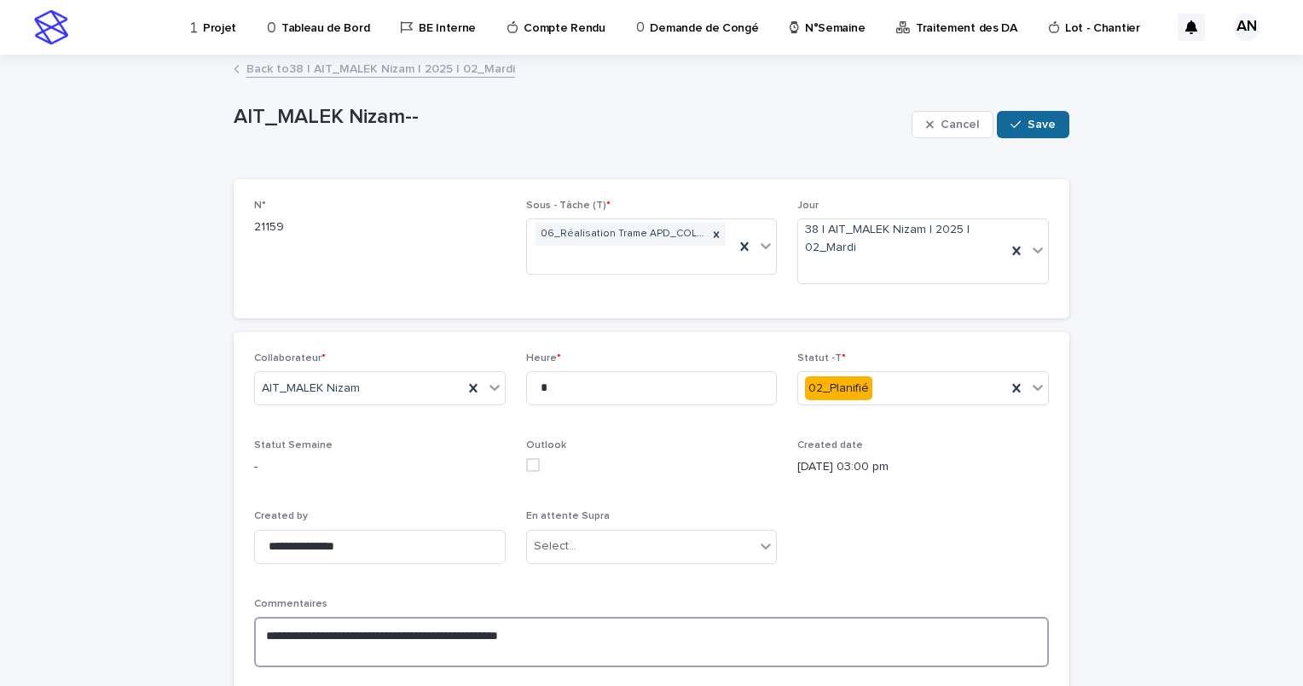
type textarea "**********"
click at [1036, 121] on span "Save" at bounding box center [1042, 125] width 28 height 12
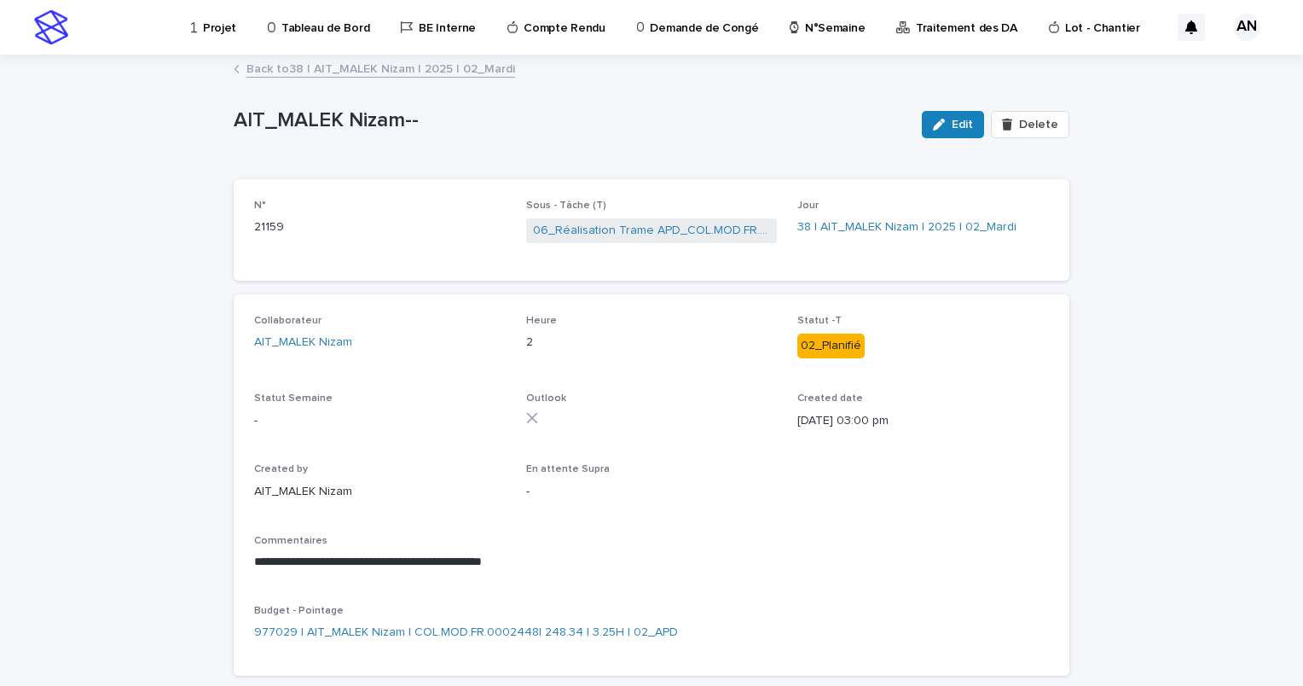
click at [430, 68] on link "Back to 38 | AIT_MALEK Nizam | 2025 | 02_Mardi" at bounding box center [381, 68] width 269 height 20
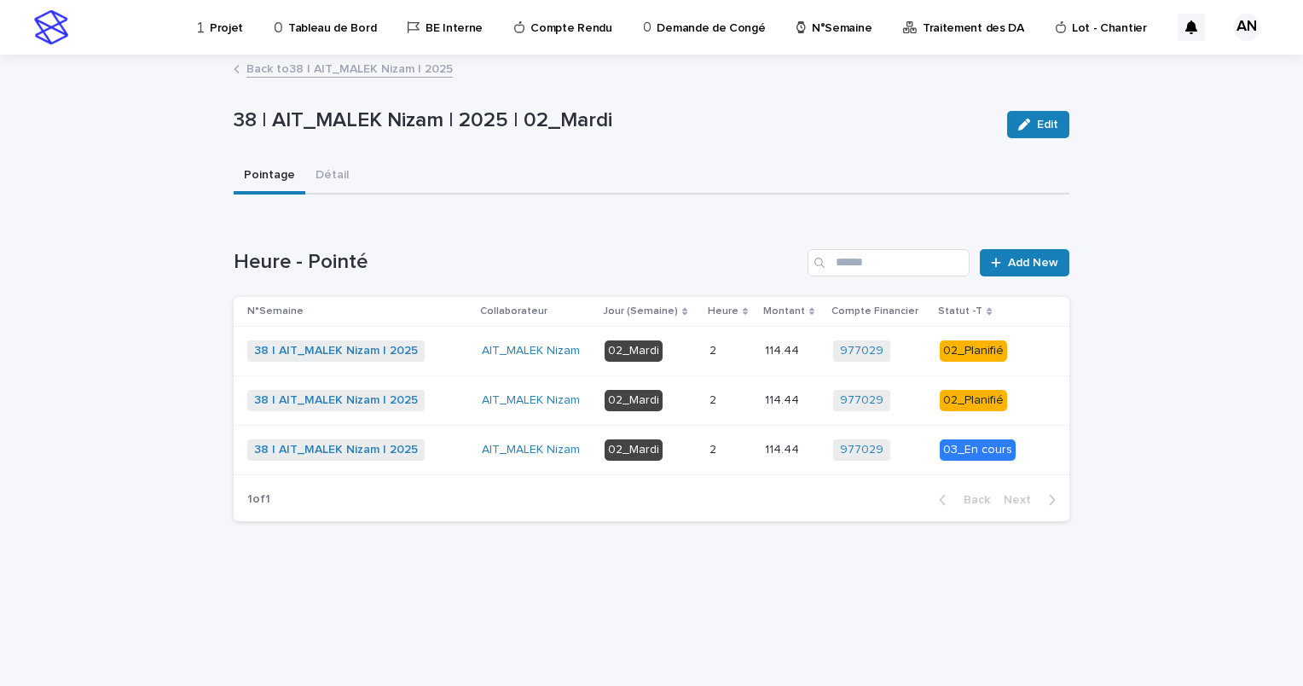
click at [720, 404] on p "2" at bounding box center [715, 399] width 10 height 18
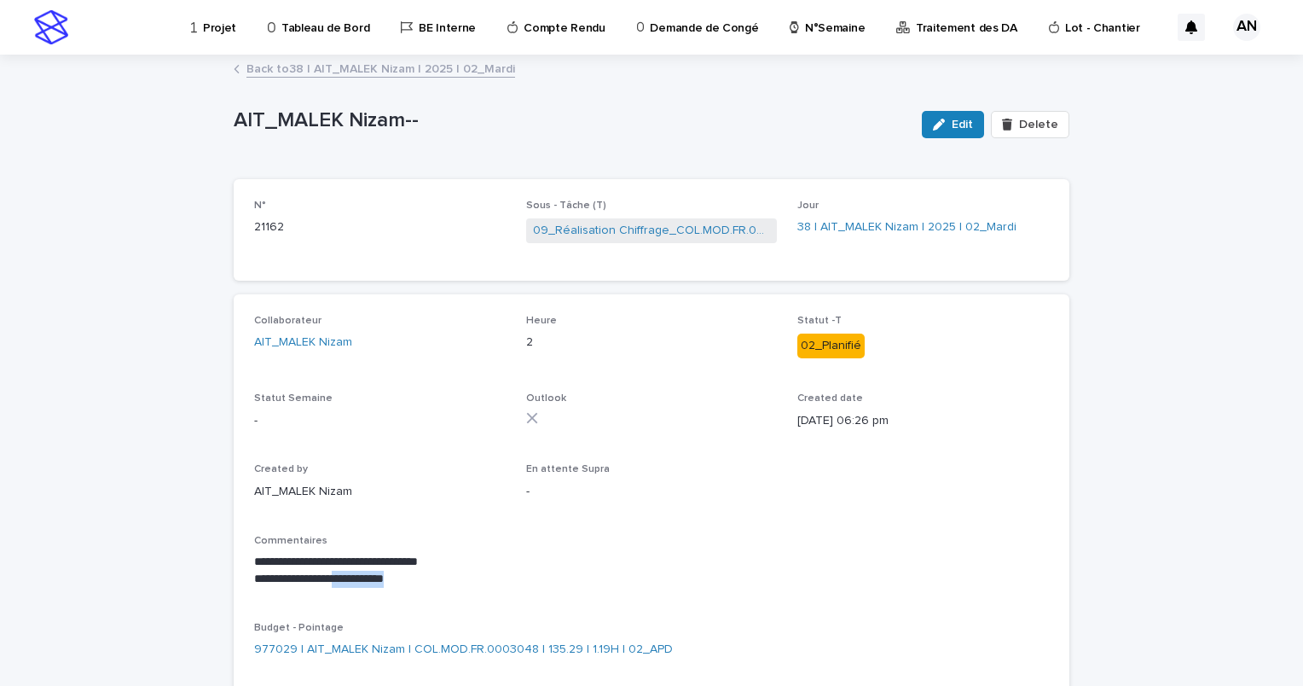
drag, startPoint x: 421, startPoint y: 576, endPoint x: 334, endPoint y: 580, distance: 86.3
click at [334, 580] on p "**********" at bounding box center [651, 579] width 795 height 17
copy p "**********"
click at [960, 119] on span "Edit" at bounding box center [962, 125] width 21 height 12
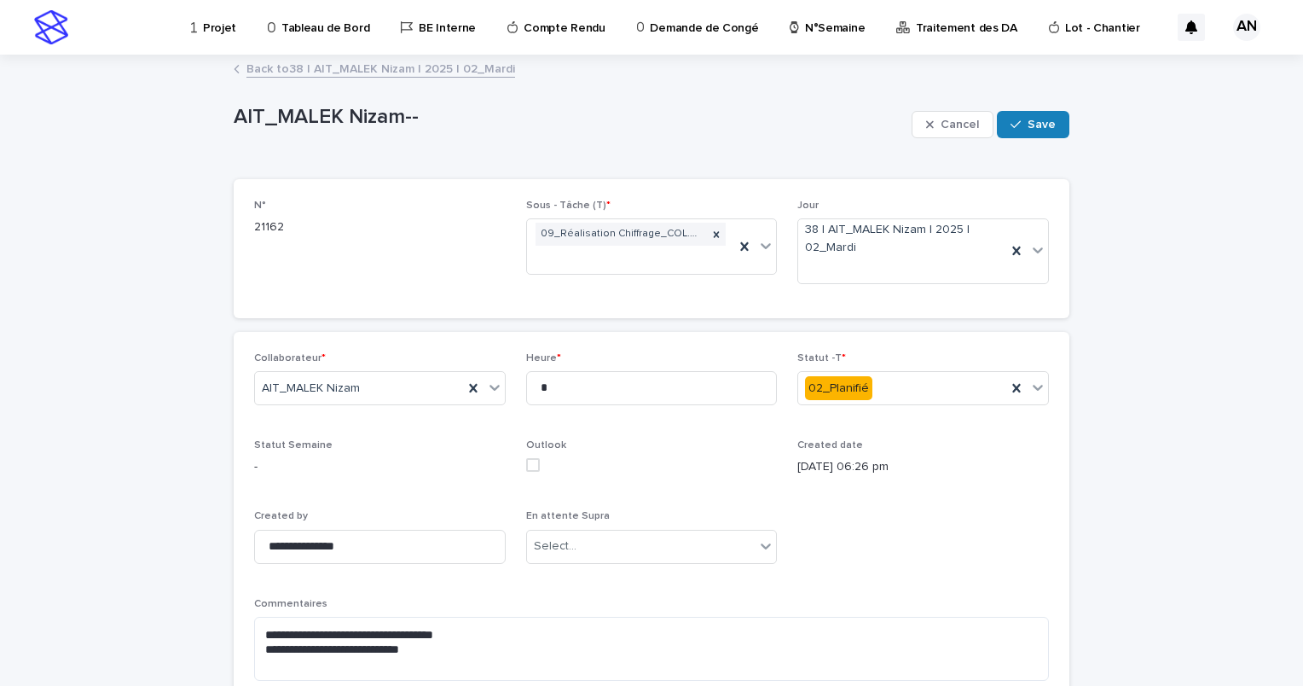
scroll to position [85, 0]
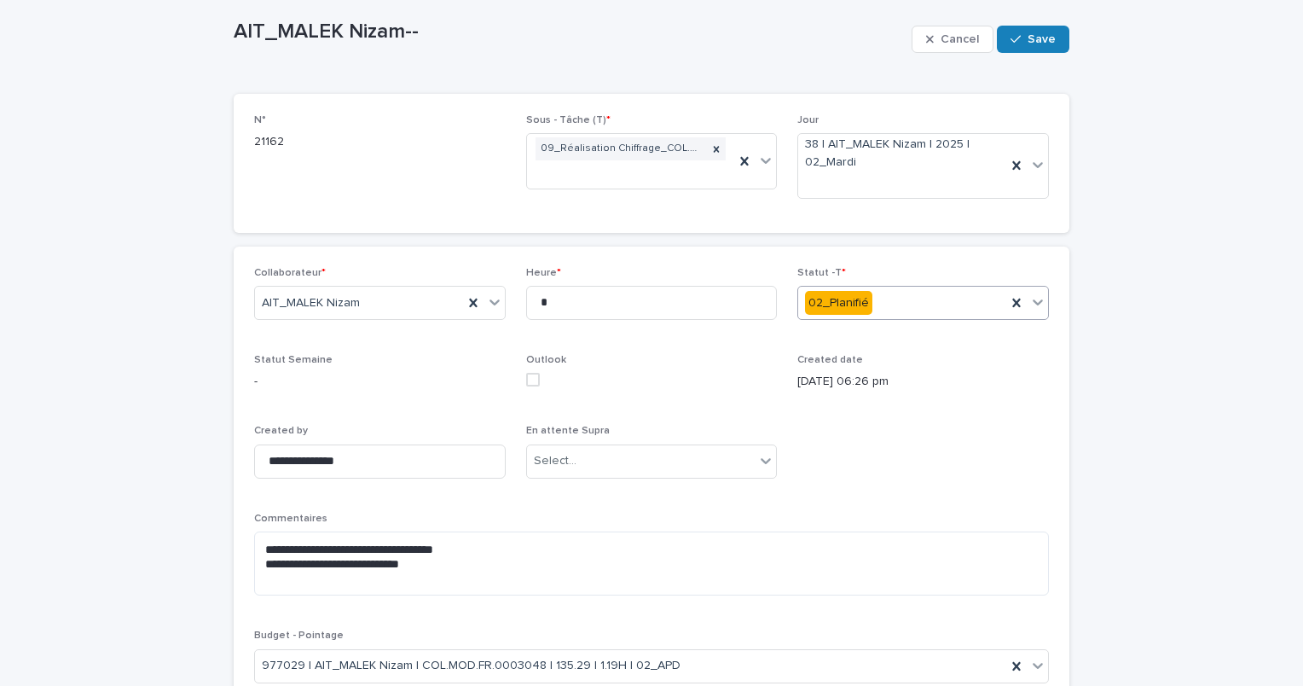
click at [1033, 304] on icon at bounding box center [1038, 301] width 17 height 17
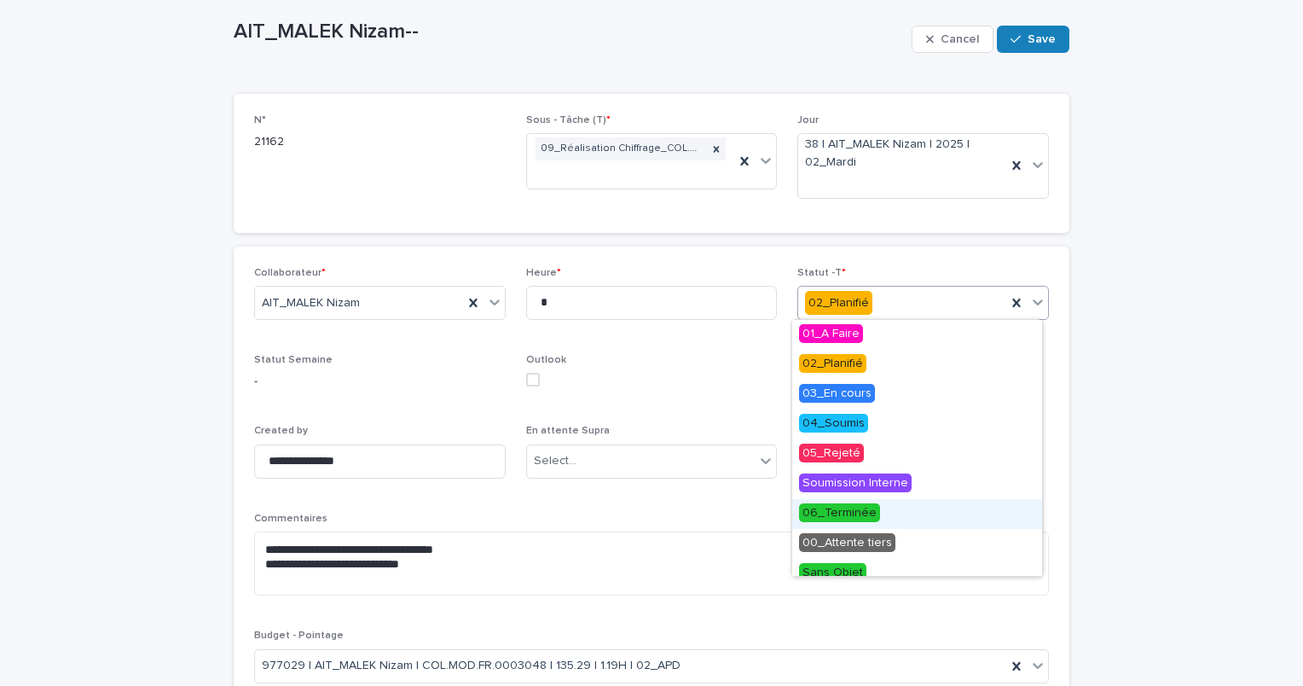
click at [862, 508] on span "06_Terminée" at bounding box center [839, 512] width 81 height 19
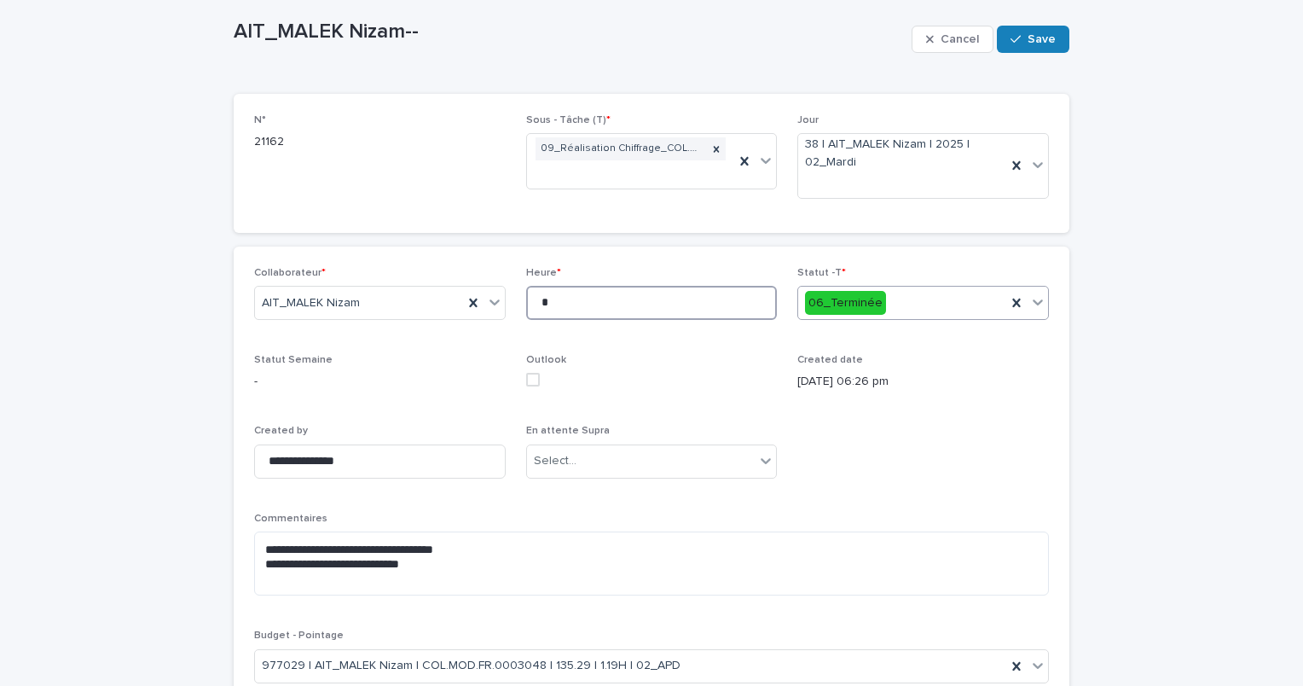
click at [563, 299] on input "*" at bounding box center [652, 303] width 252 height 34
type input "*"
click at [1028, 41] on span "Save" at bounding box center [1042, 39] width 28 height 12
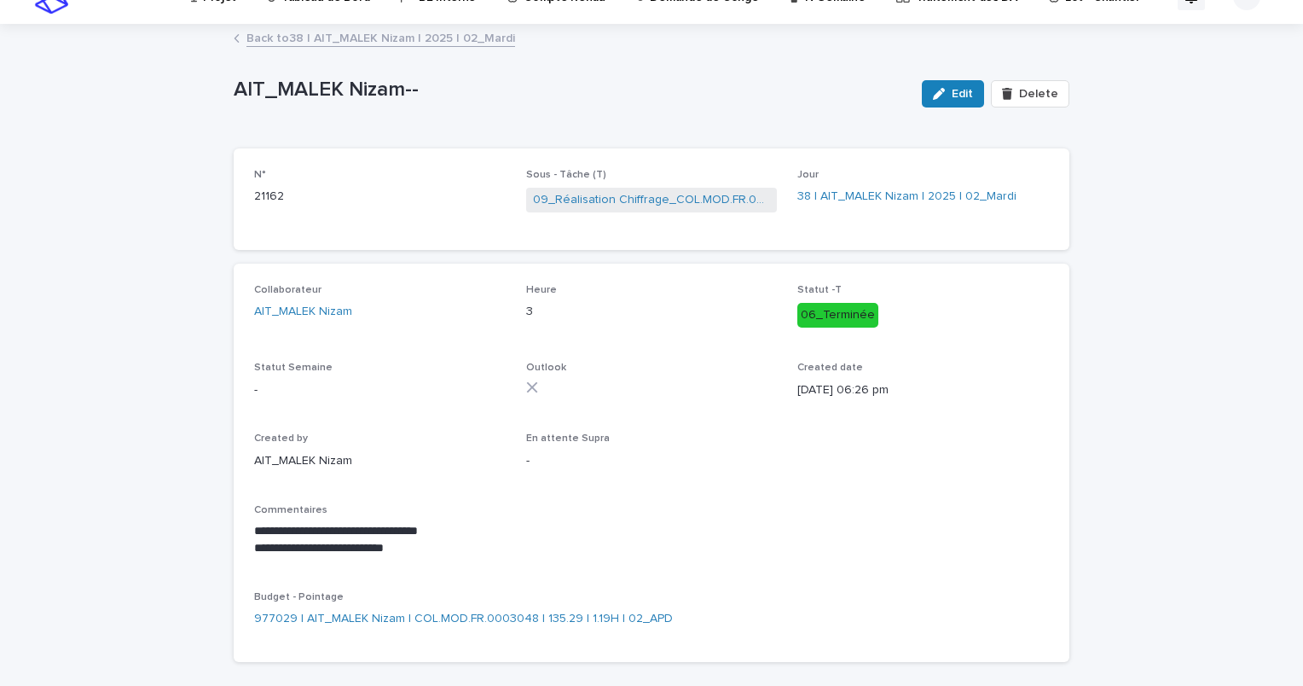
scroll to position [0, 0]
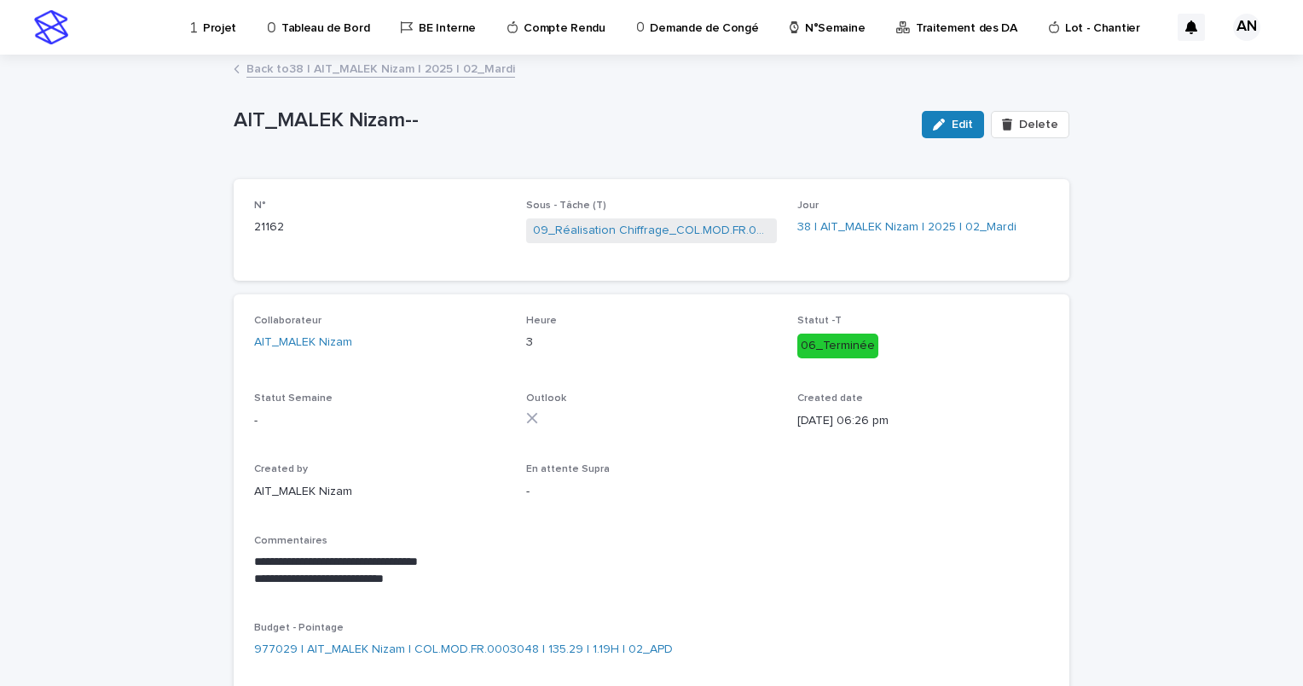
click at [464, 69] on link "Back to 38 | AIT_MALEK Nizam | 2025 | 02_Mardi" at bounding box center [381, 68] width 269 height 20
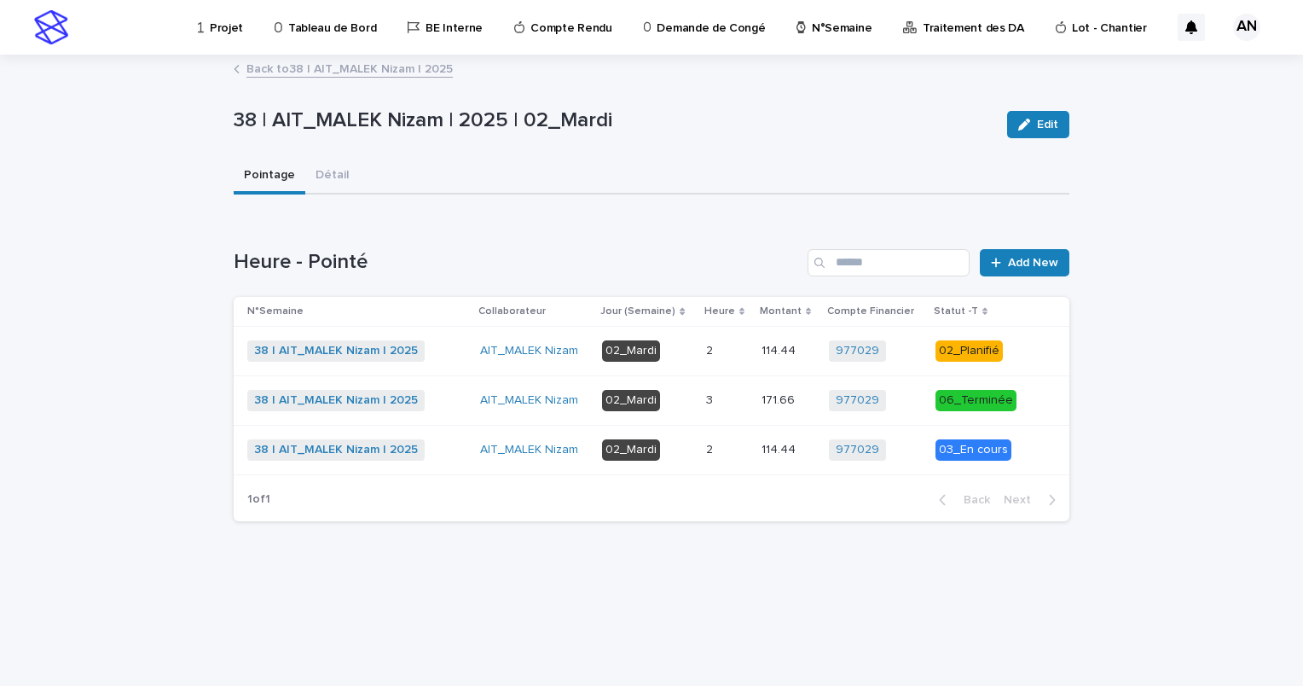
click at [686, 349] on p "02_Mardi" at bounding box center [647, 350] width 90 height 21
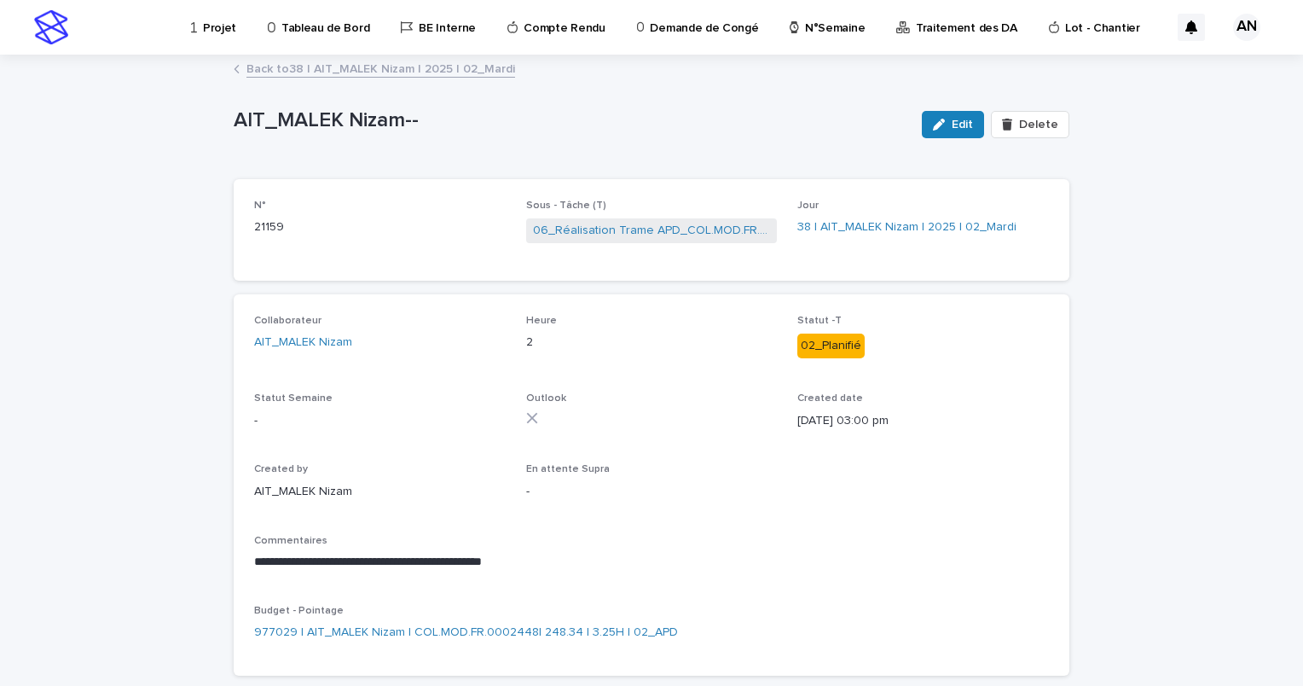
click at [474, 69] on link "Back to 38 | AIT_MALEK Nizam | 2025 | 02_Mardi" at bounding box center [381, 68] width 269 height 20
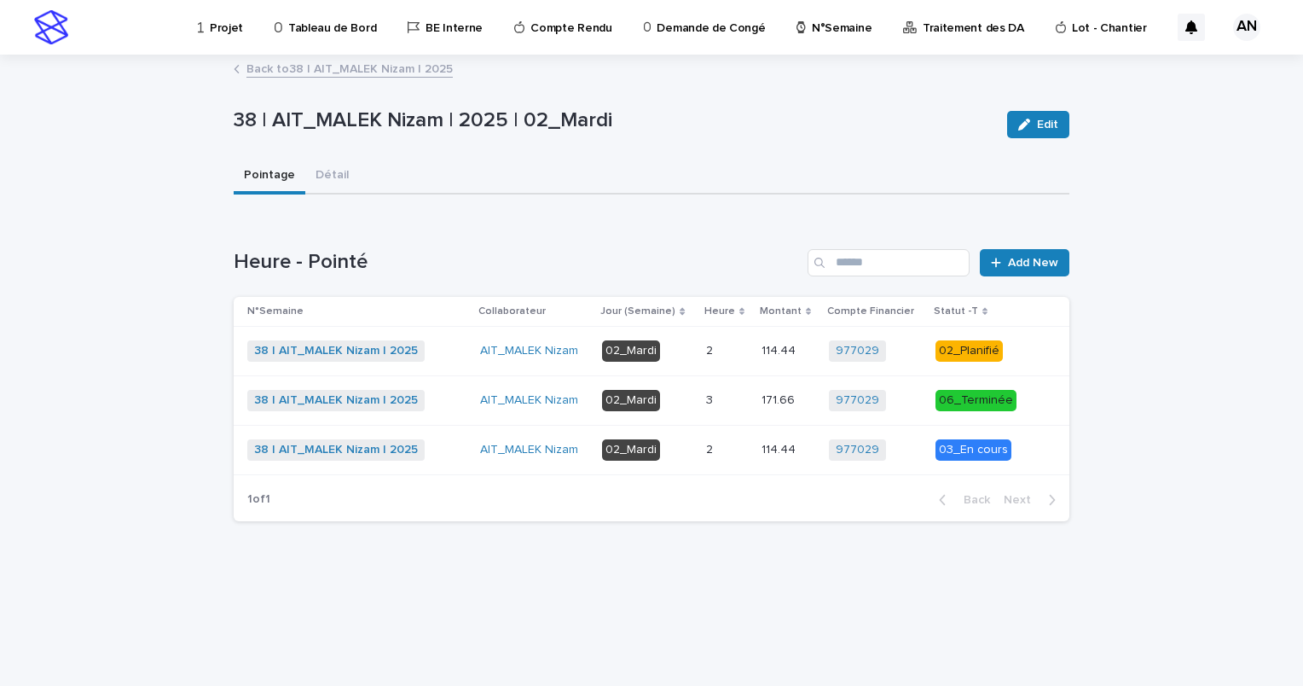
click at [403, 72] on link "Back to 38 | AIT_MALEK Nizam | 2025" at bounding box center [350, 68] width 206 height 20
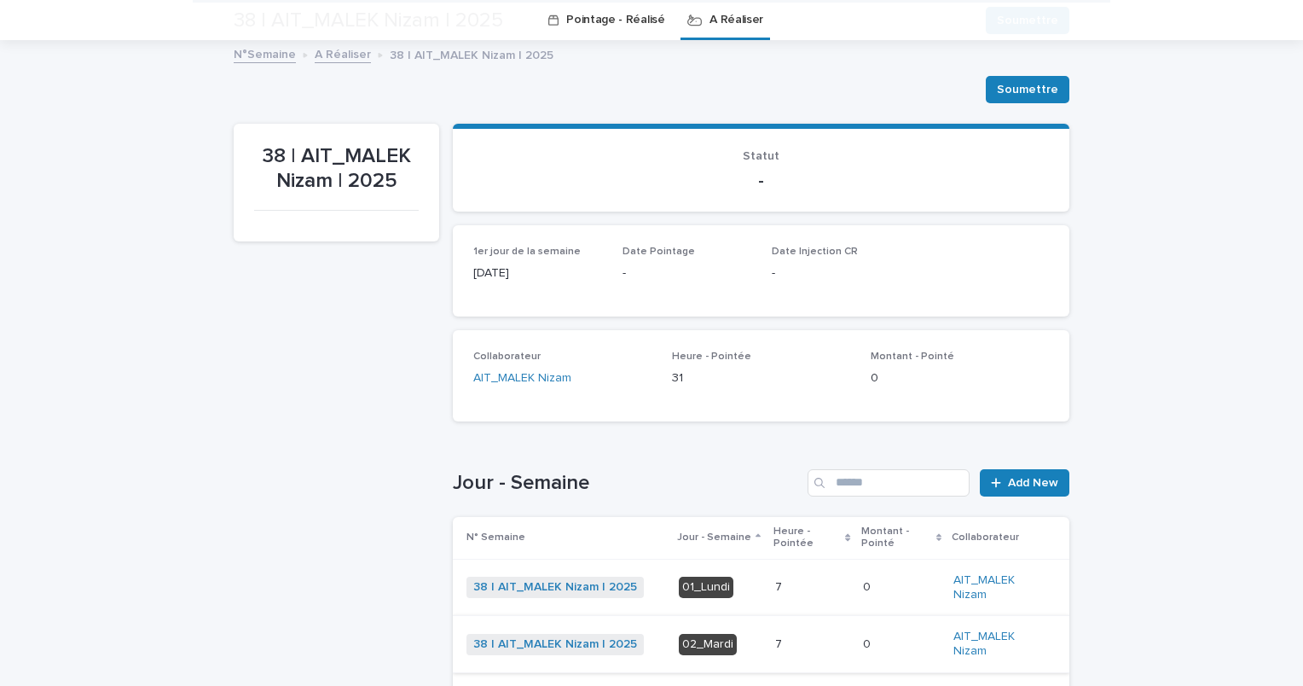
scroll to position [468, 0]
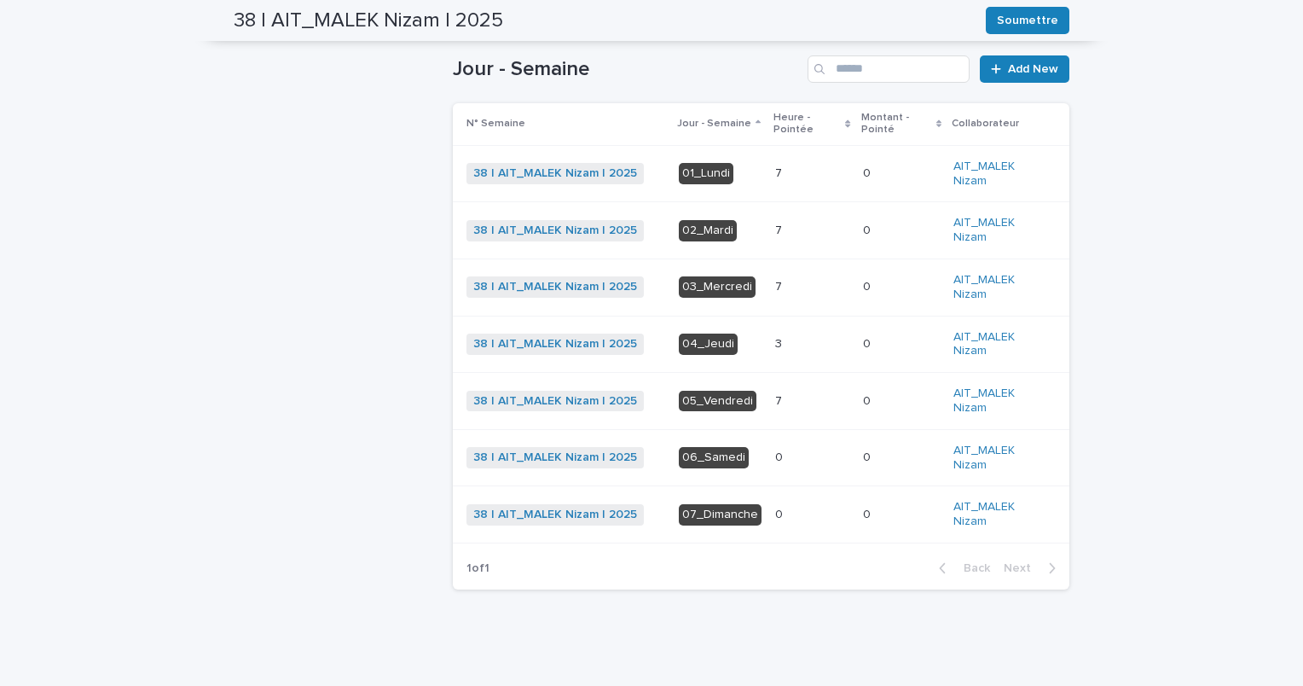
click at [786, 342] on p at bounding box center [812, 344] width 74 height 15
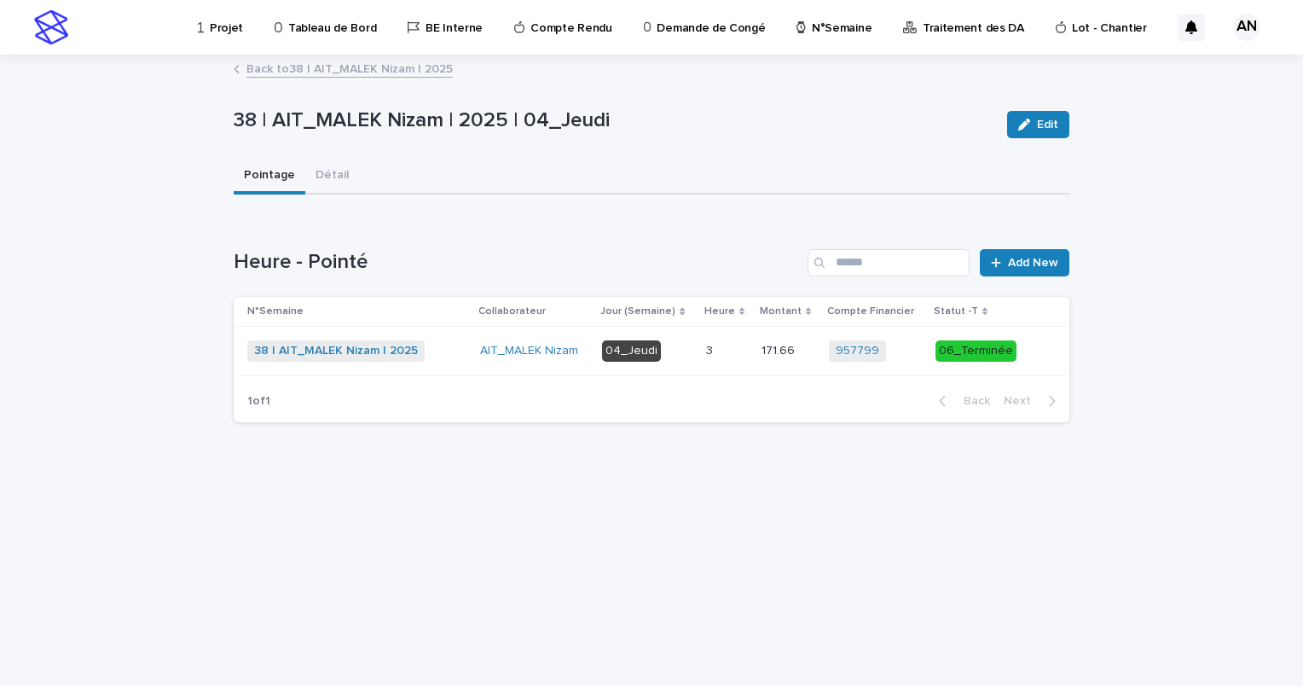
click at [204, 35] on div "Projet" at bounding box center [223, 18] width 55 height 36
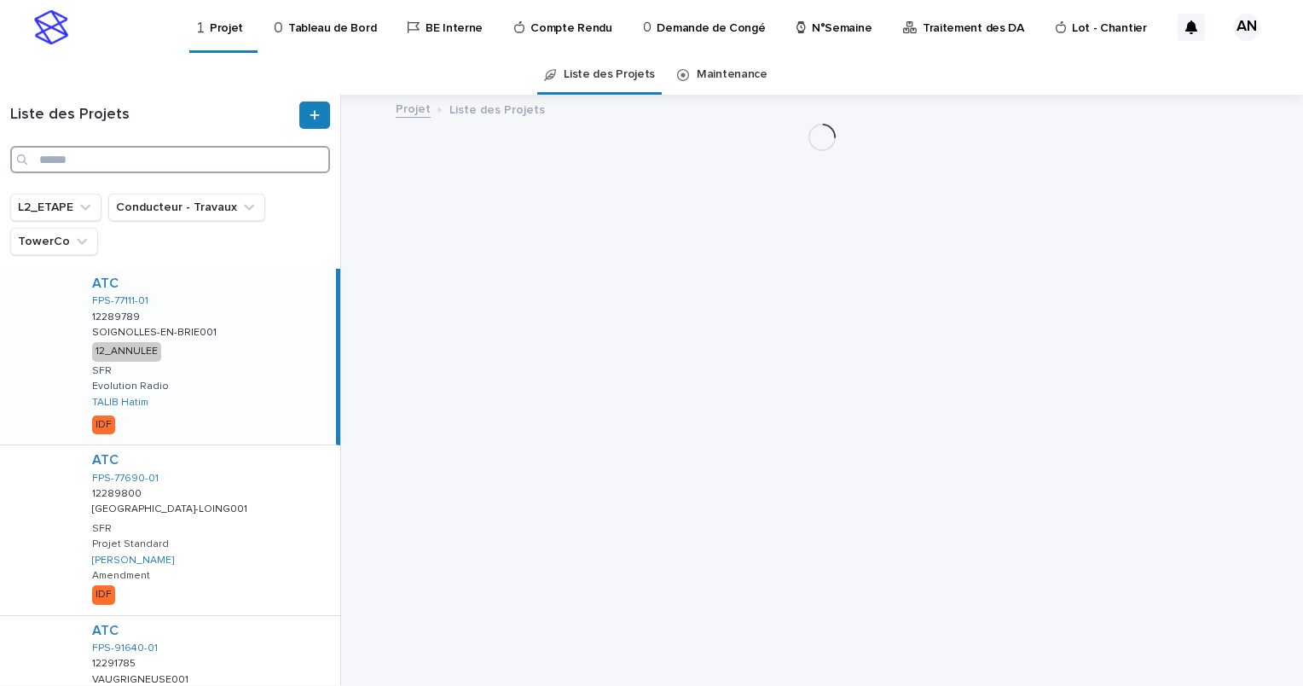
click at [148, 159] on input "Search" at bounding box center [170, 159] width 320 height 27
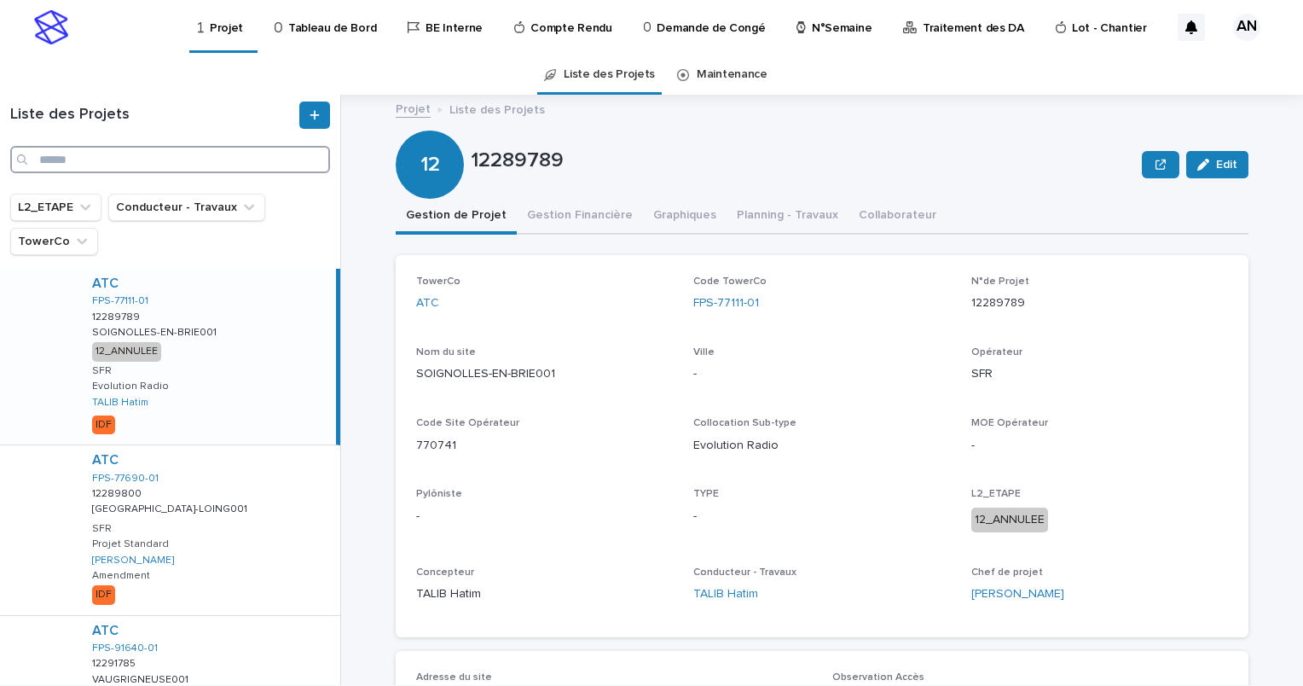
paste input "**********"
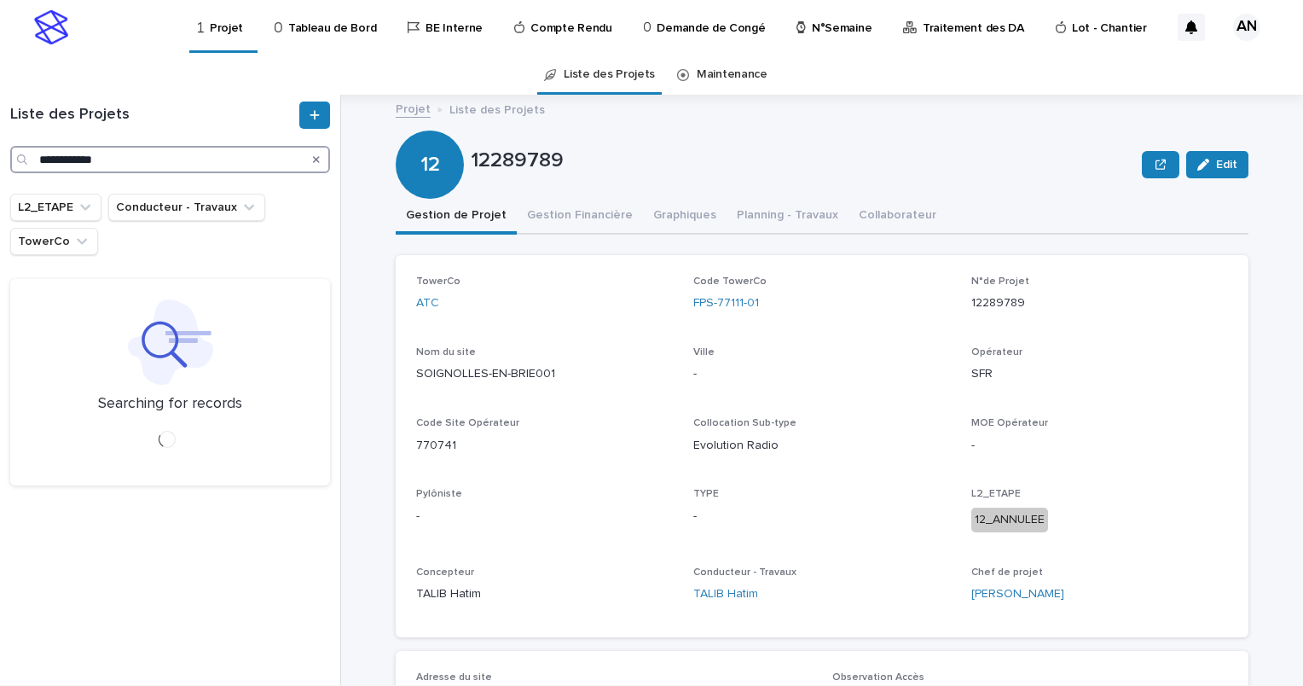
type input "**********"
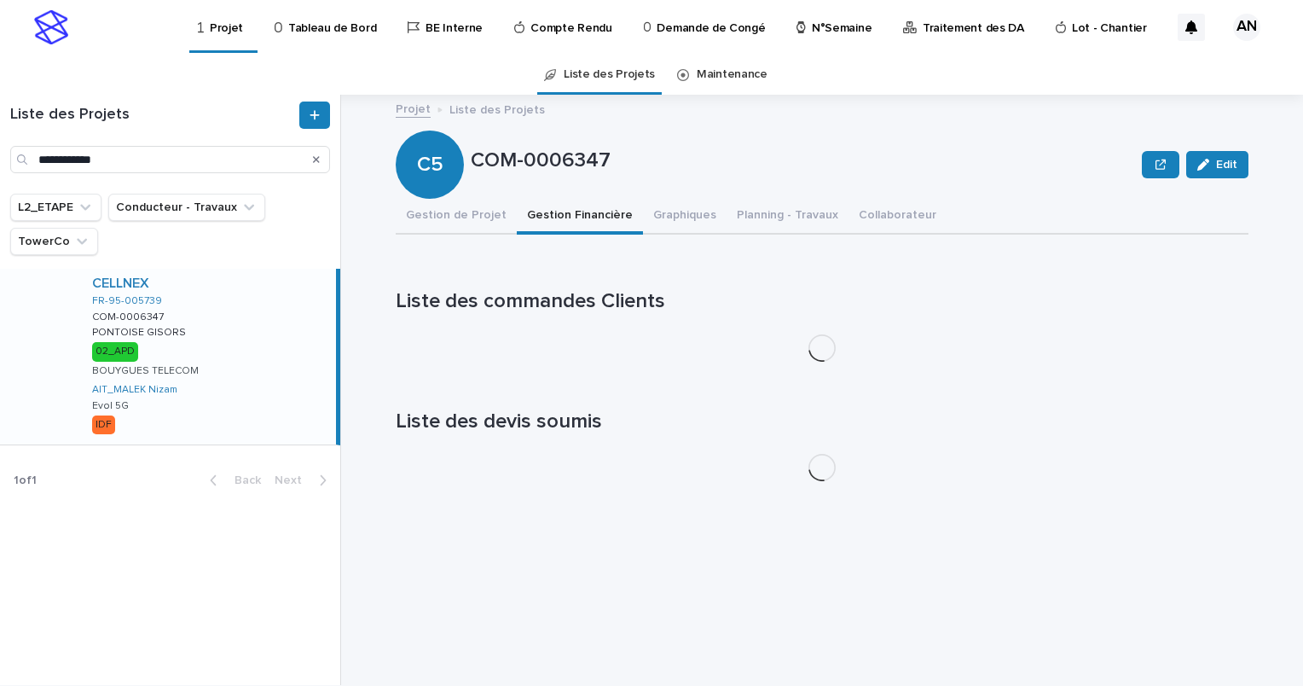
click at [551, 214] on button "Gestion Financière" at bounding box center [580, 217] width 126 height 36
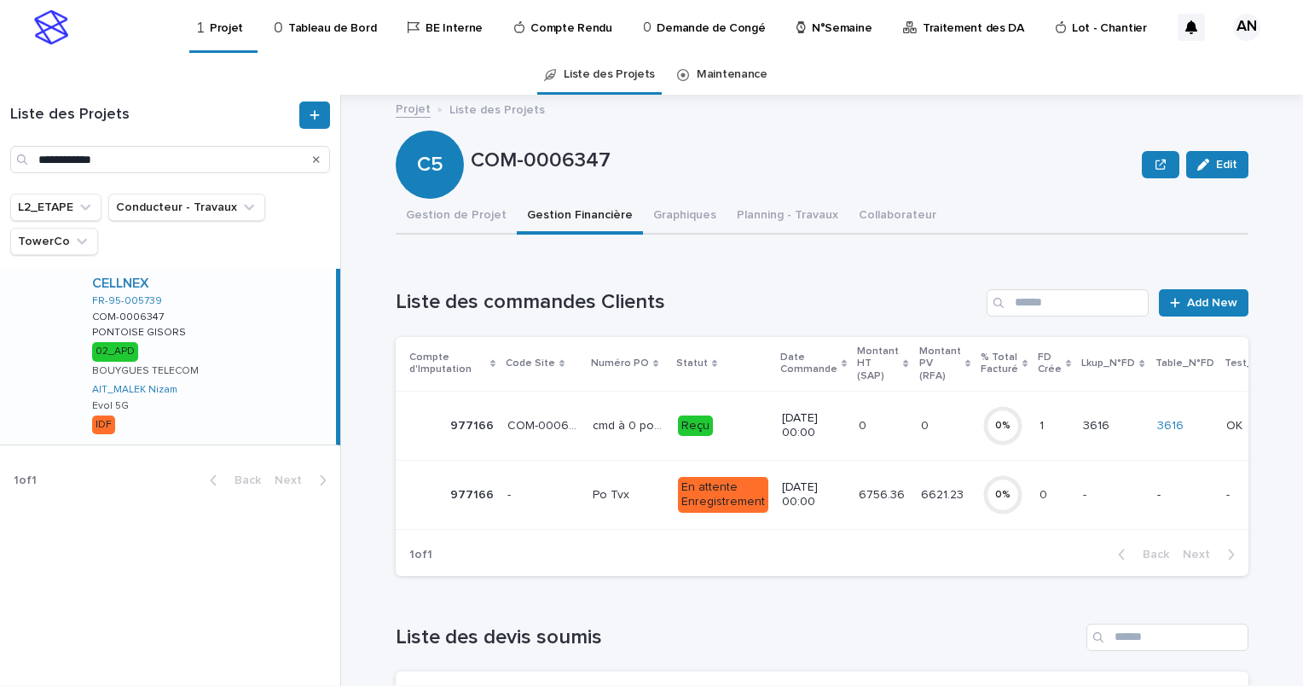
click at [736, 441] on div "Reçu" at bounding box center [723, 426] width 90 height 35
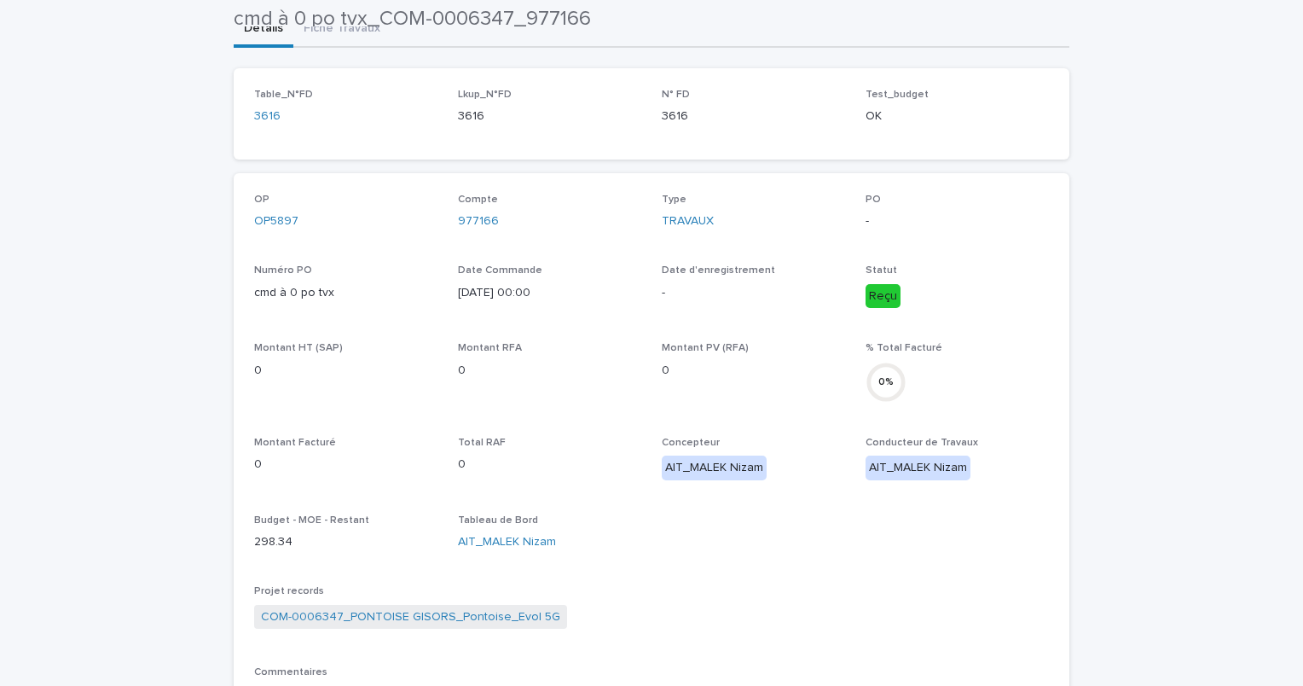
scroll to position [61, 0]
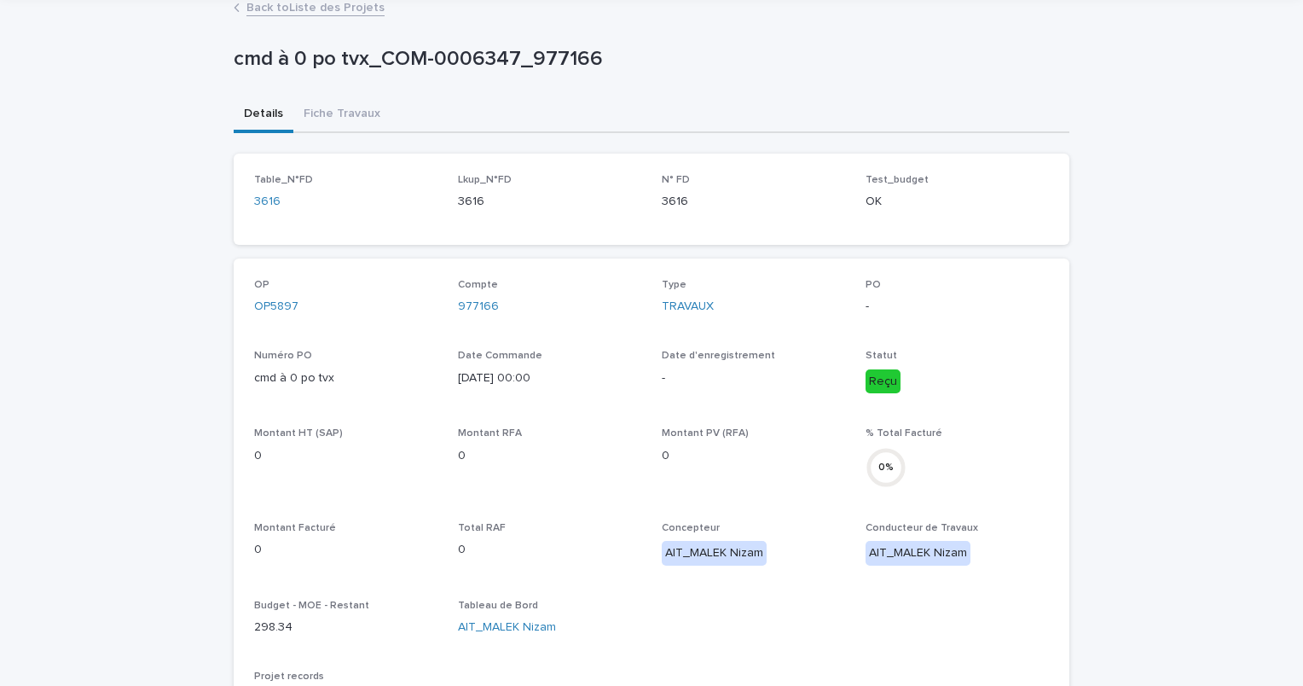
click at [348, 125] on div "cmd à 0 po tvx_COM-0006347_977166 cmd à 0 po tvx_COM-0006347_977166 Sorry, ther…" at bounding box center [652, 597] width 836 height 1204
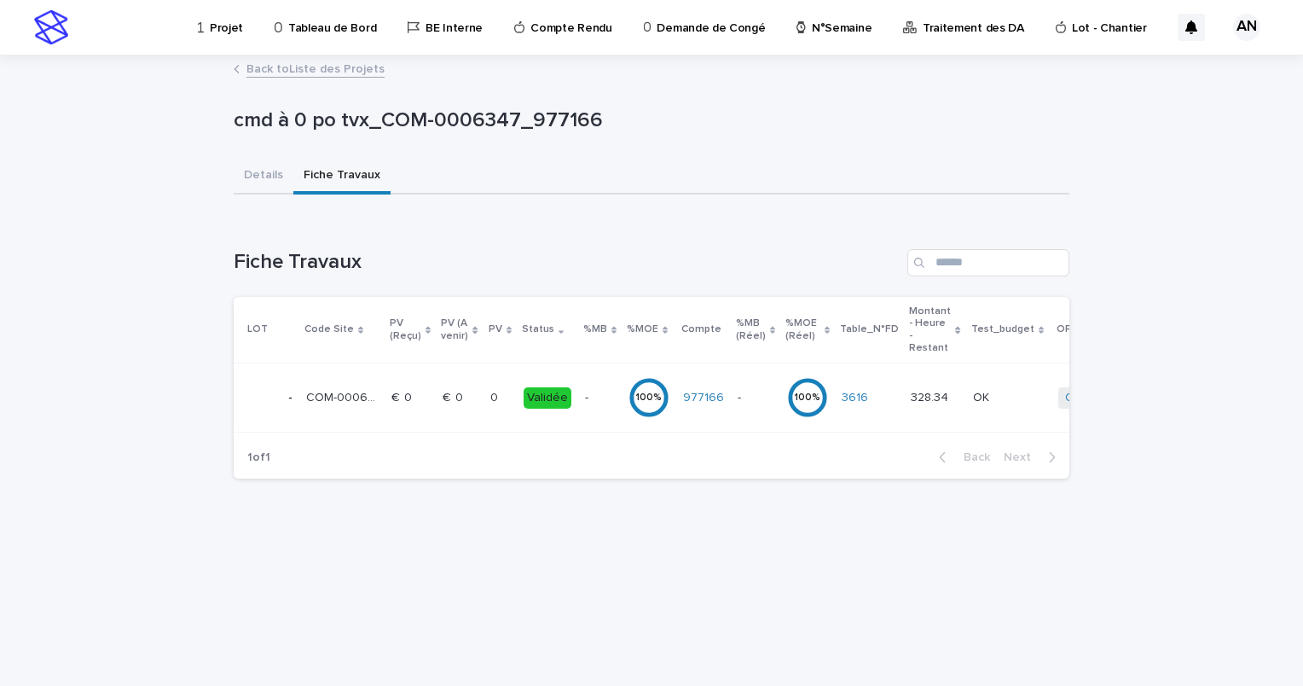
click at [503, 406] on div "0 0" at bounding box center [500, 398] width 20 height 28
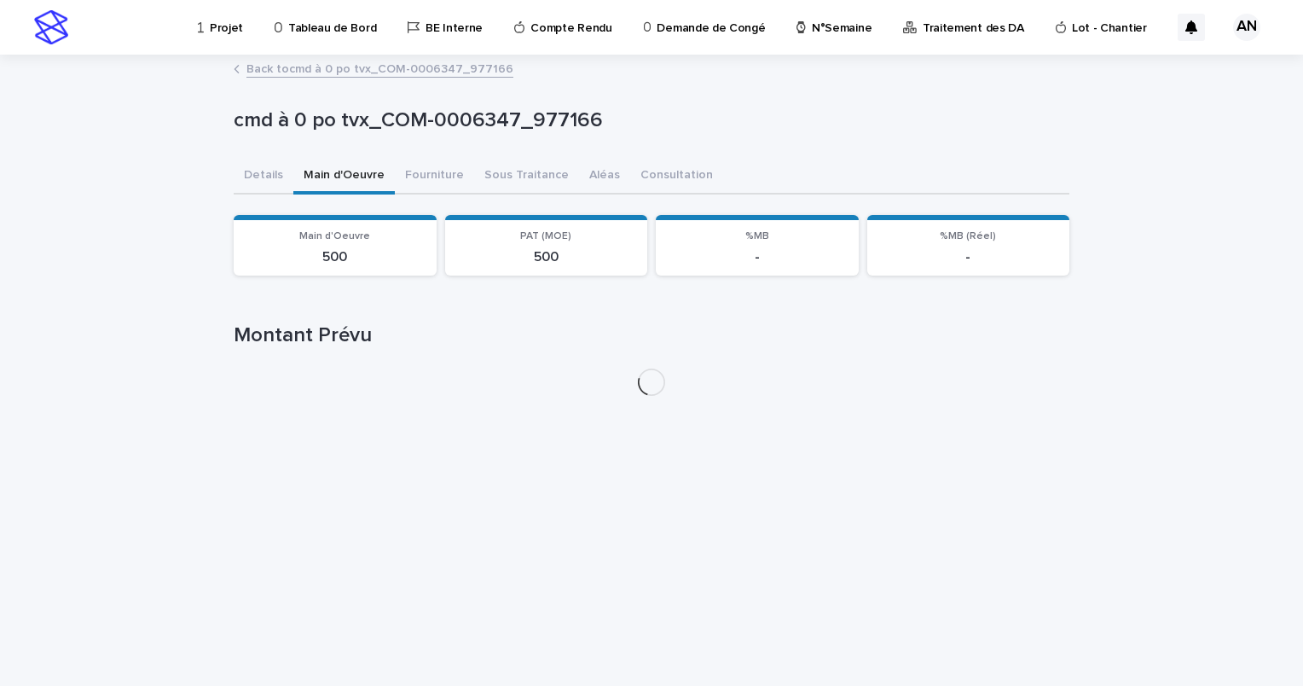
click at [345, 185] on button "Main d'Oeuvre" at bounding box center [344, 177] width 102 height 36
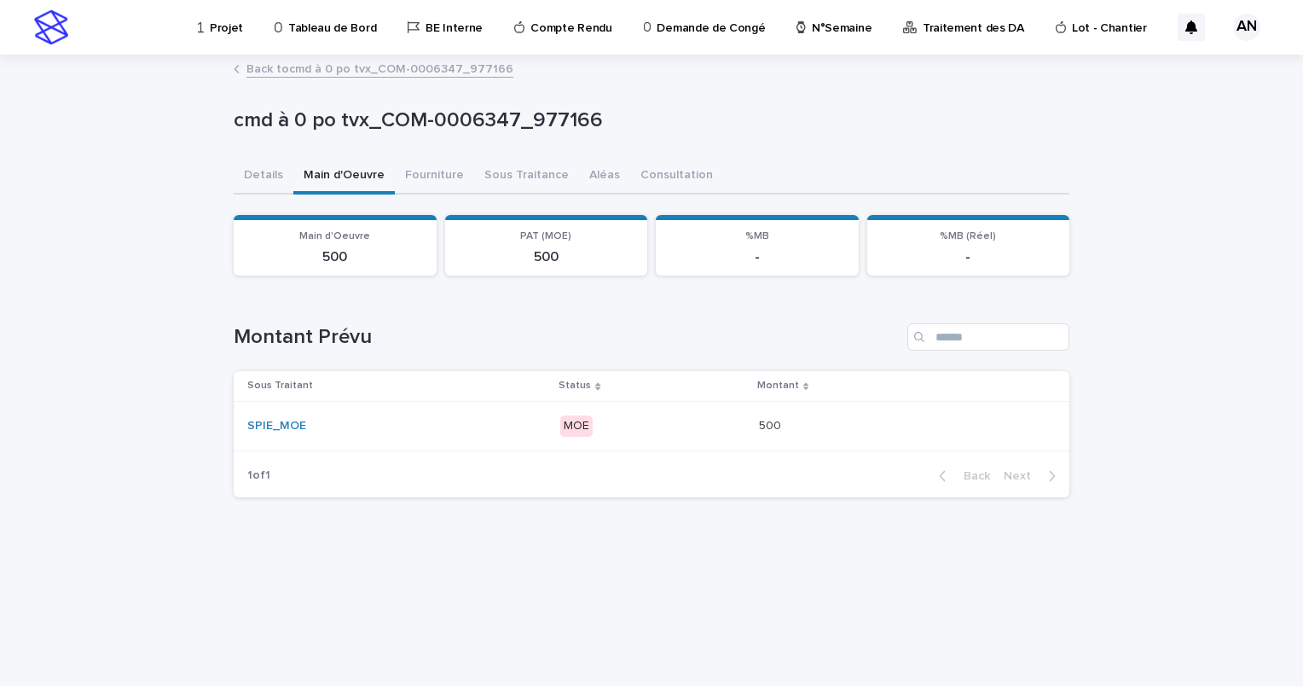
click at [497, 430] on div "SPIE_MOE" at bounding box center [396, 426] width 299 height 15
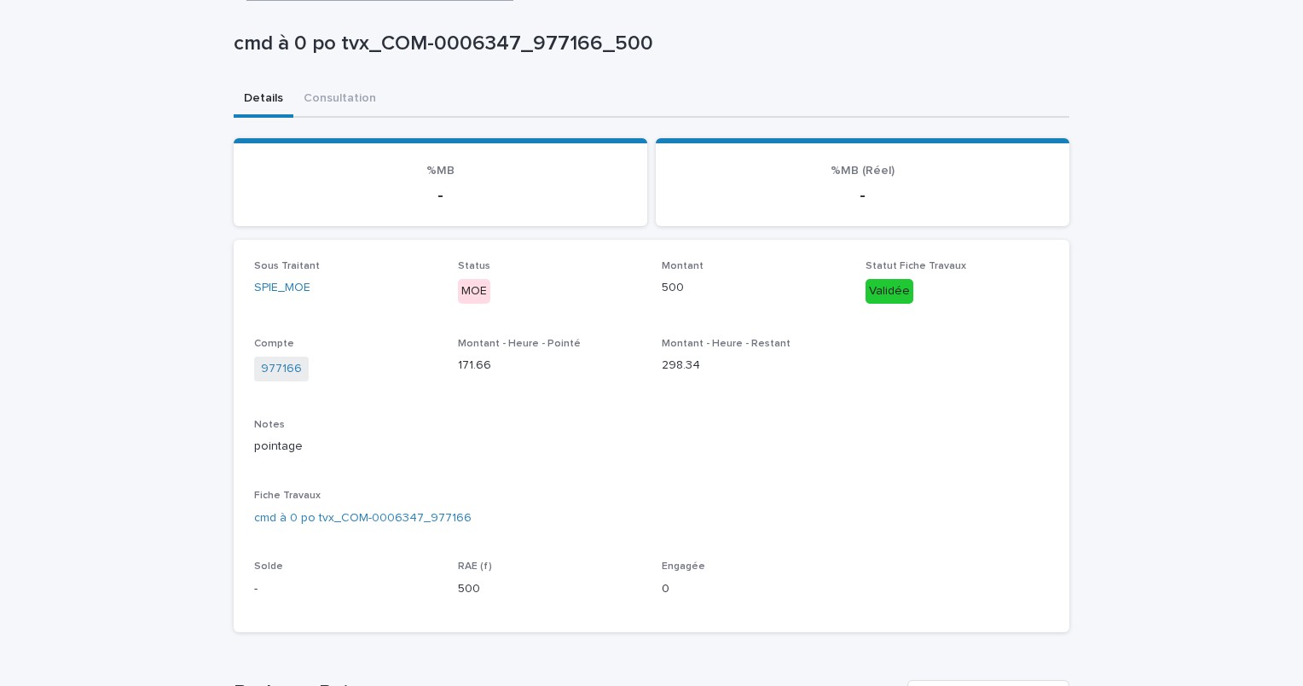
scroll to position [418, 0]
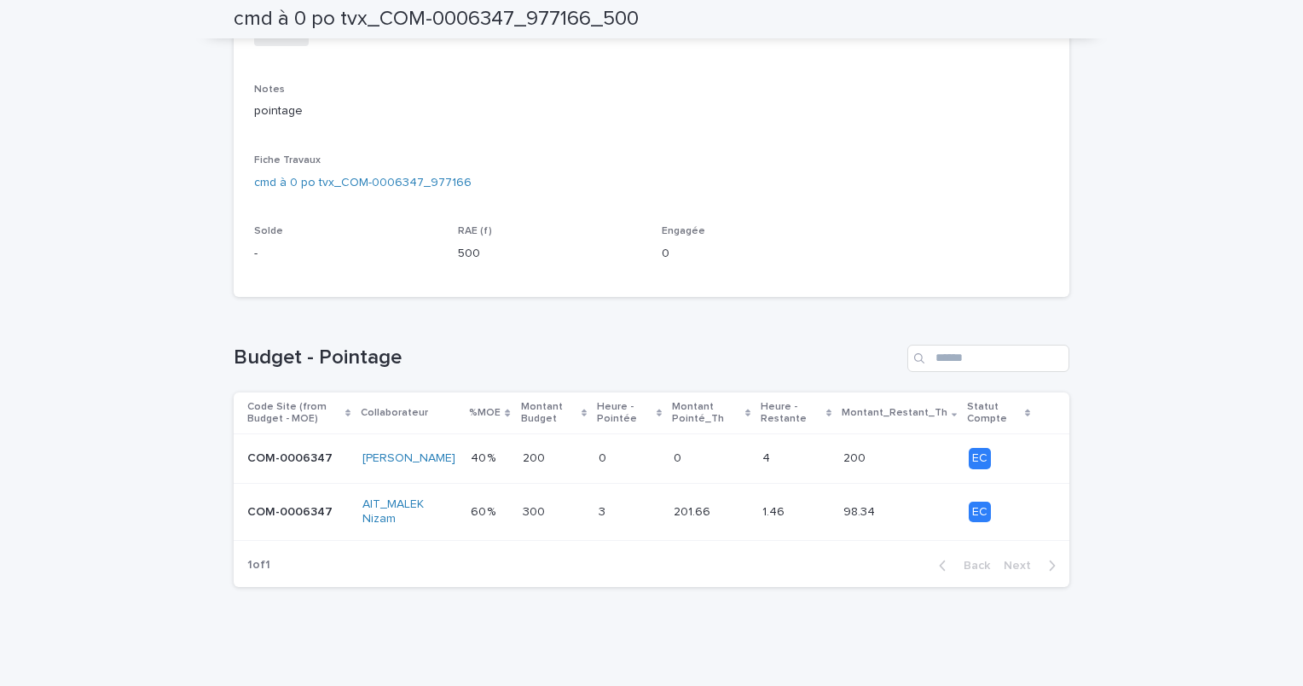
click at [634, 519] on p at bounding box center [629, 512] width 61 height 15
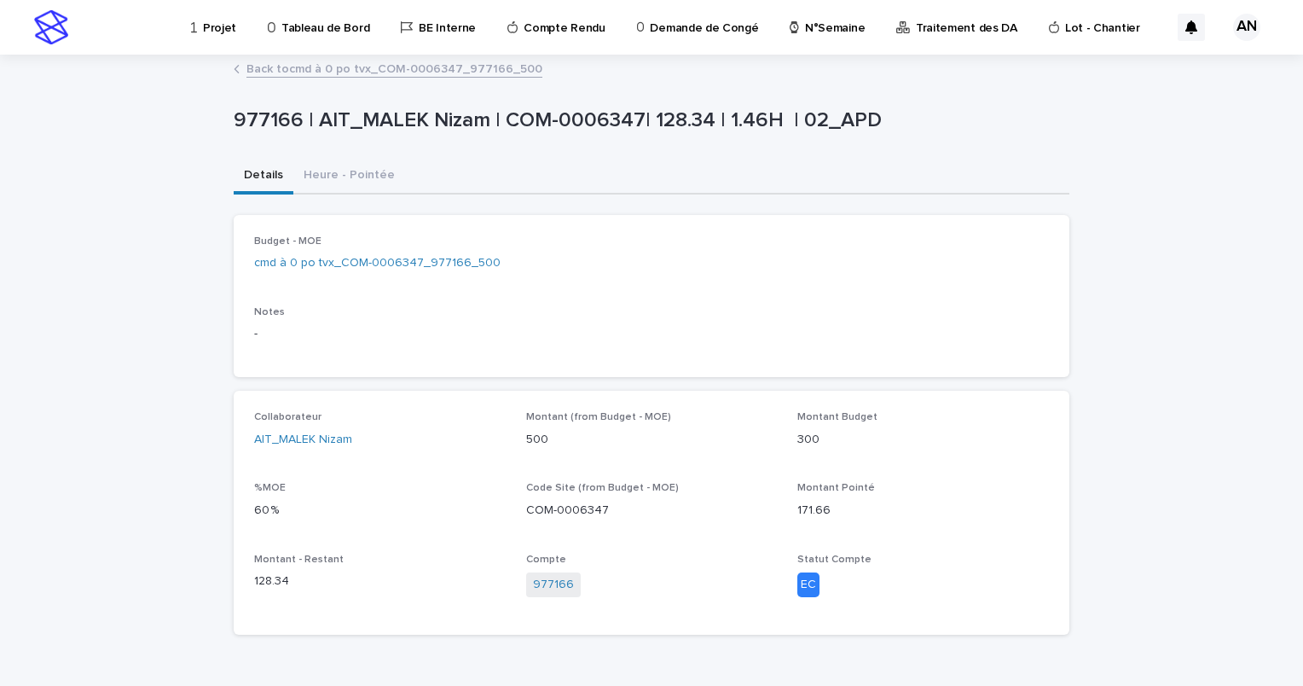
click at [340, 69] on link "Back to cmd à 0 po tvx_COM-0006347_977166_500" at bounding box center [395, 68] width 296 height 20
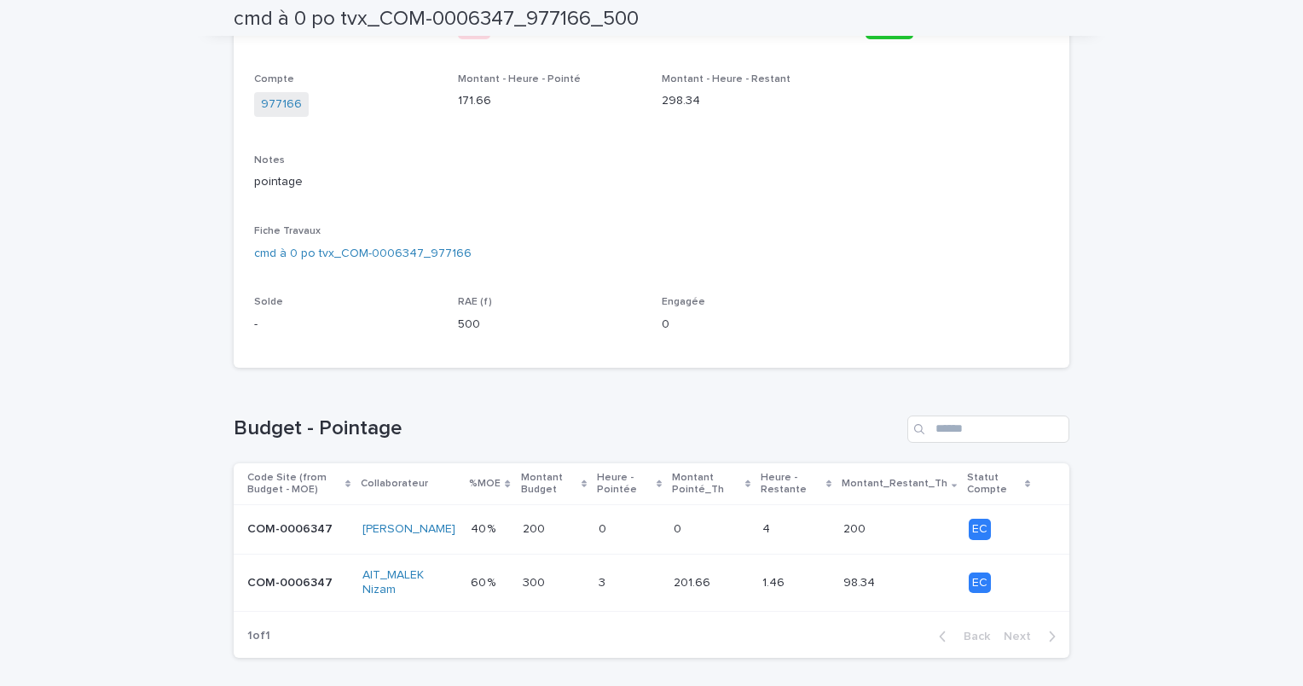
scroll to position [418, 0]
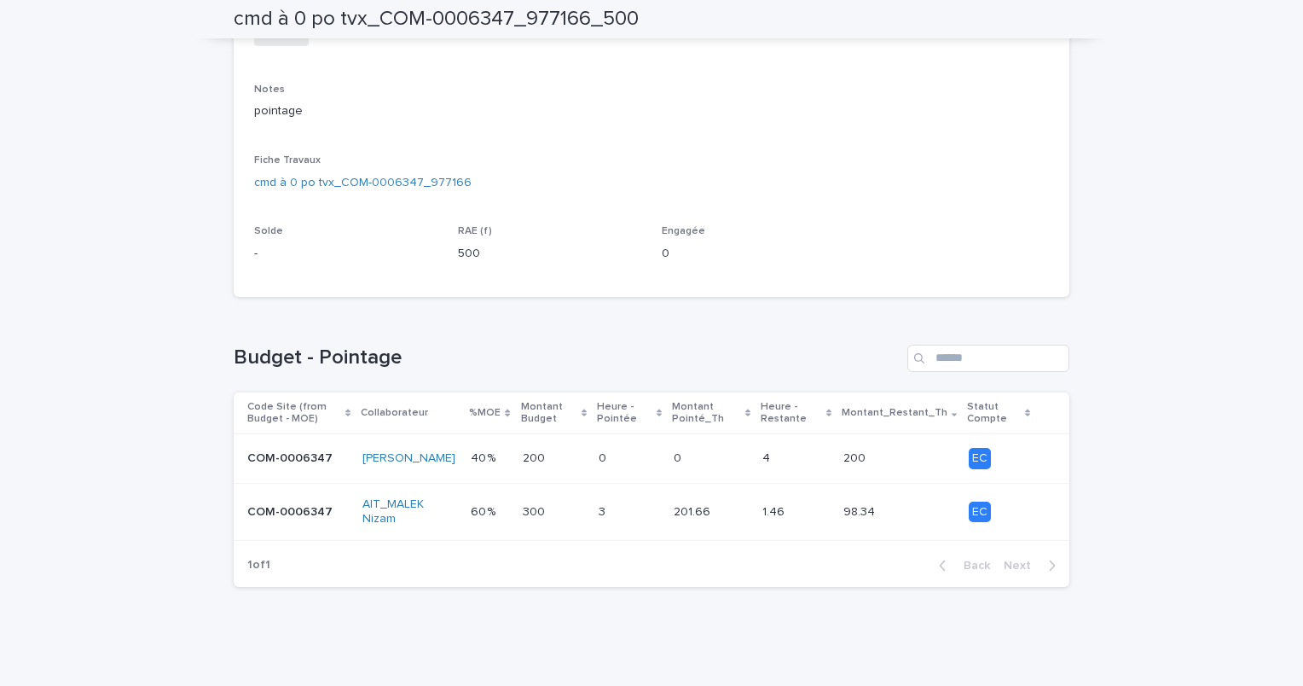
click at [640, 515] on p at bounding box center [629, 512] width 61 height 15
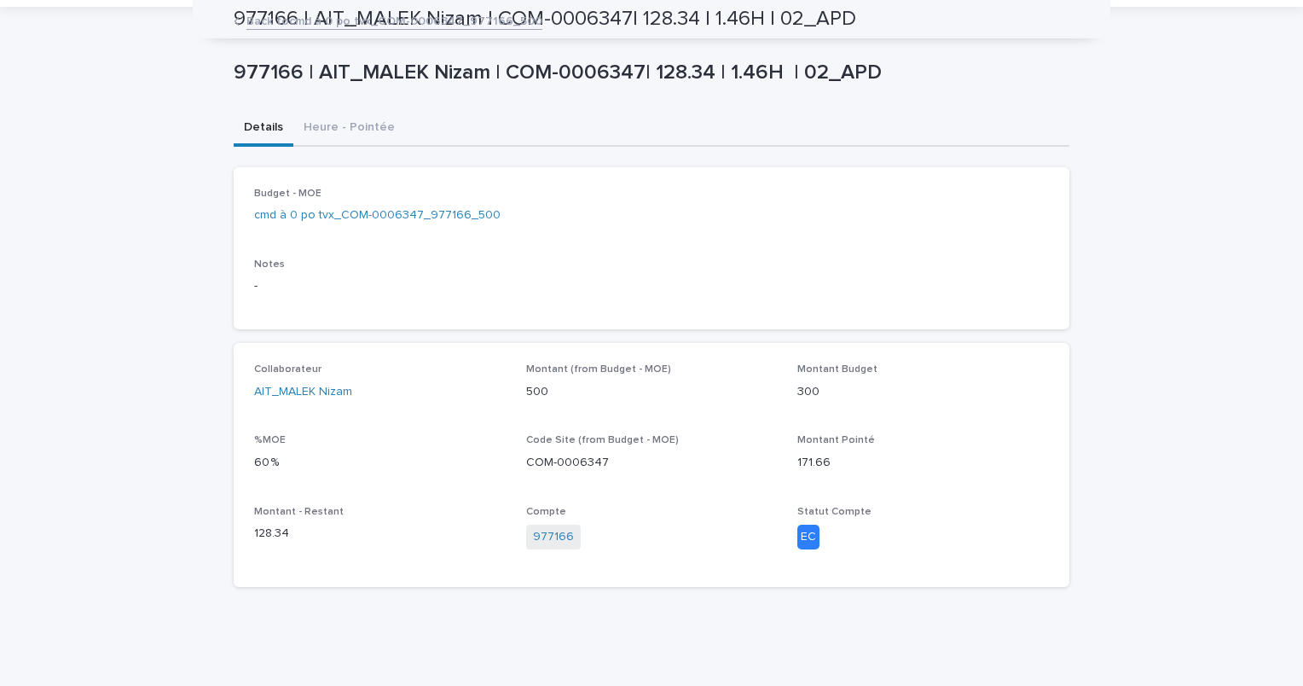
scroll to position [47, 0]
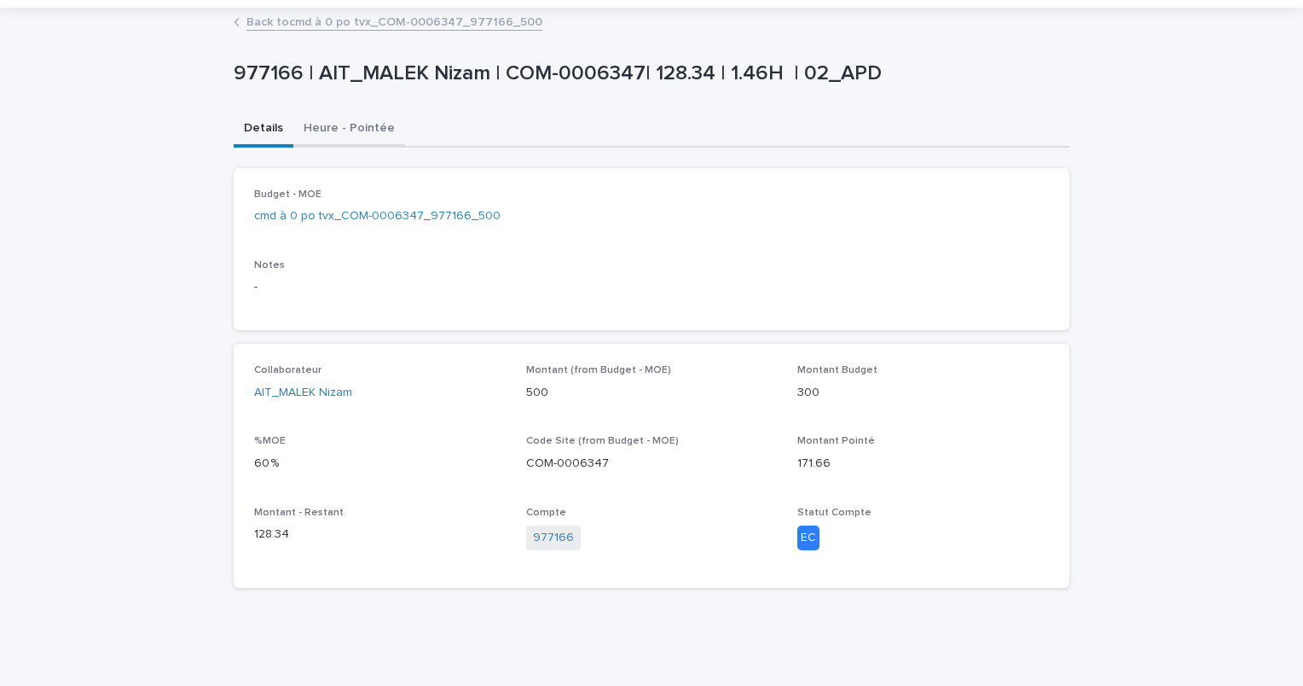
click at [354, 130] on div "977166 | AIT_MALEK Nizam | COM-0006347| 128.34 | 1.46H | 02_APD 977166 | AIT_MA…" at bounding box center [652, 305] width 836 height 592
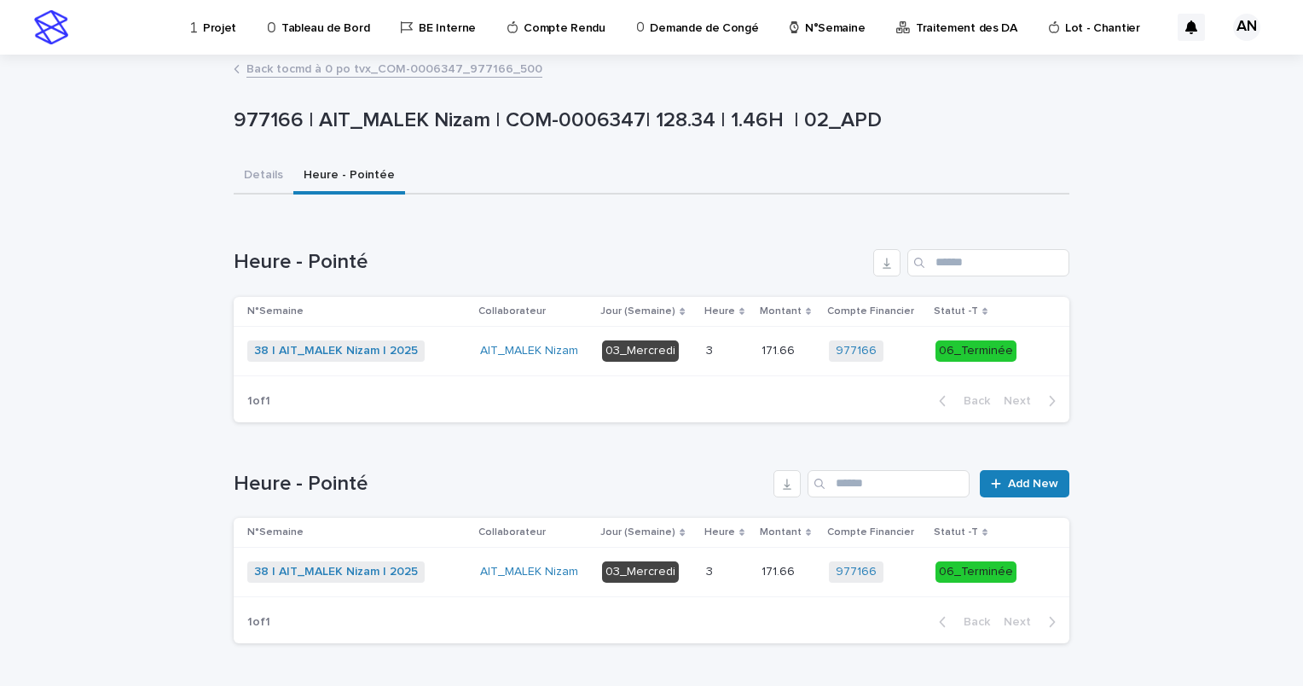
click at [450, 566] on div "38 | AIT_MALEK Nizam | 2025 + 0" at bounding box center [356, 571] width 219 height 21
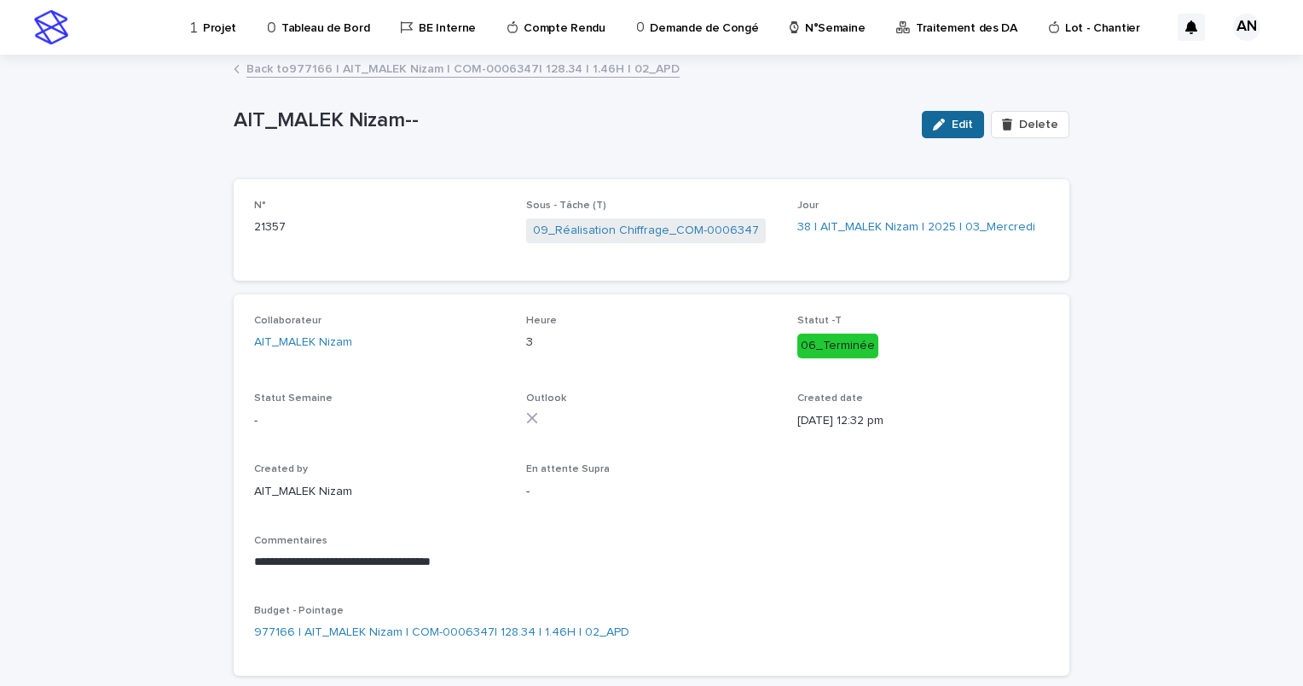
drag, startPoint x: 961, startPoint y: 125, endPoint x: 945, endPoint y: 149, distance: 28.9
click at [961, 125] on span "Edit" at bounding box center [962, 125] width 21 height 12
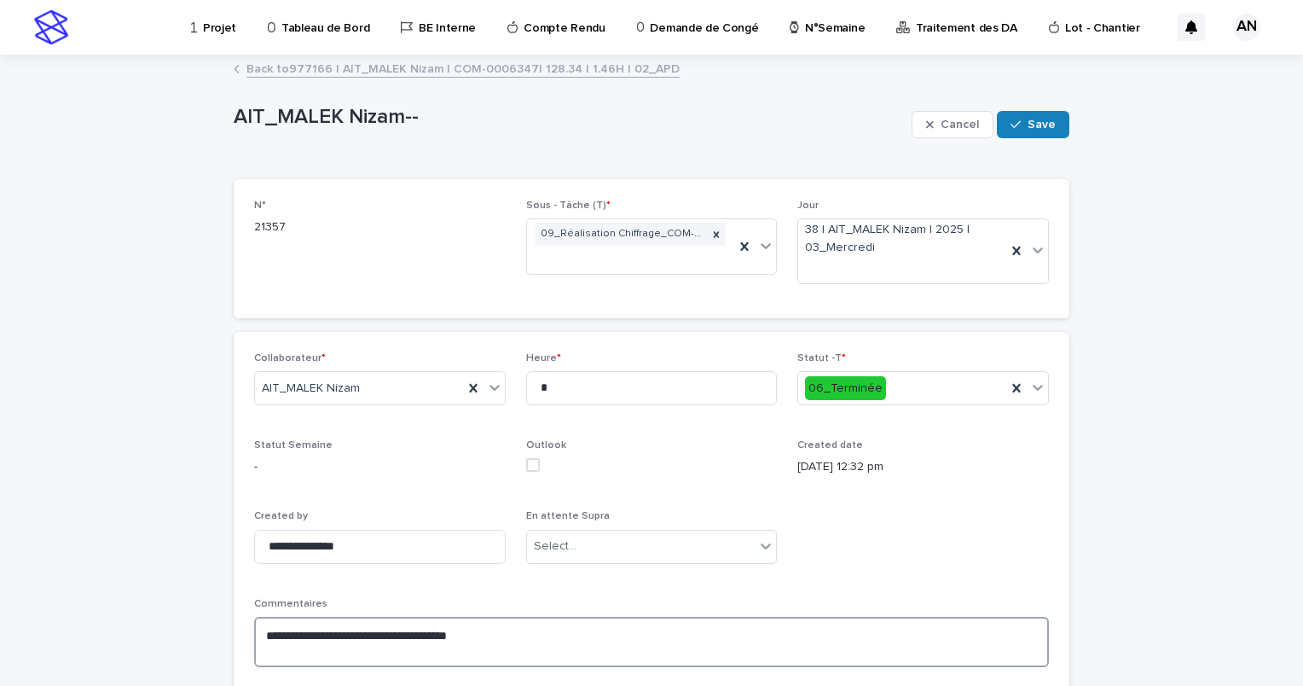
click at [505, 633] on textarea "**********" at bounding box center [651, 642] width 795 height 51
paste textarea "**********"
type textarea "**********"
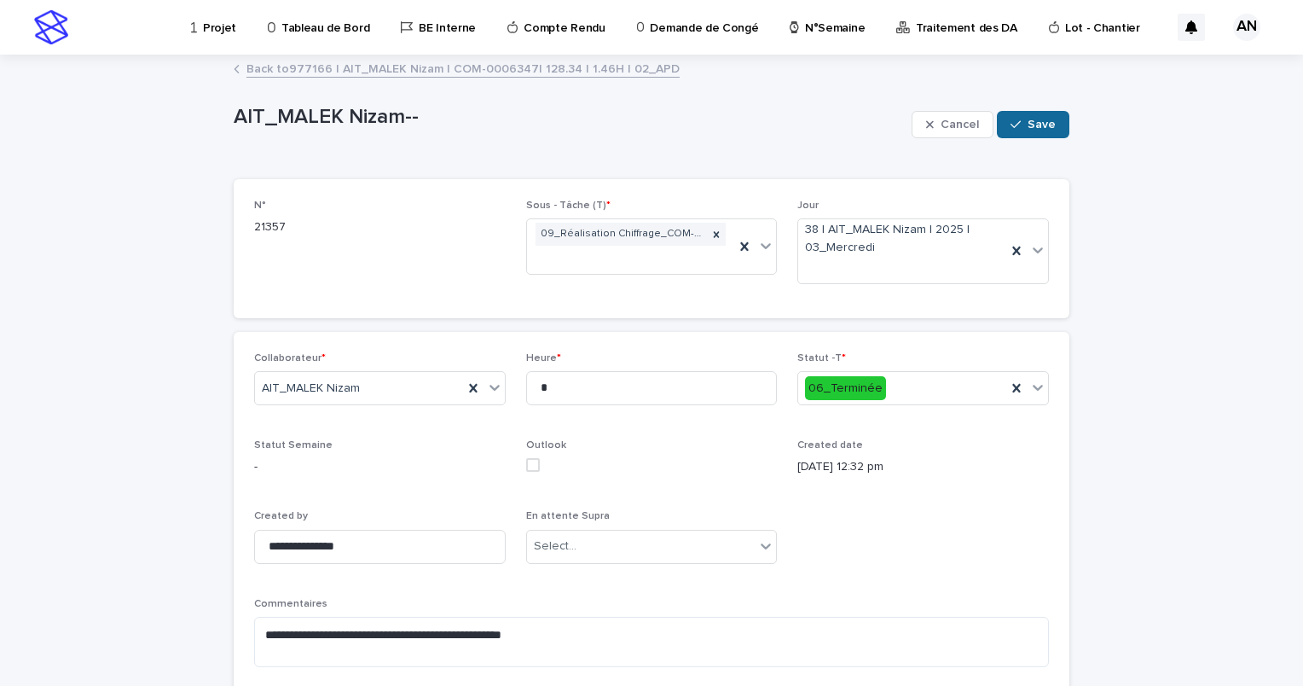
click at [1028, 130] on span "Save" at bounding box center [1042, 125] width 28 height 12
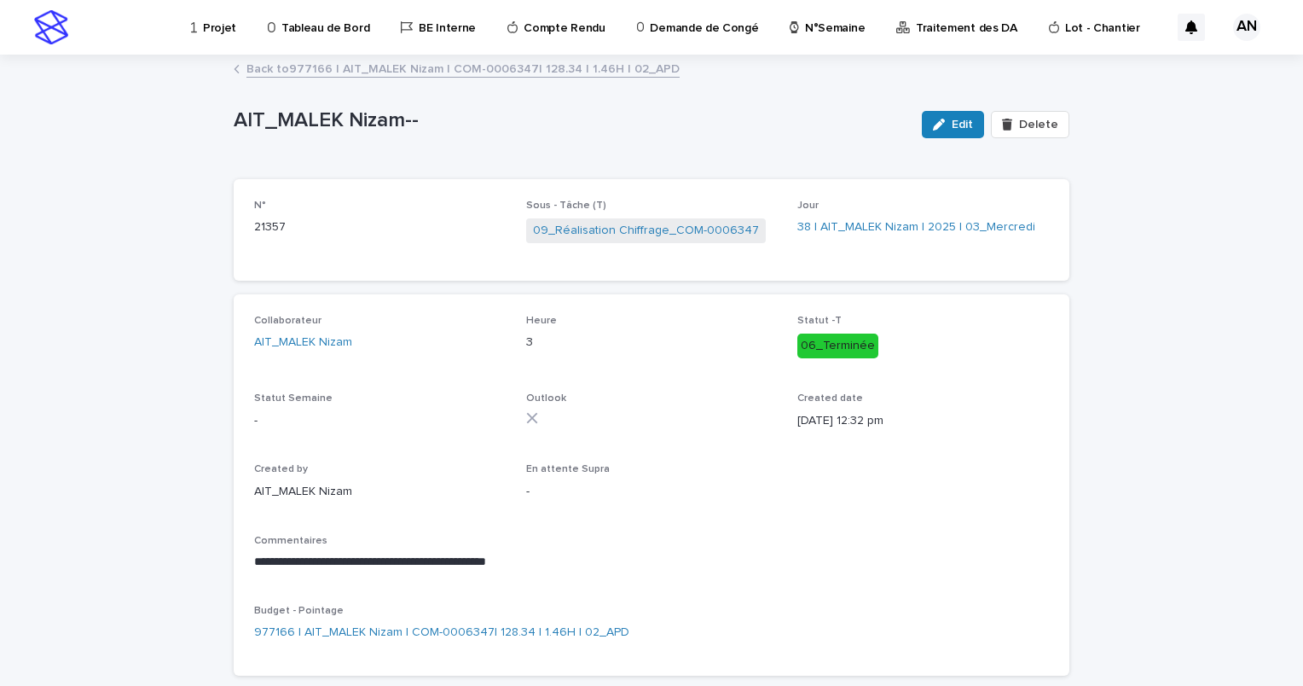
click at [485, 80] on div "Back to 977166 | AIT_MALEK Nizam | COM-0006347| 128.34 | 1.46H | 02_APD" at bounding box center [651, 70] width 853 height 24
click at [481, 73] on link "Back to 977166 | AIT_MALEK Nizam | COM-0006347| 128.34 | 1.46H | 02_APD" at bounding box center [463, 68] width 433 height 20
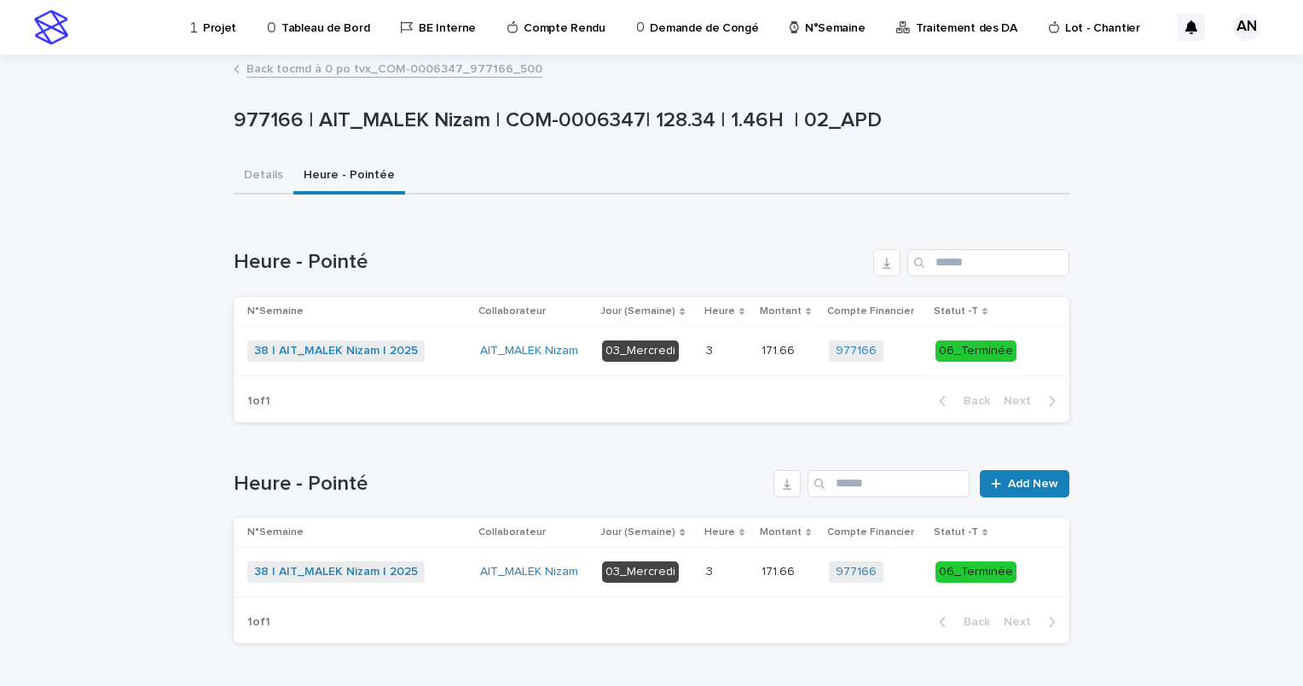
click at [475, 67] on link "Back to cmd à 0 po tvx_COM-0006347_977166_500" at bounding box center [395, 68] width 296 height 20
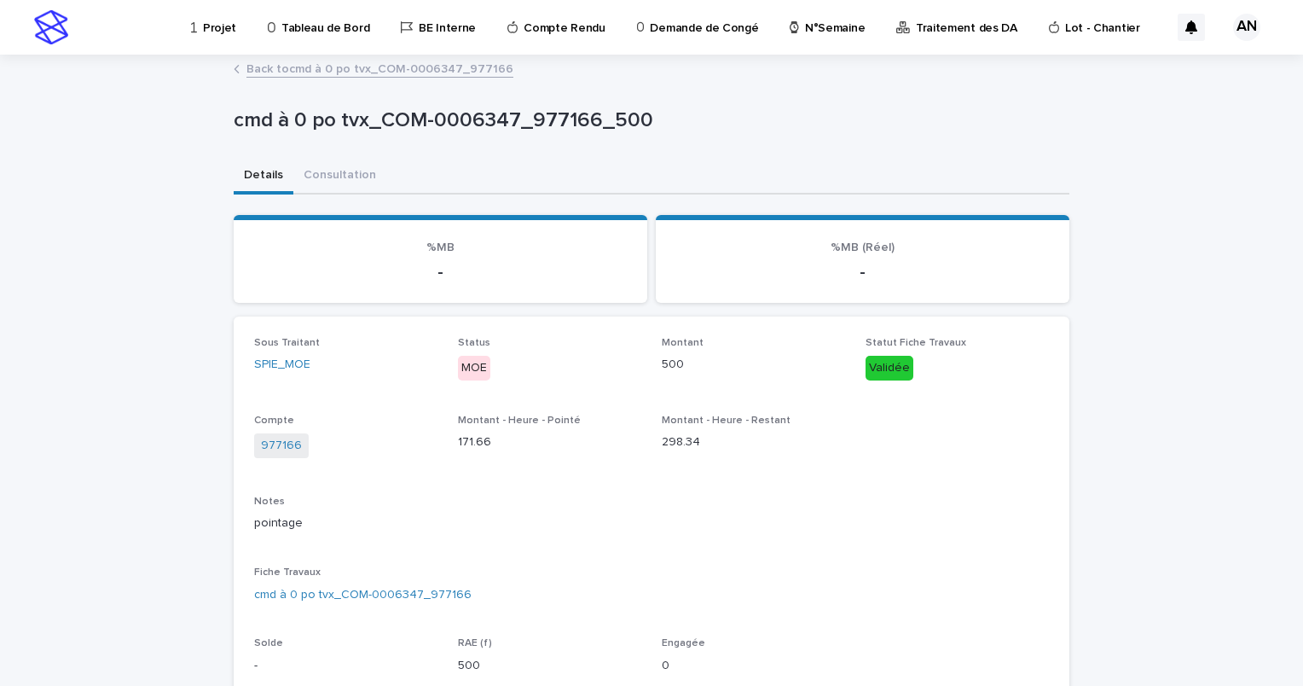
click at [458, 70] on link "Back to cmd à 0 po tvx_COM-0006347_977166" at bounding box center [380, 68] width 267 height 20
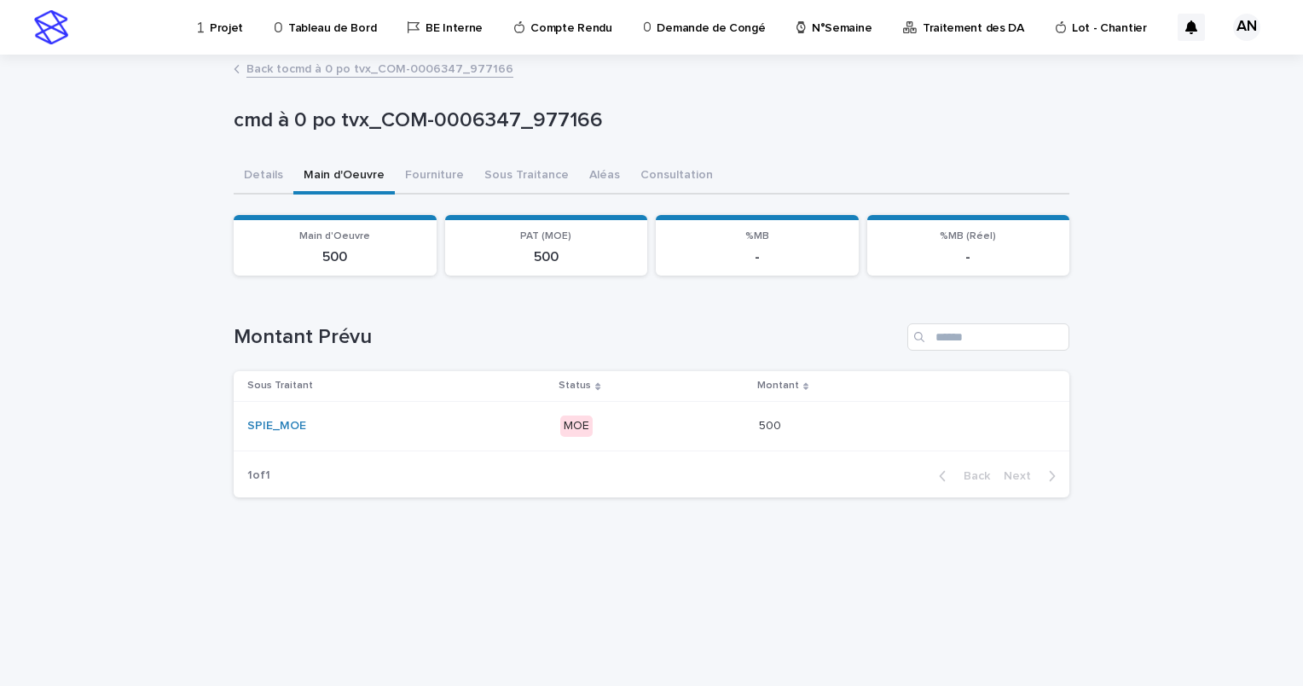
click at [452, 69] on link "Back to cmd à 0 po tvx_COM-0006347_977166" at bounding box center [380, 68] width 267 height 20
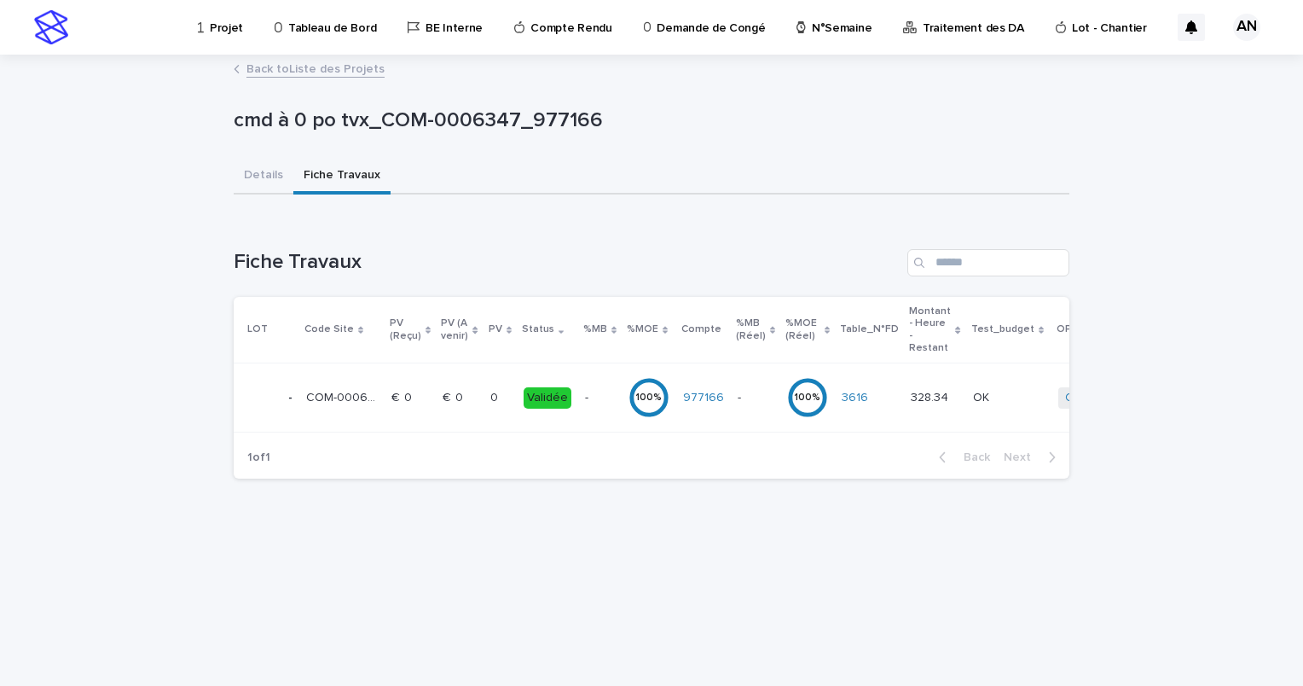
click at [351, 72] on link "Back to Liste des Projets" at bounding box center [316, 68] width 138 height 20
